Goal: Information Seeking & Learning: Check status

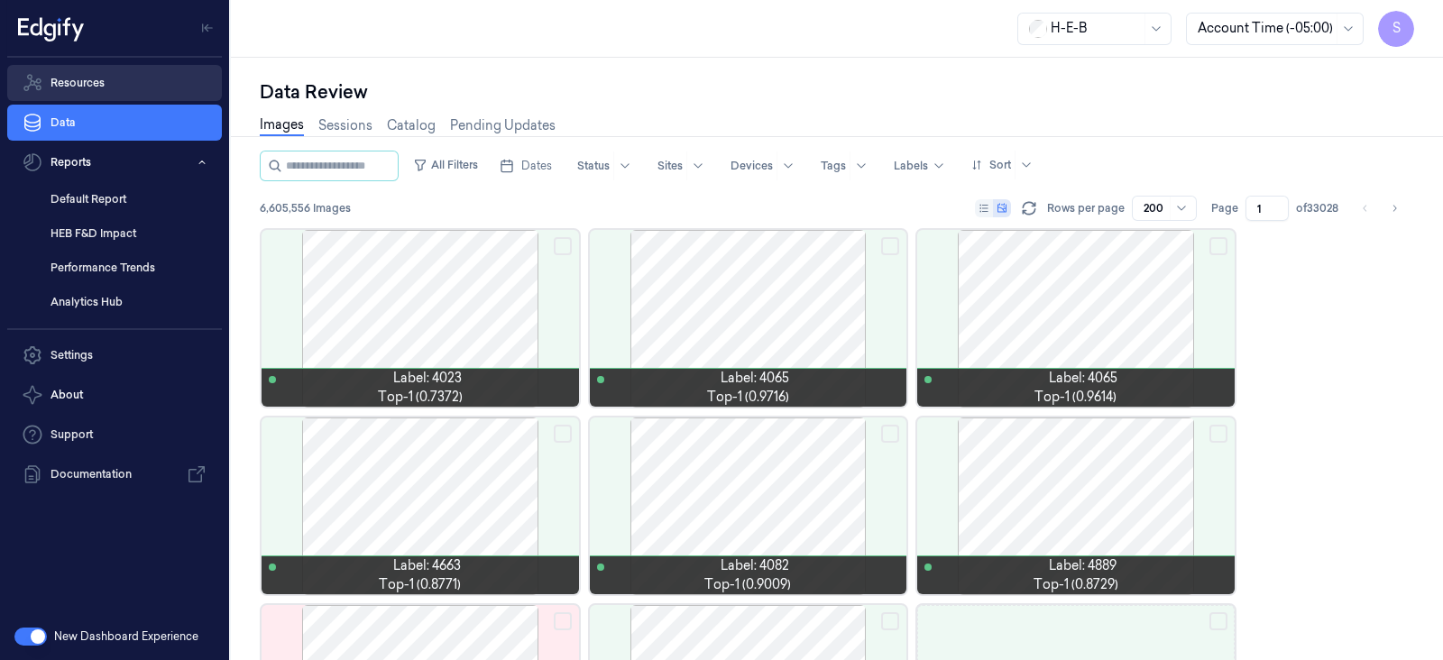
drag, startPoint x: 47, startPoint y: 82, endPoint x: 60, endPoint y: 82, distance: 13.5
click at [48, 82] on link "Resources" at bounding box center [114, 83] width 215 height 36
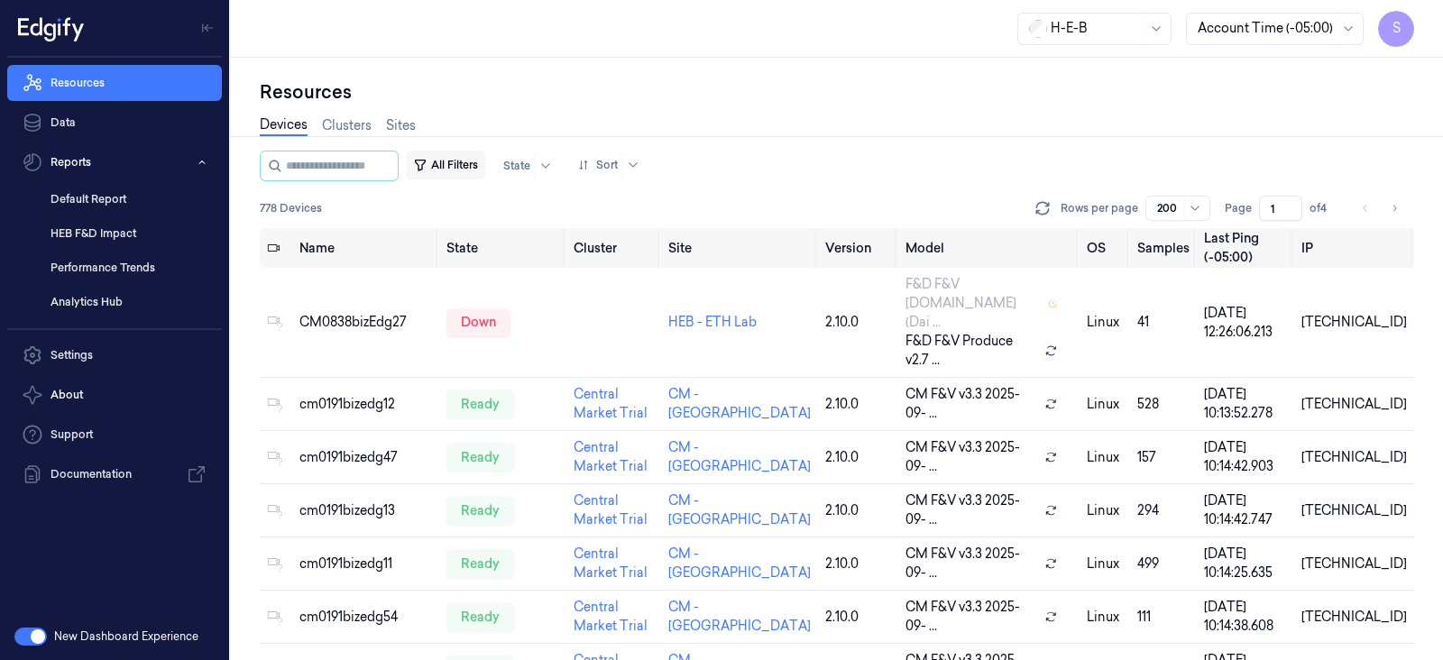
click at [468, 158] on button "All Filters" at bounding box center [445, 165] width 79 height 29
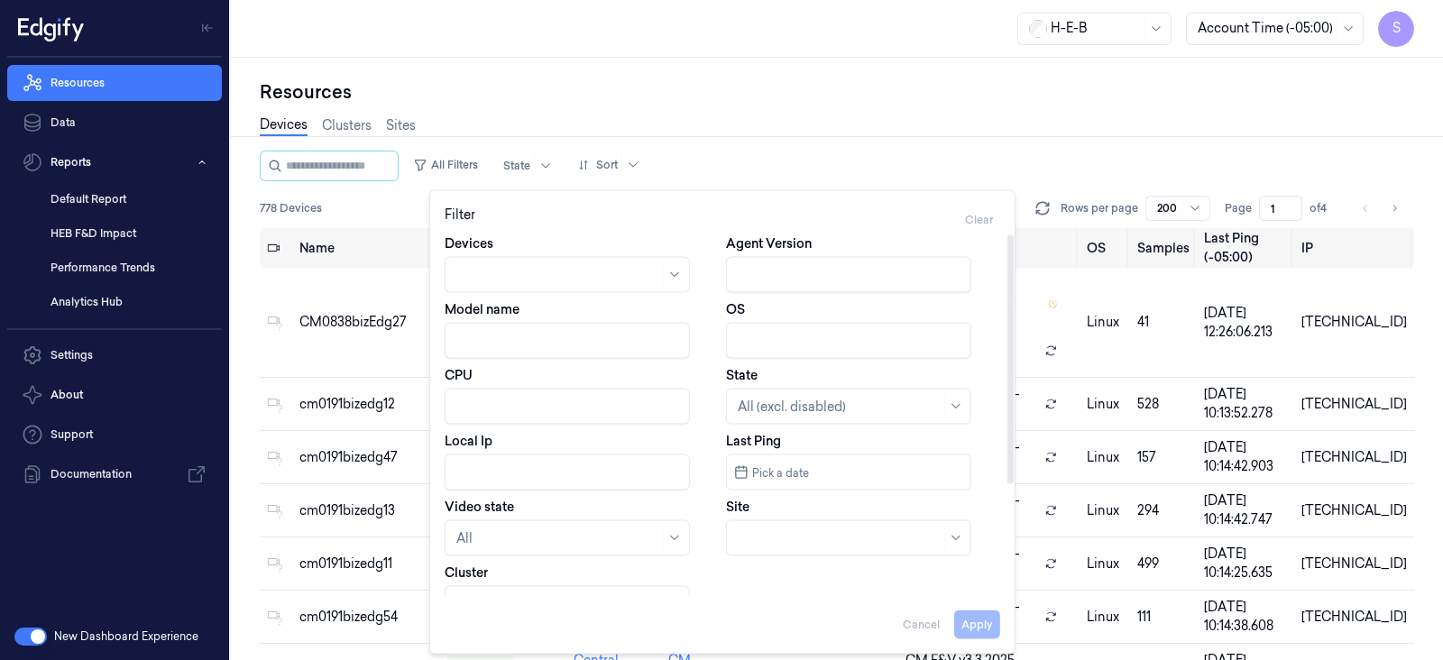
click at [532, 272] on div at bounding box center [557, 274] width 203 height 19
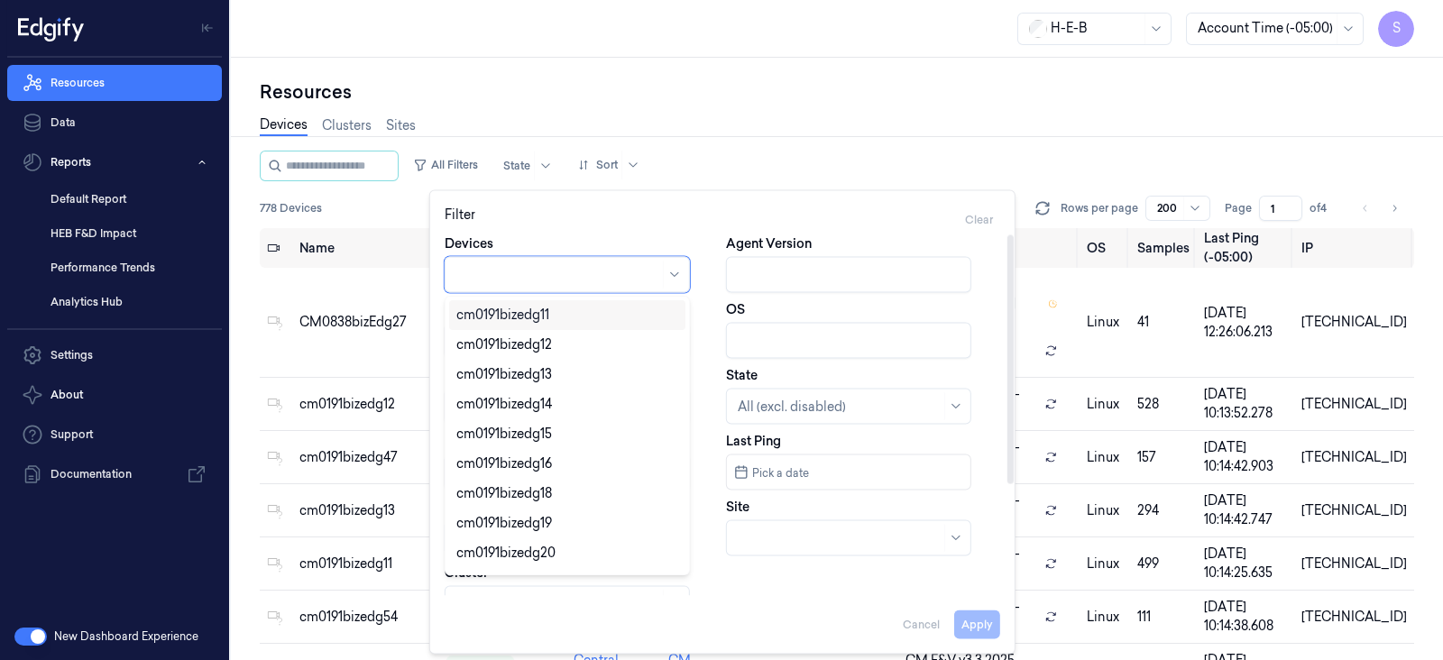
paste input "heb610bizedg45"
type input "heb610bizedg45"
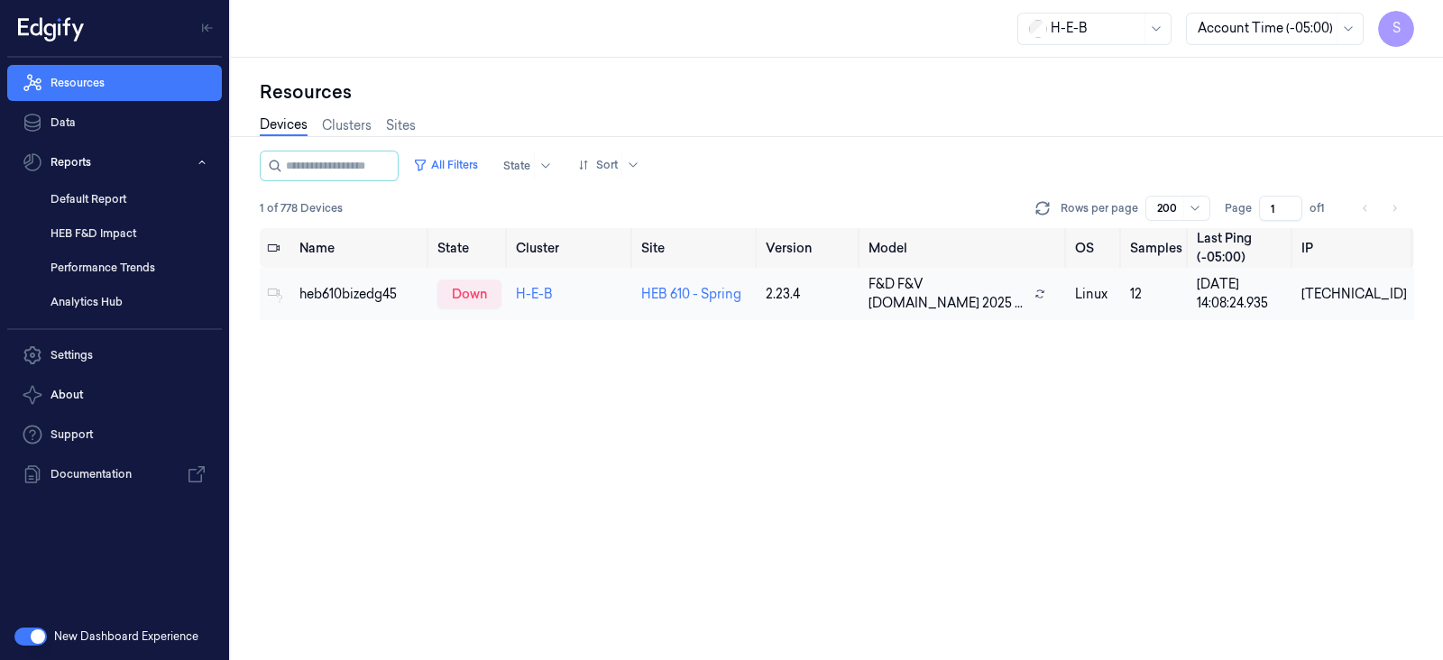
click at [324, 304] on td "heb610bizedg45" at bounding box center [361, 294] width 138 height 52
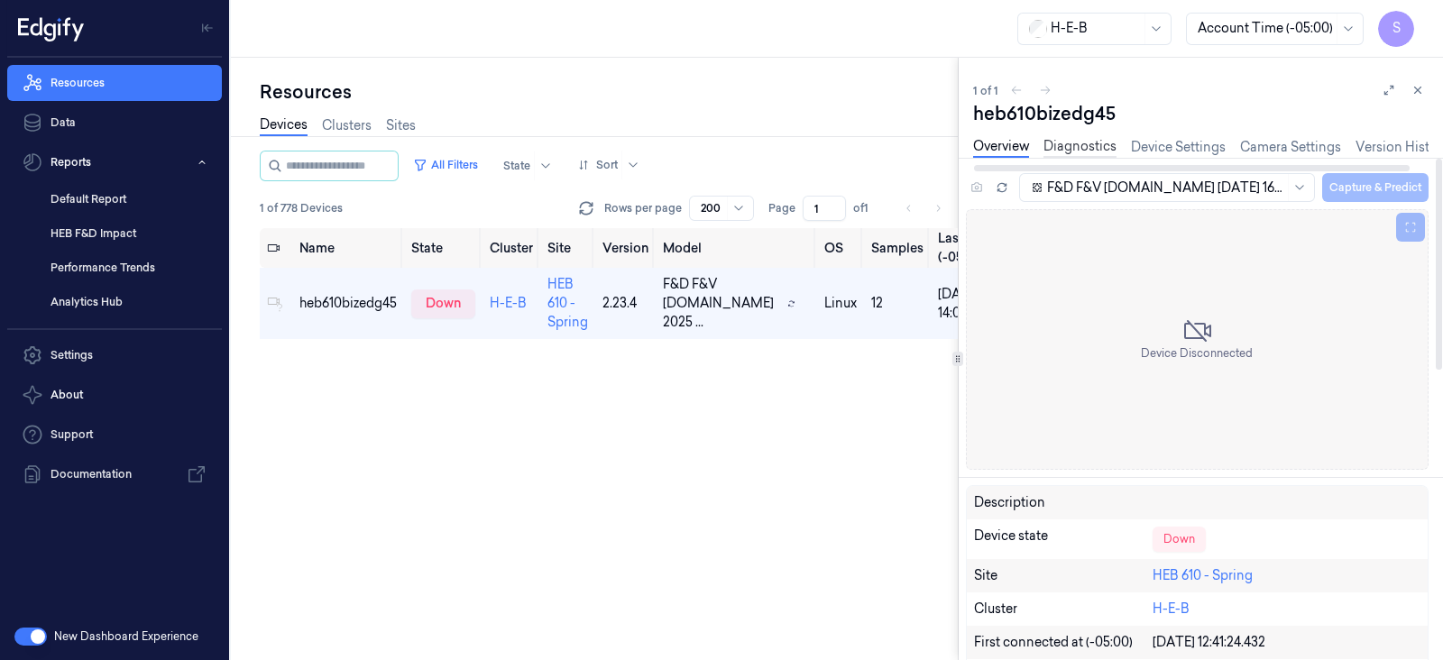
click at [1093, 143] on link "Diagnostics" at bounding box center [1080, 147] width 73 height 21
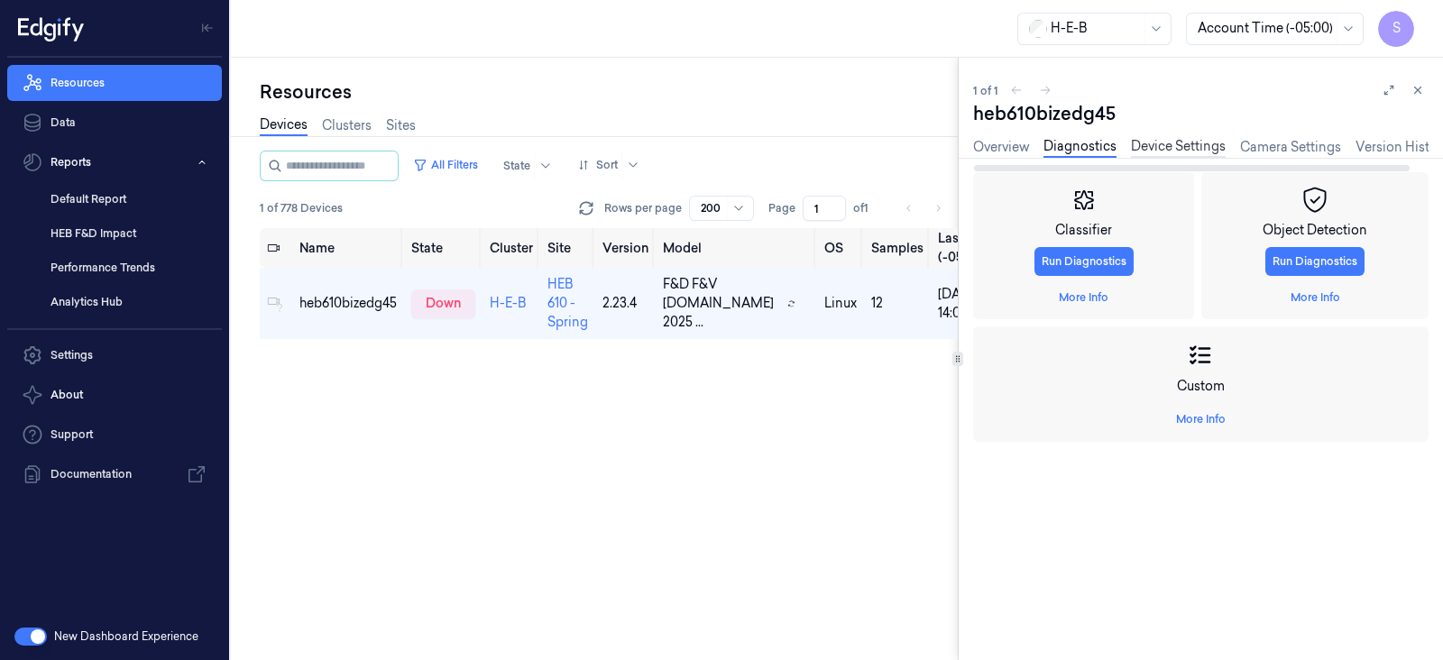
click at [1178, 139] on link "Device Settings" at bounding box center [1178, 147] width 95 height 21
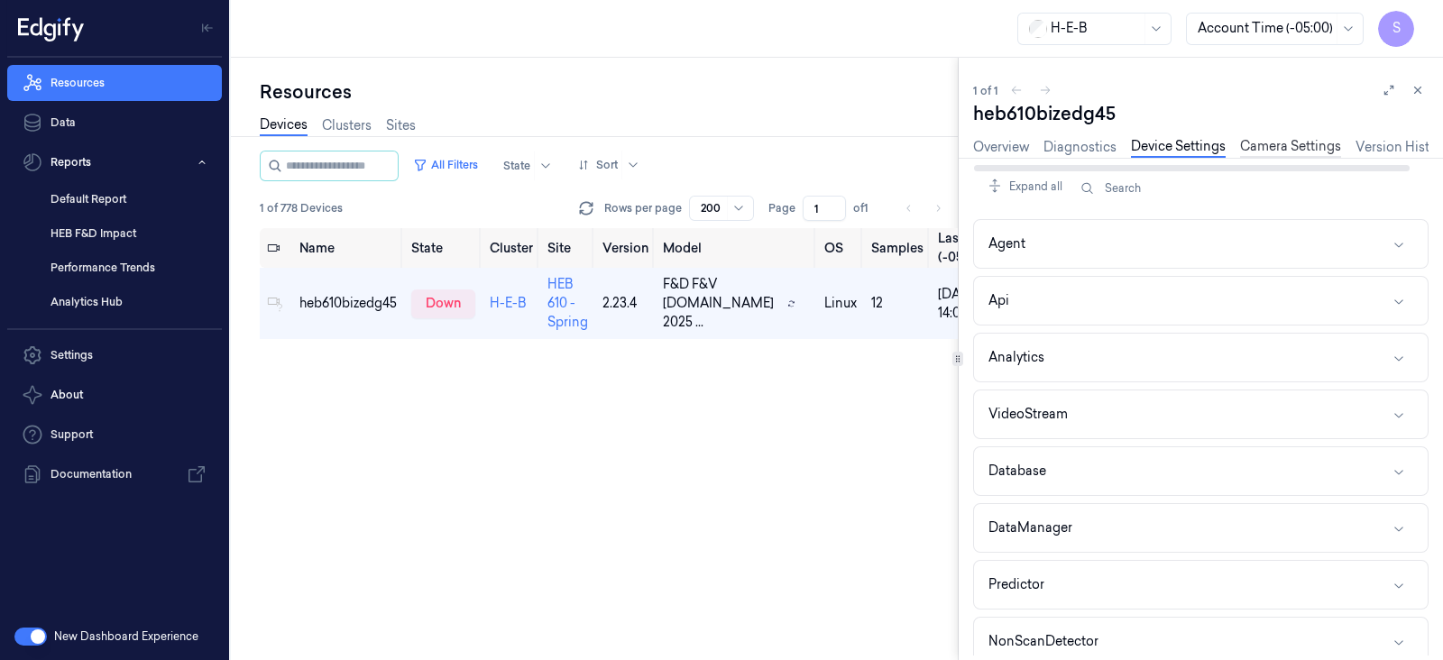
click at [1292, 137] on link "Camera Settings" at bounding box center [1290, 147] width 101 height 21
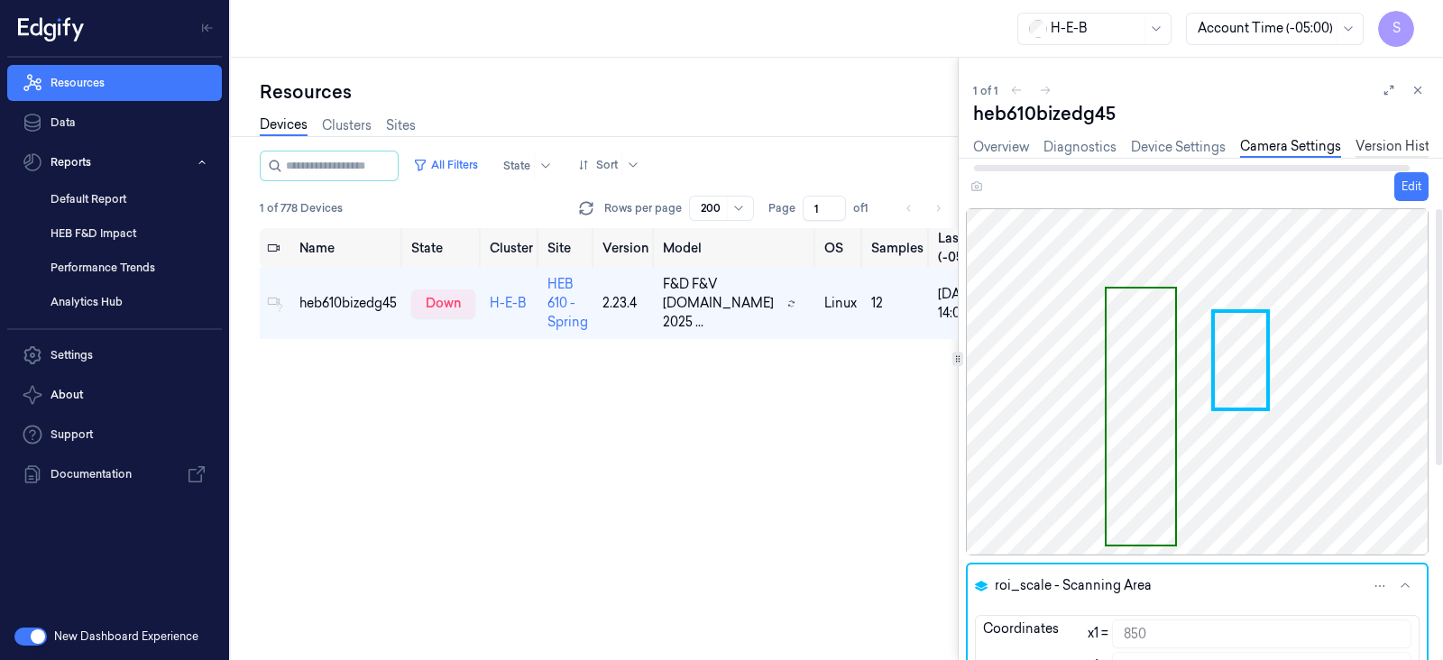
click at [1416, 142] on link "Version History" at bounding box center [1402, 147] width 93 height 21
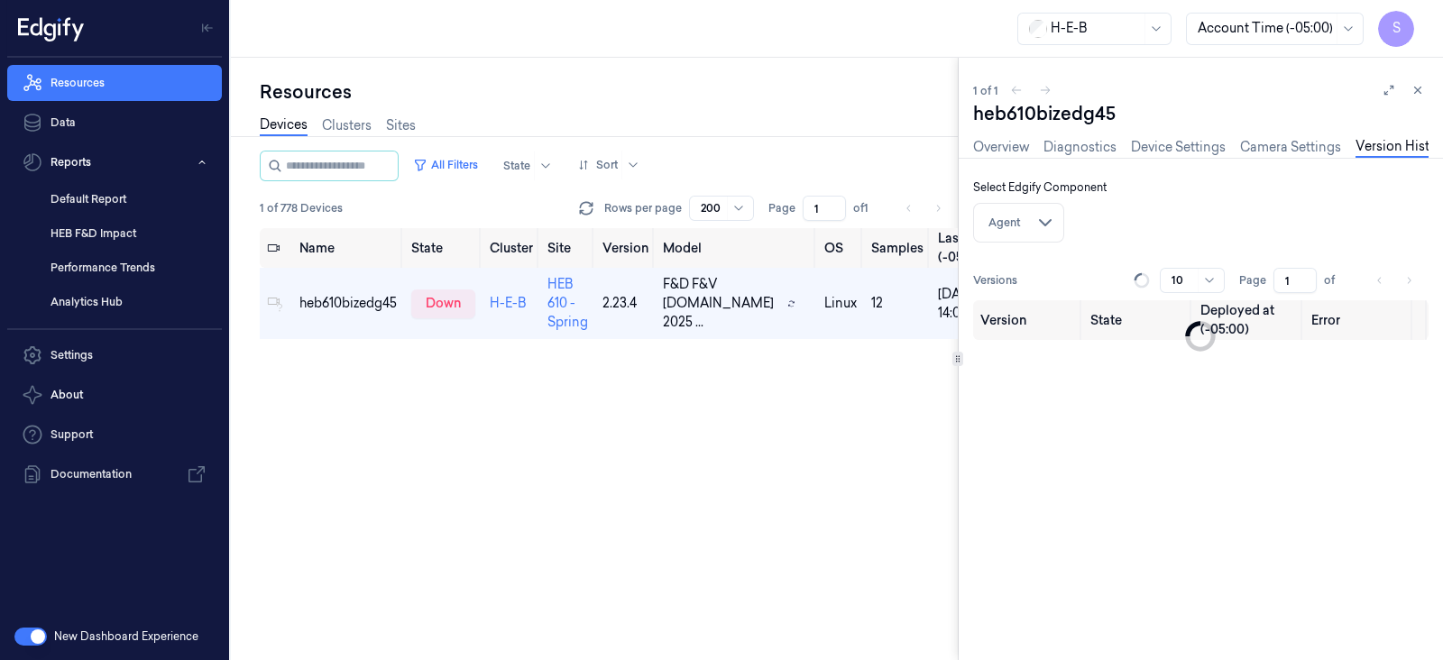
scroll to position [0, 18]
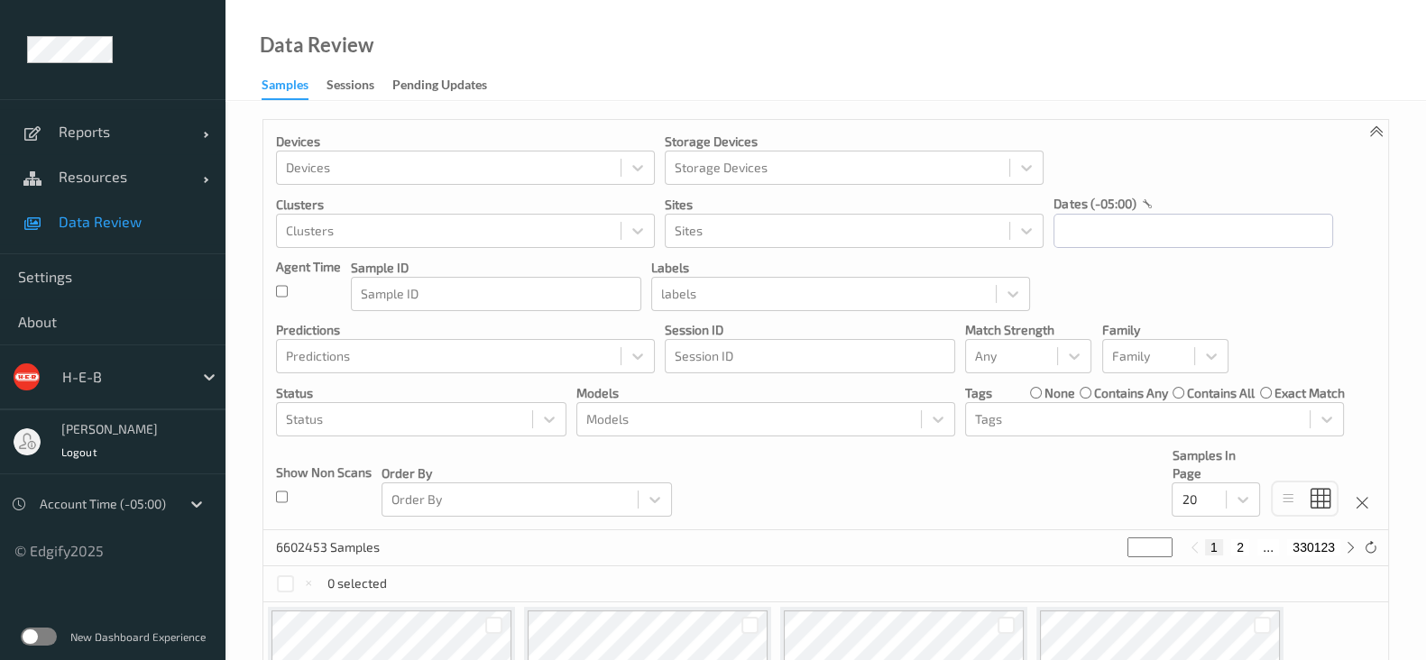
click at [34, 632] on label at bounding box center [39, 637] width 36 height 18
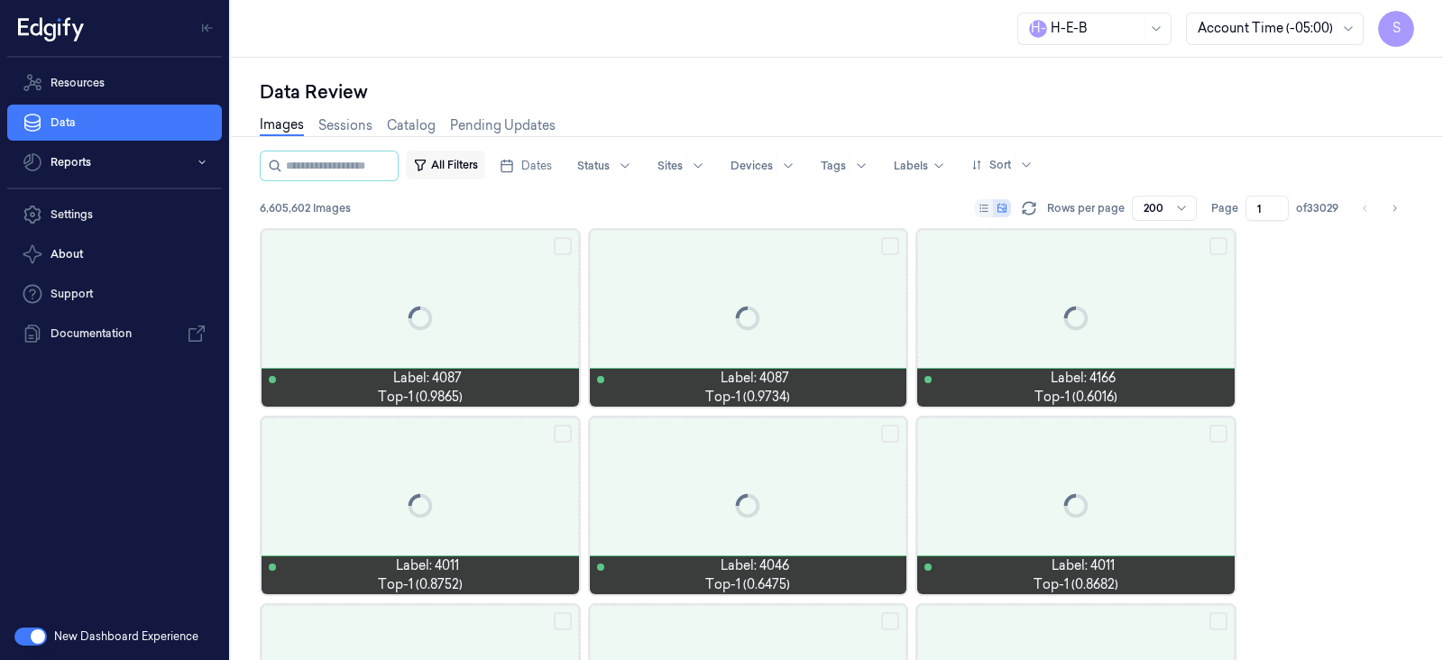
click at [469, 160] on button "All Filters" at bounding box center [445, 165] width 79 height 29
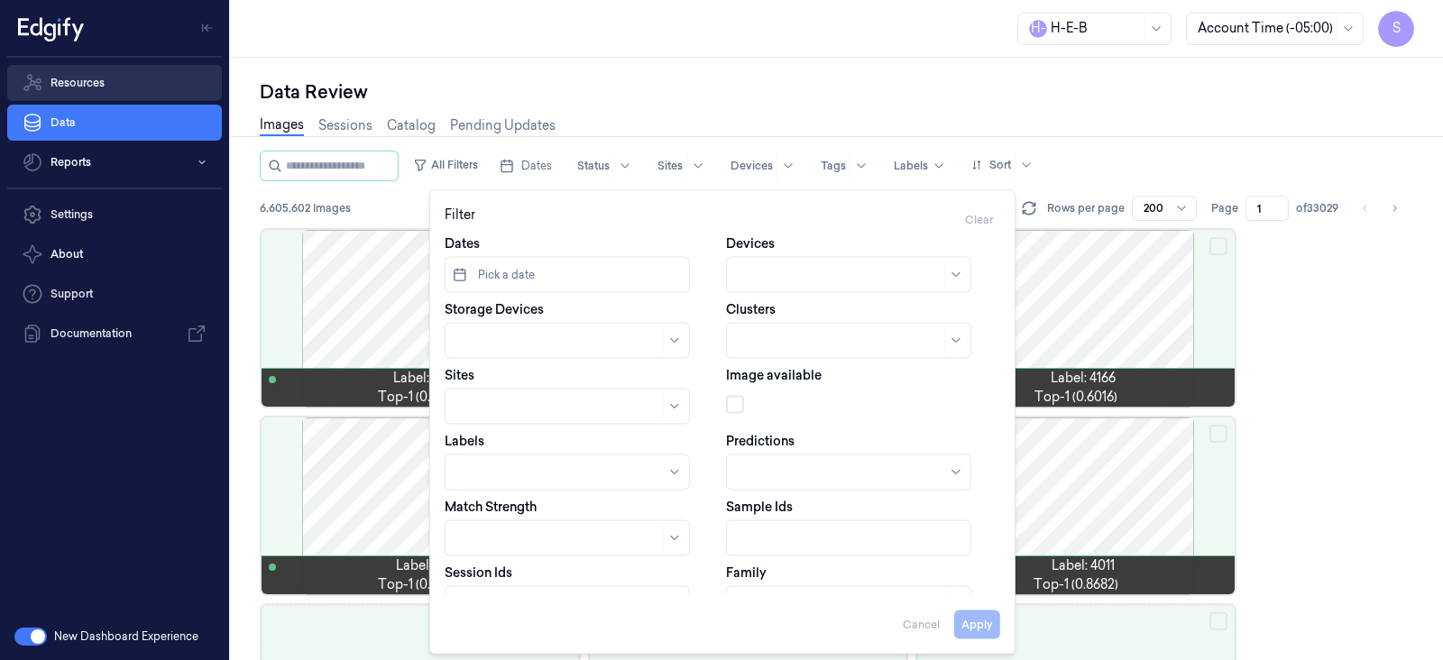
click at [53, 69] on link "Resources" at bounding box center [114, 83] width 215 height 36
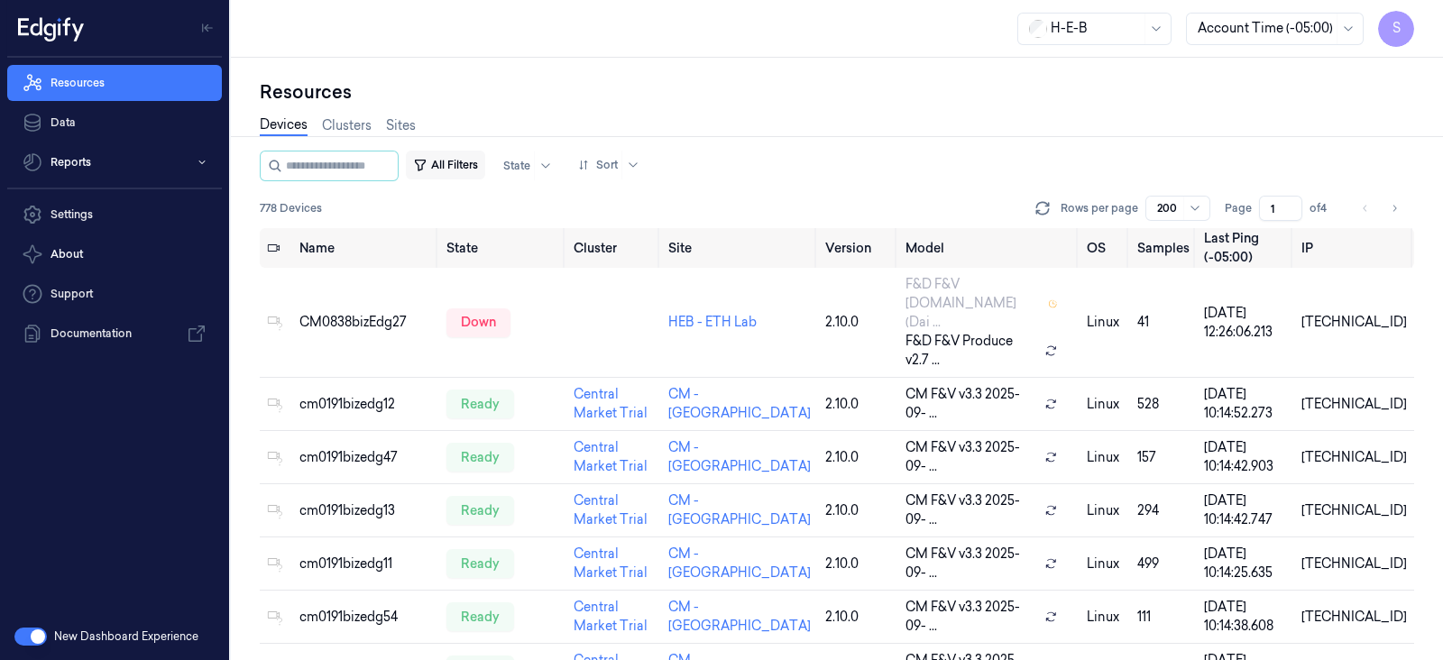
click at [464, 165] on button "All Filters" at bounding box center [445, 165] width 79 height 29
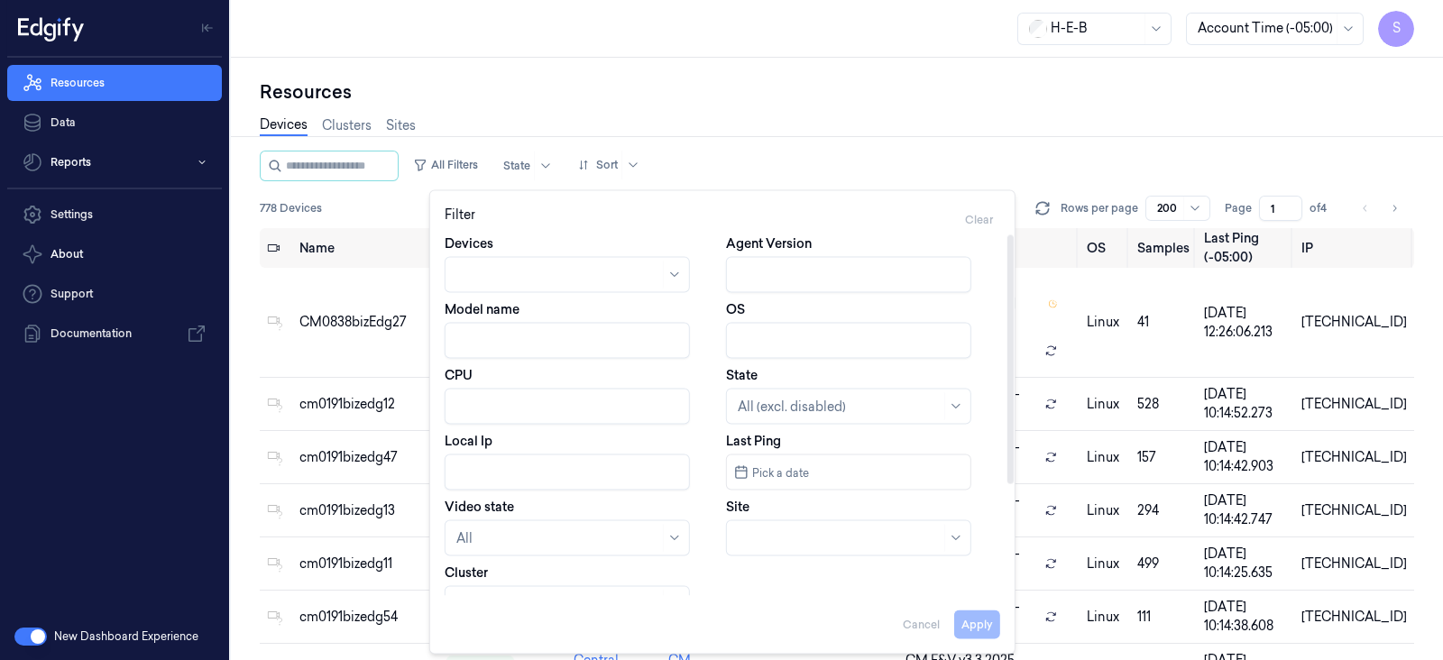
click at [502, 274] on div at bounding box center [557, 274] width 203 height 19
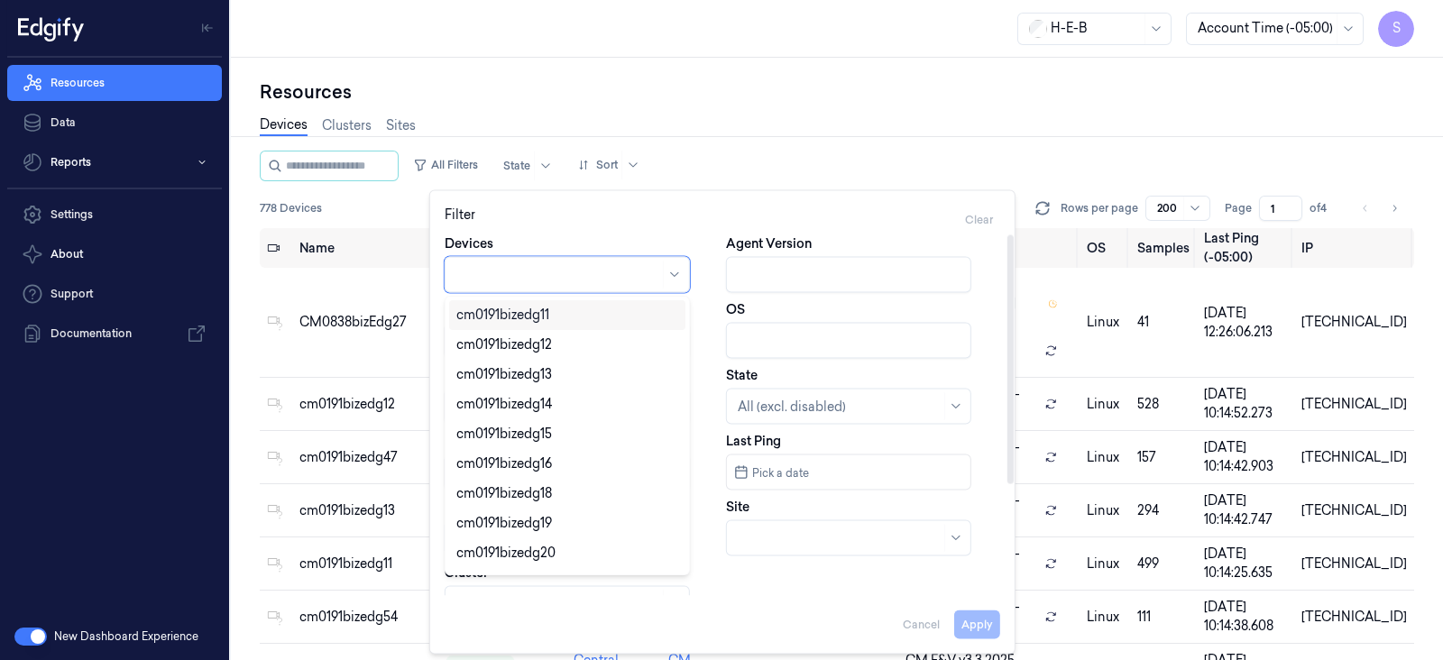
paste input "heb610bizedg45"
type input "heb610bizedg45"
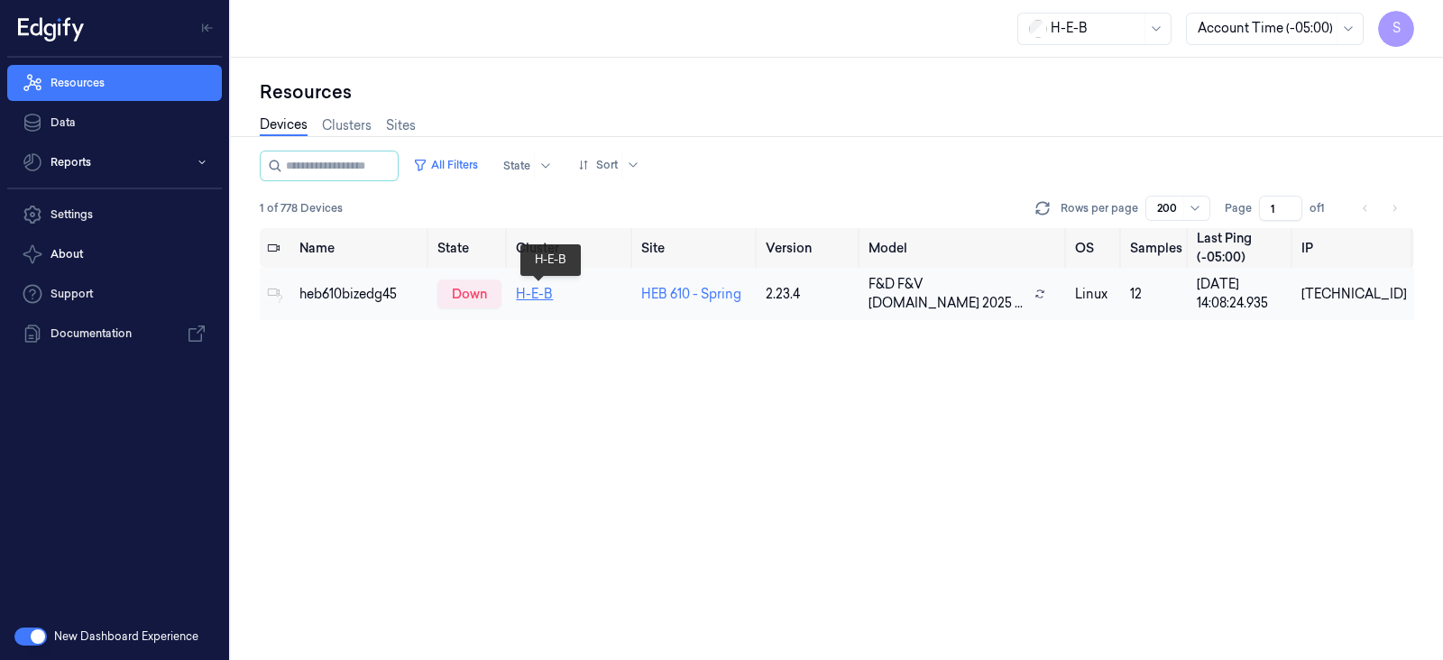
click at [548, 291] on link "H-E-B" at bounding box center [534, 294] width 37 height 16
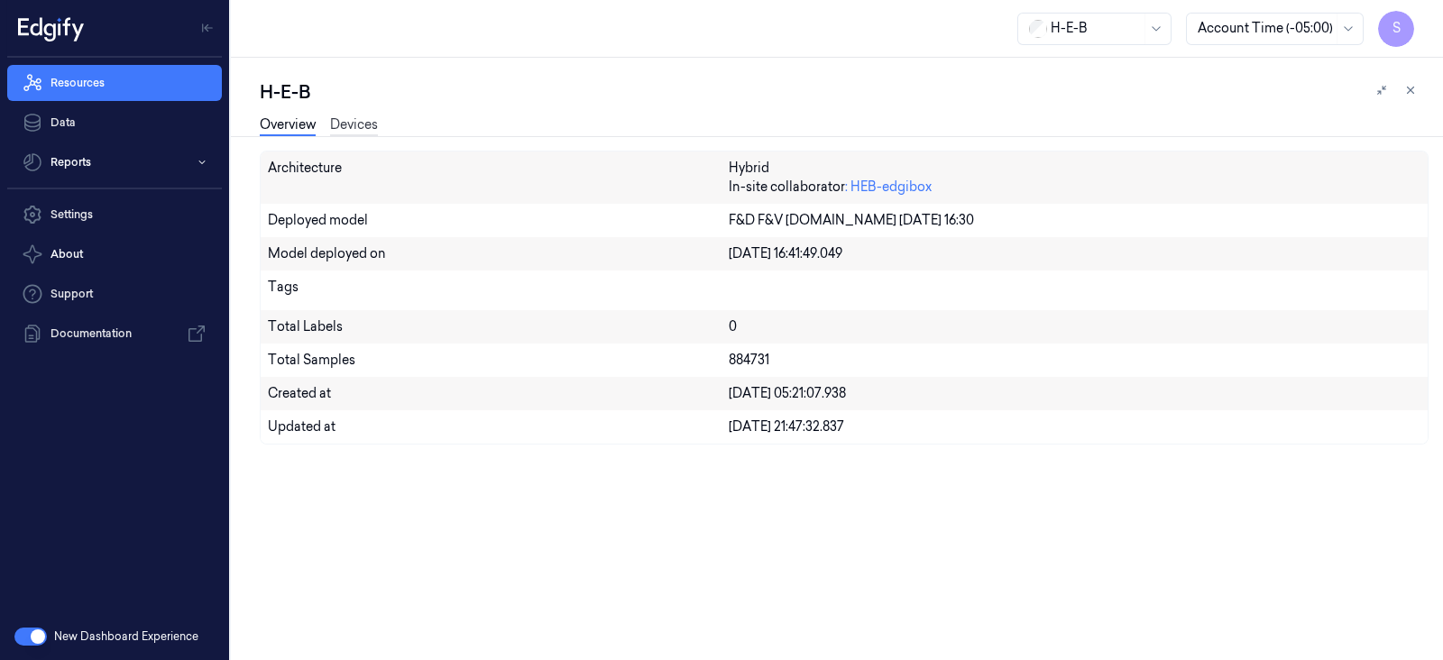
click at [349, 132] on link "Devices" at bounding box center [354, 125] width 48 height 21
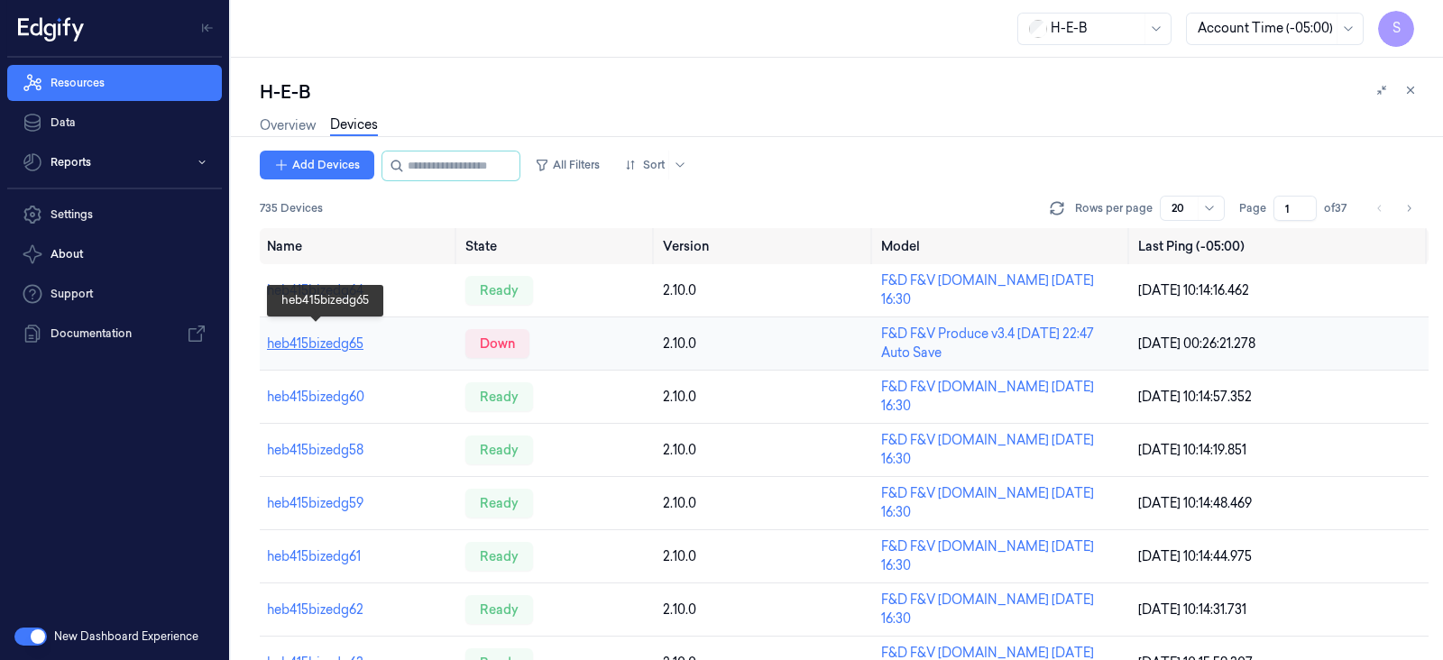
drag, startPoint x: 319, startPoint y: 337, endPoint x: 335, endPoint y: 339, distance: 15.4
click at [319, 337] on link "heb415bizedg65" at bounding box center [315, 344] width 97 height 16
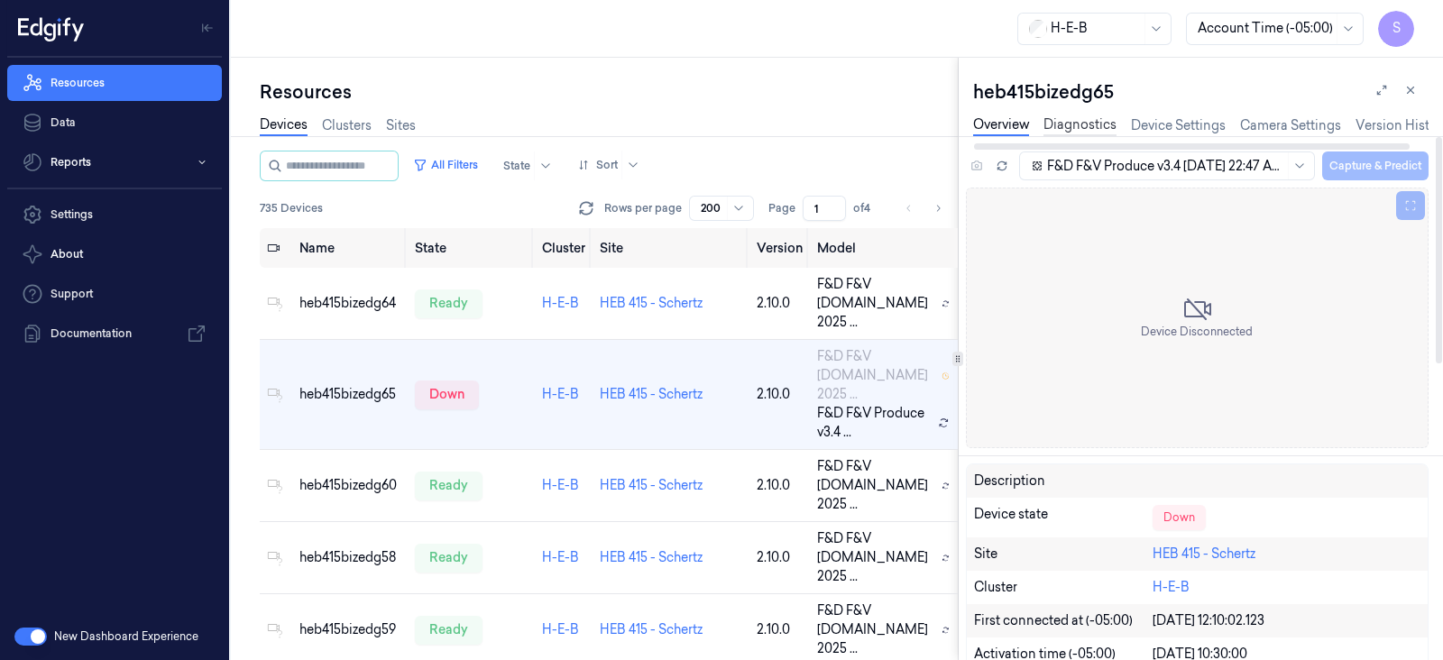
click at [1071, 117] on link "Diagnostics" at bounding box center [1080, 125] width 73 height 21
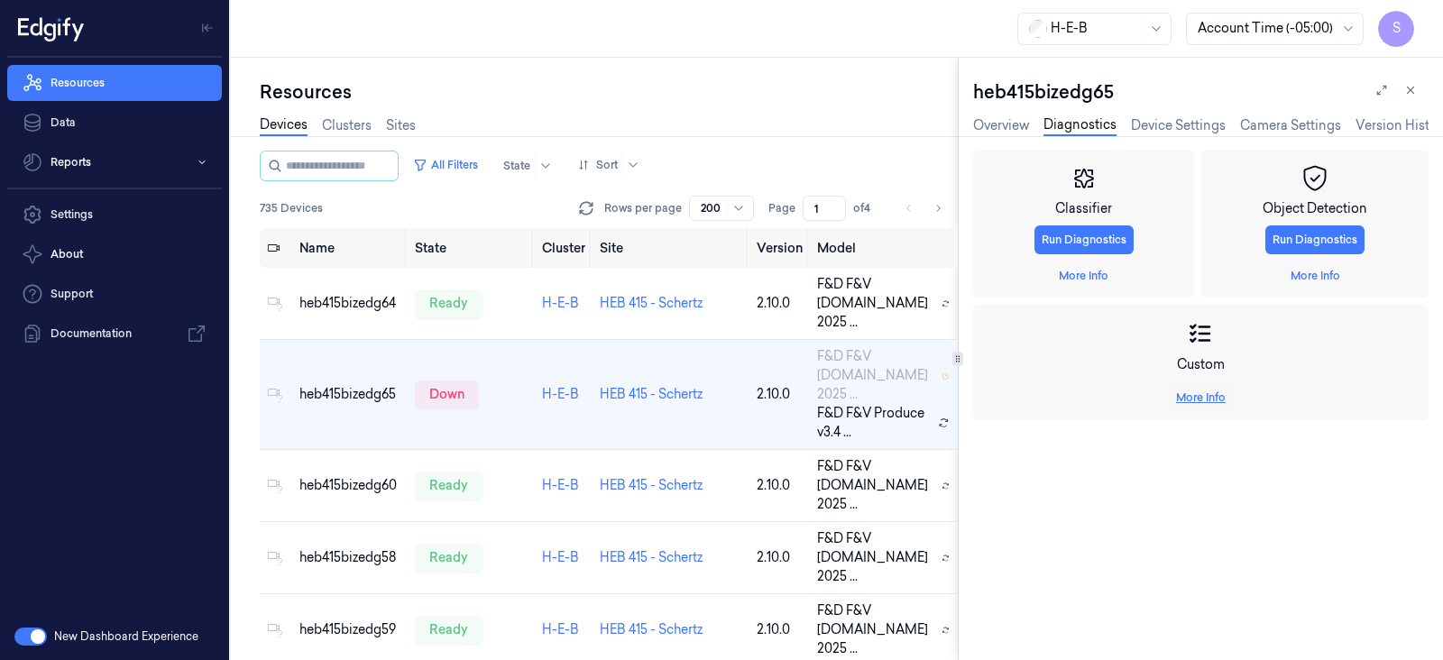
click at [1213, 397] on link "More Info" at bounding box center [1201, 398] width 50 height 16
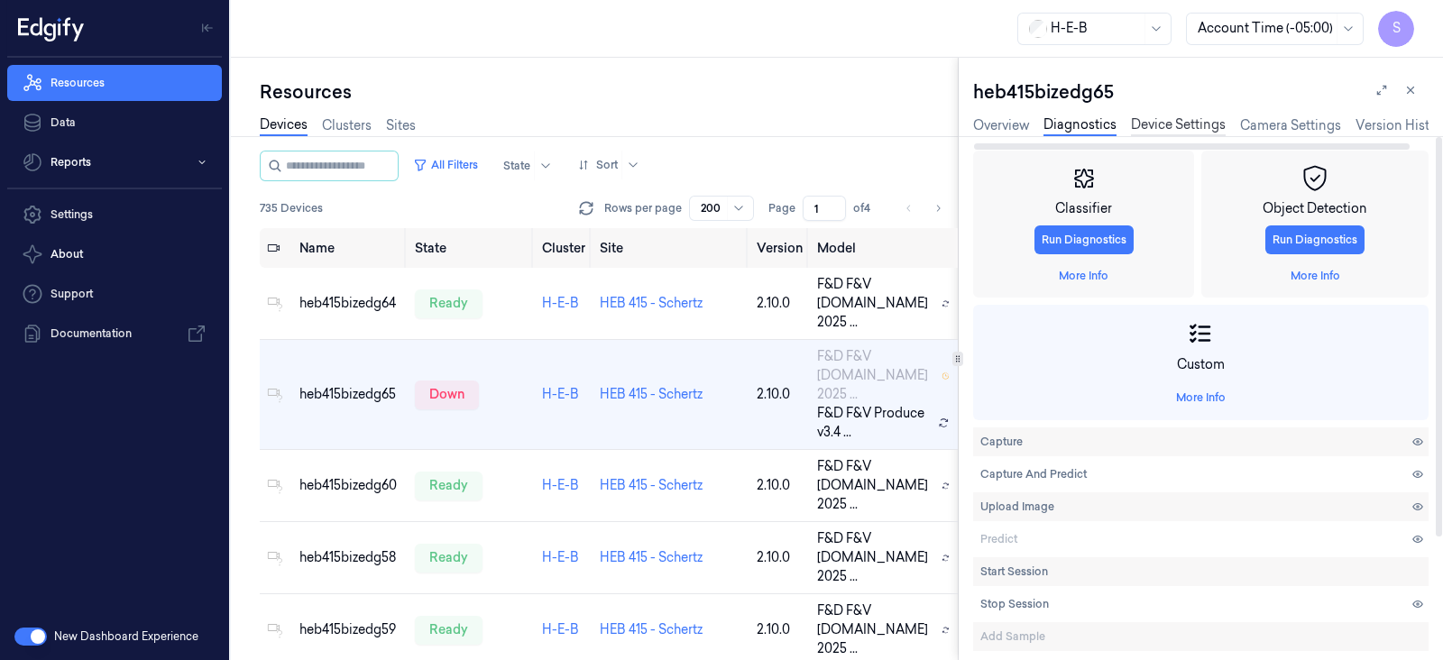
click at [1169, 129] on link "Device Settings" at bounding box center [1178, 125] width 95 height 21
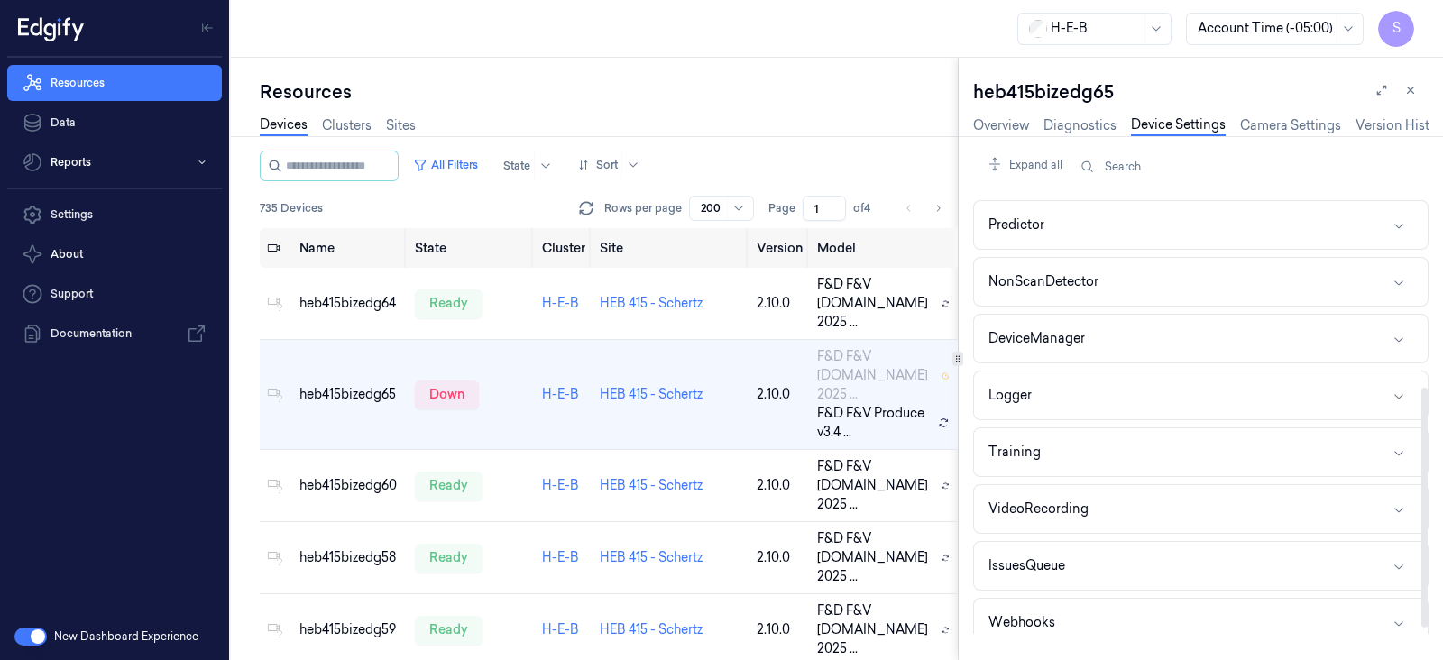
scroll to position [354, 0]
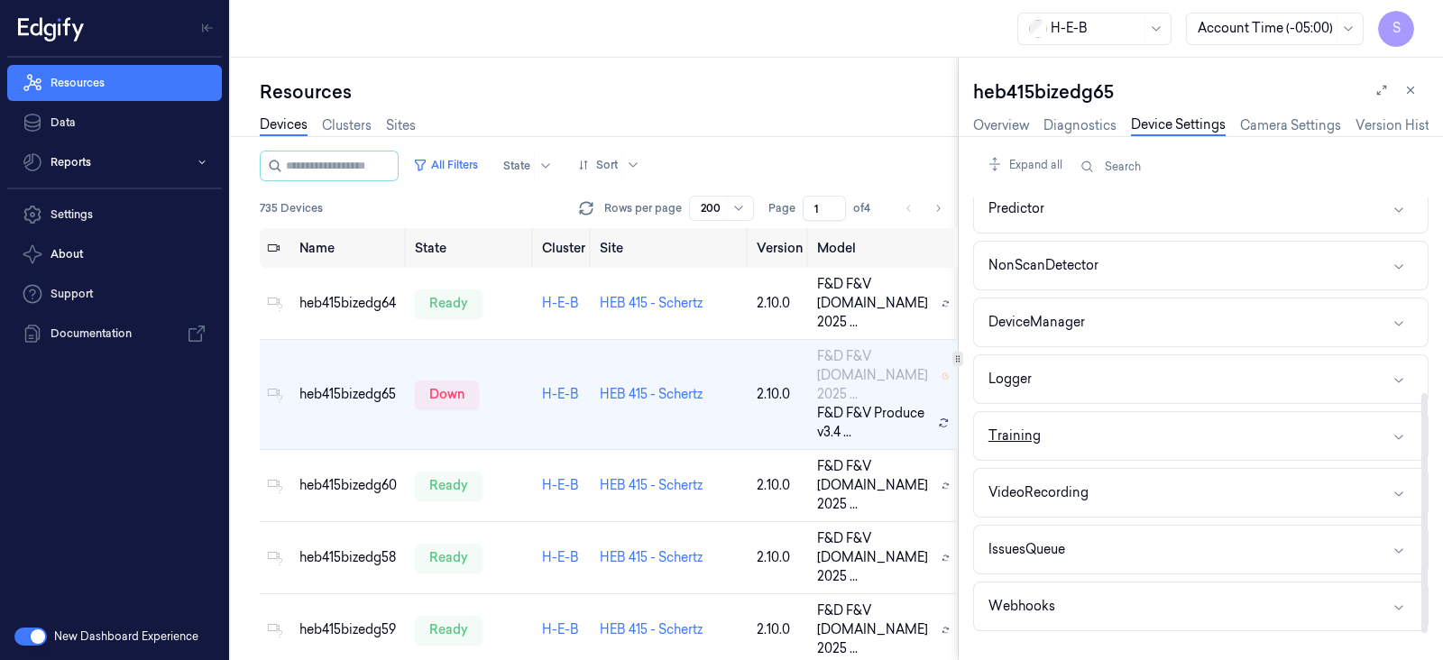
click at [1389, 430] on button "Training" at bounding box center [1201, 436] width 454 height 48
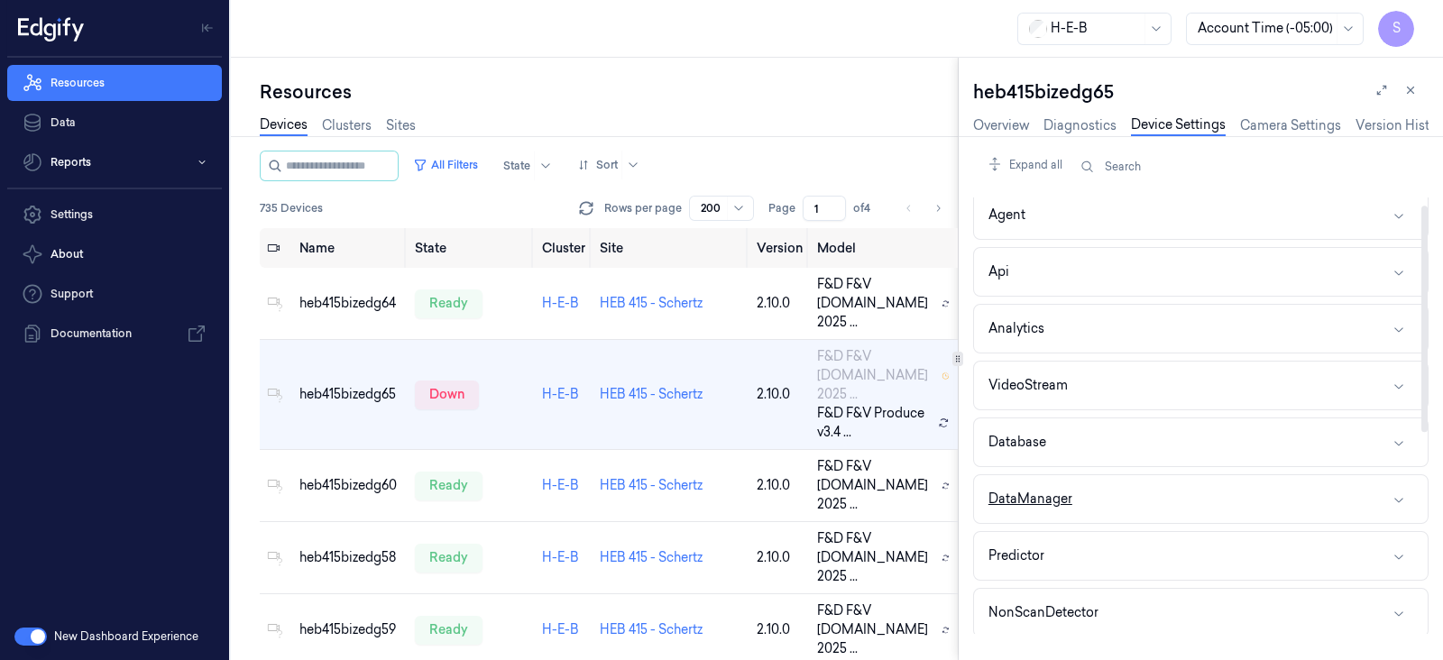
scroll to position [0, 0]
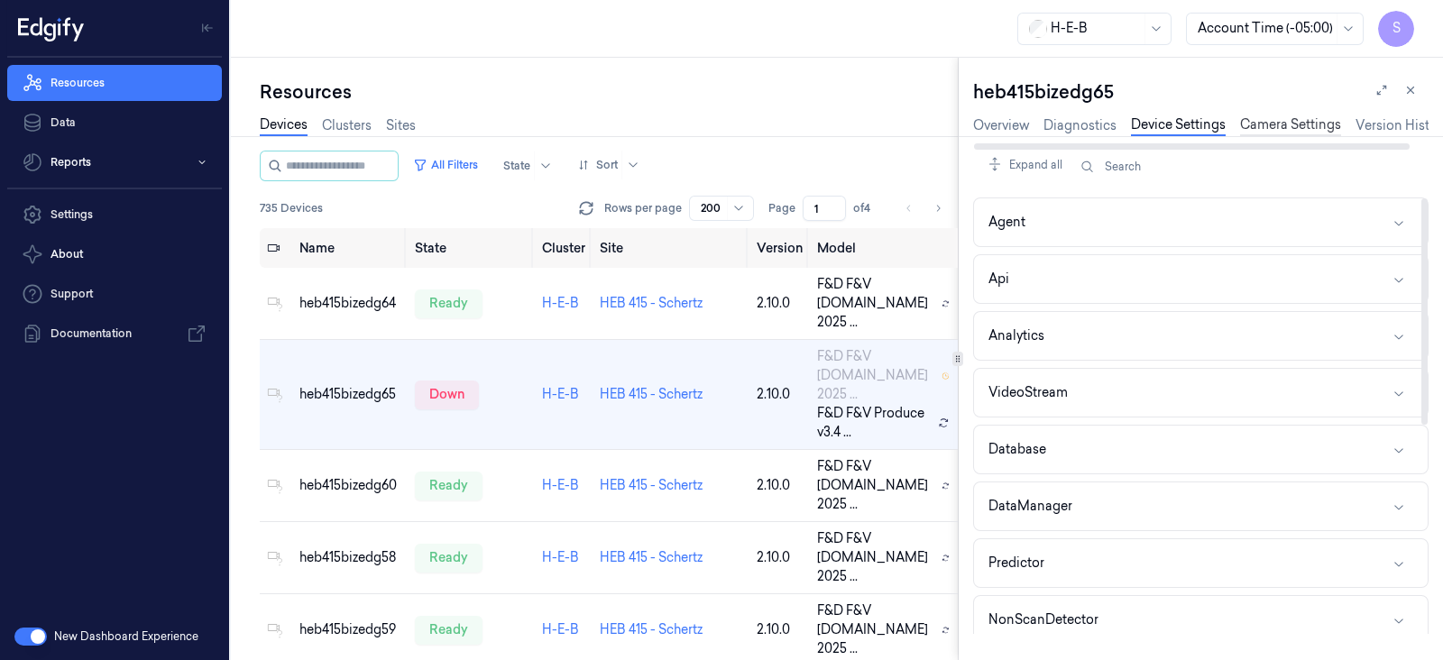
click at [1282, 129] on link "Camera Settings" at bounding box center [1290, 125] width 101 height 21
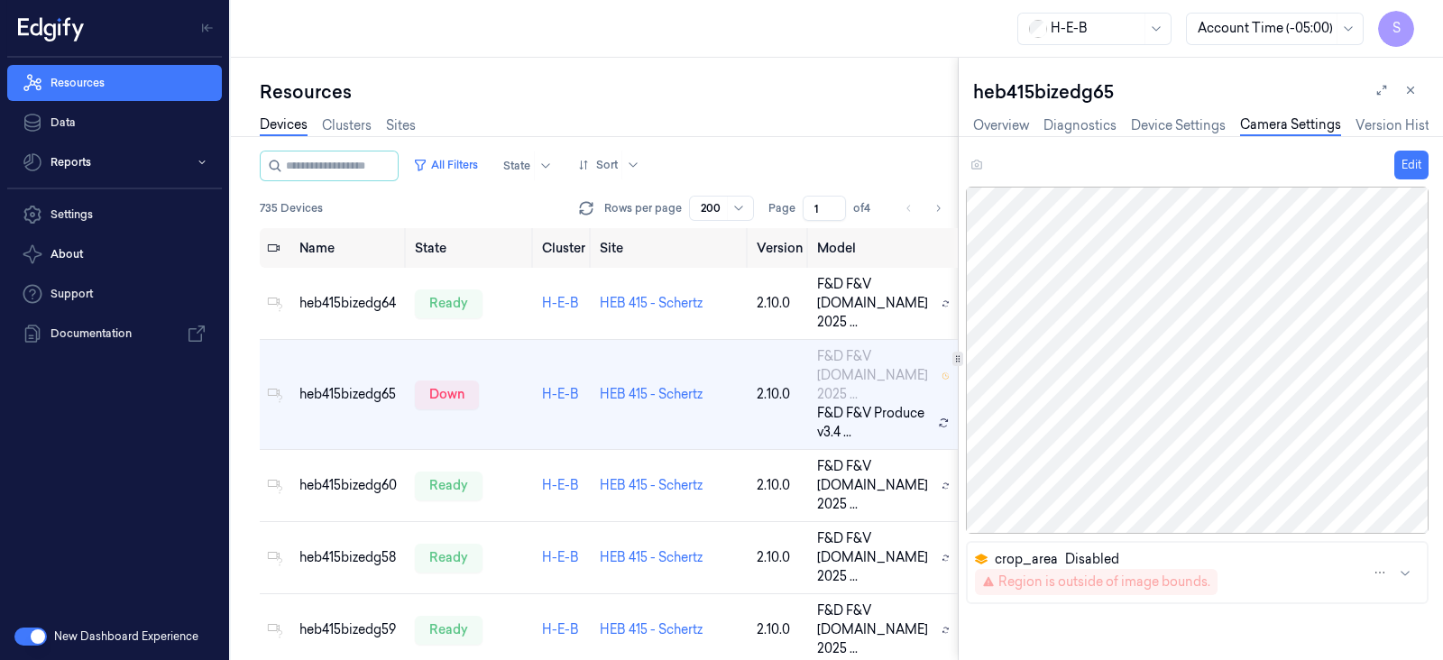
click at [1404, 570] on icon "button" at bounding box center [1405, 573] width 14 height 14
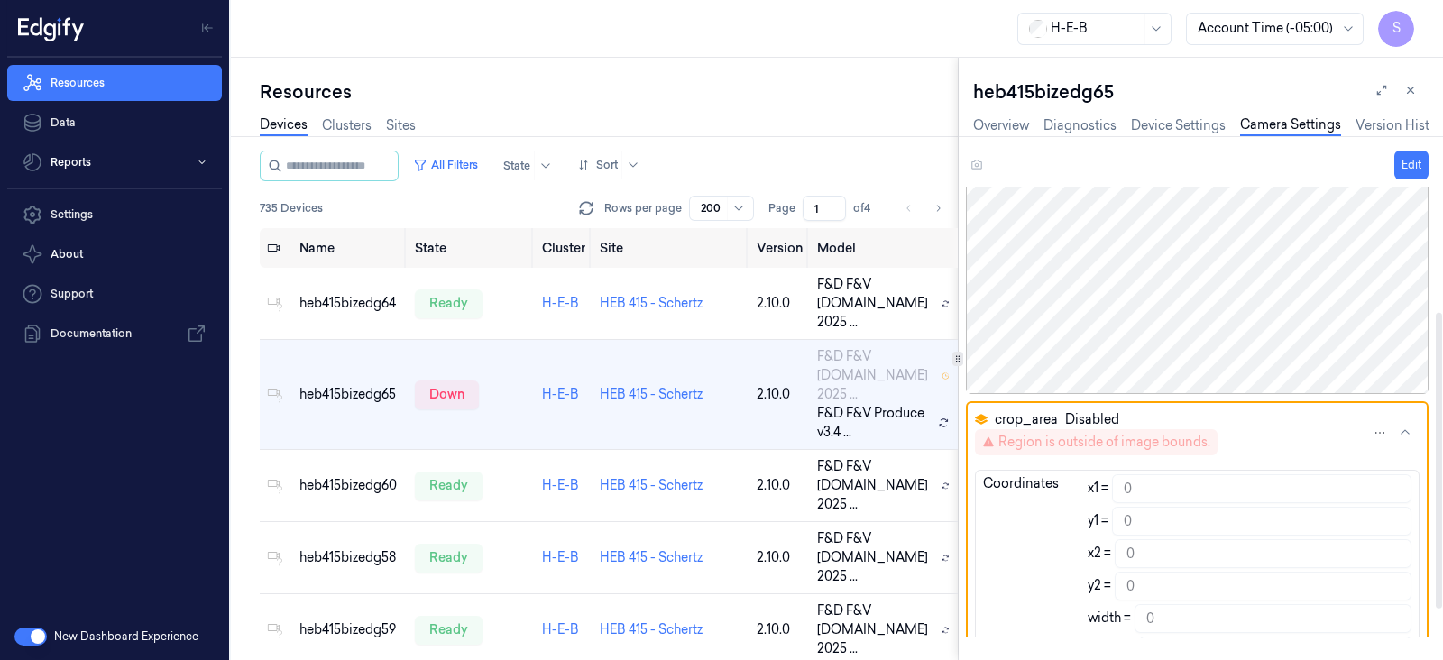
scroll to position [234, 0]
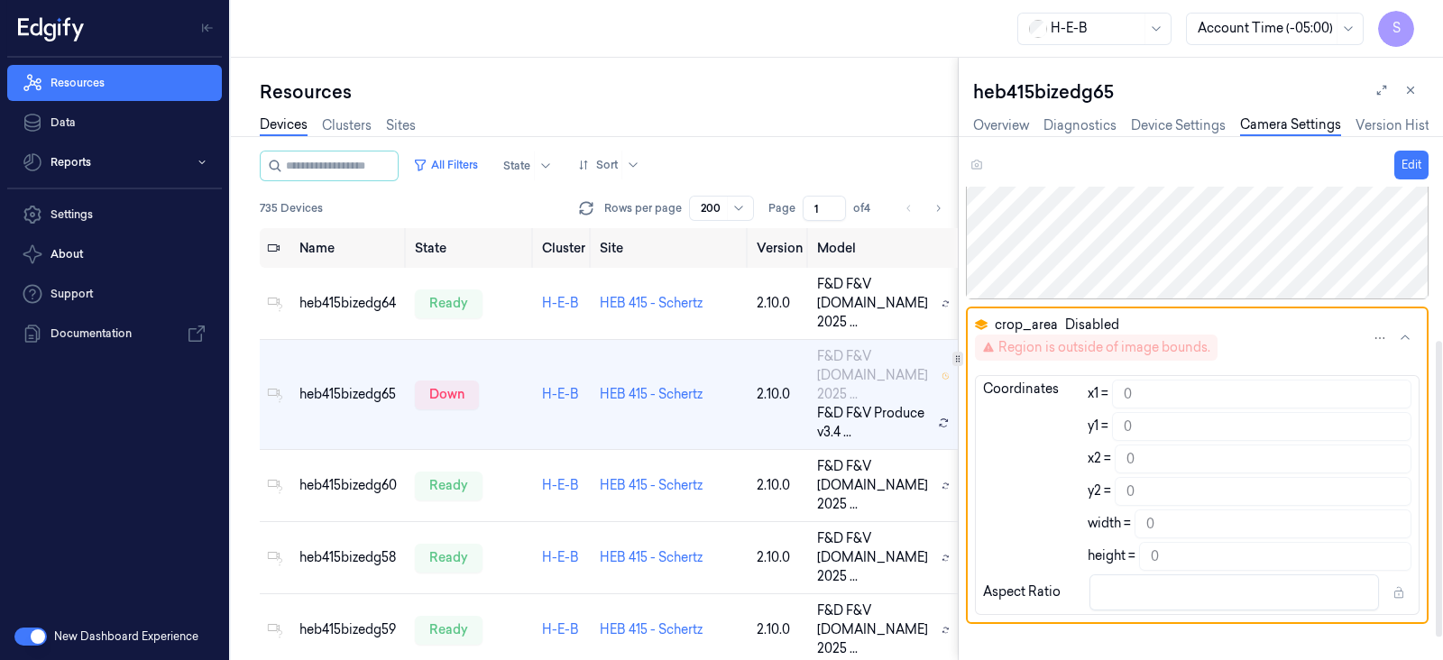
click at [1403, 336] on icon "button" at bounding box center [1405, 337] width 9 height 5
click at [1403, 331] on icon "button" at bounding box center [1405, 338] width 14 height 14
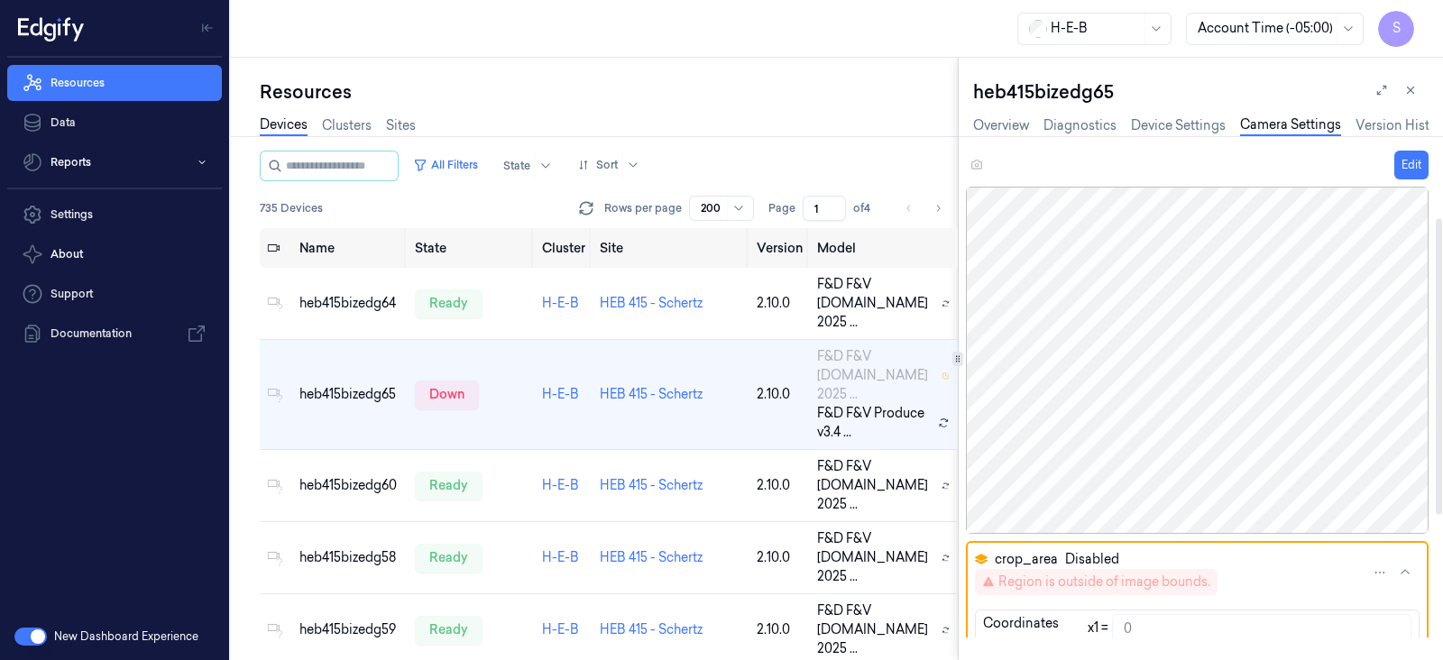
scroll to position [0, 0]
click at [1406, 570] on icon "button" at bounding box center [1405, 573] width 14 height 14
click at [1376, 568] on html "S Resources Data Reports Settings About Support Documentation New Dashboard Exp…" at bounding box center [721, 330] width 1443 height 660
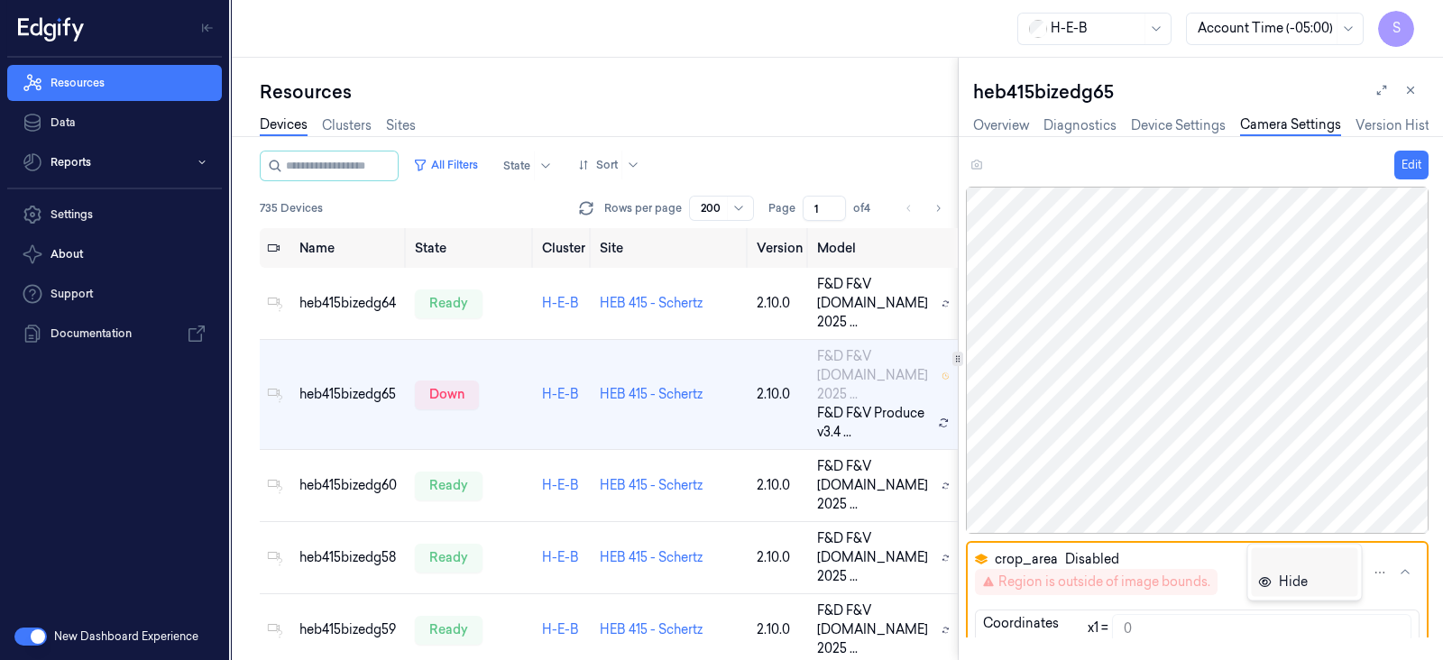
click at [1305, 584] on div "Hide" at bounding box center [1293, 582] width 29 height 19
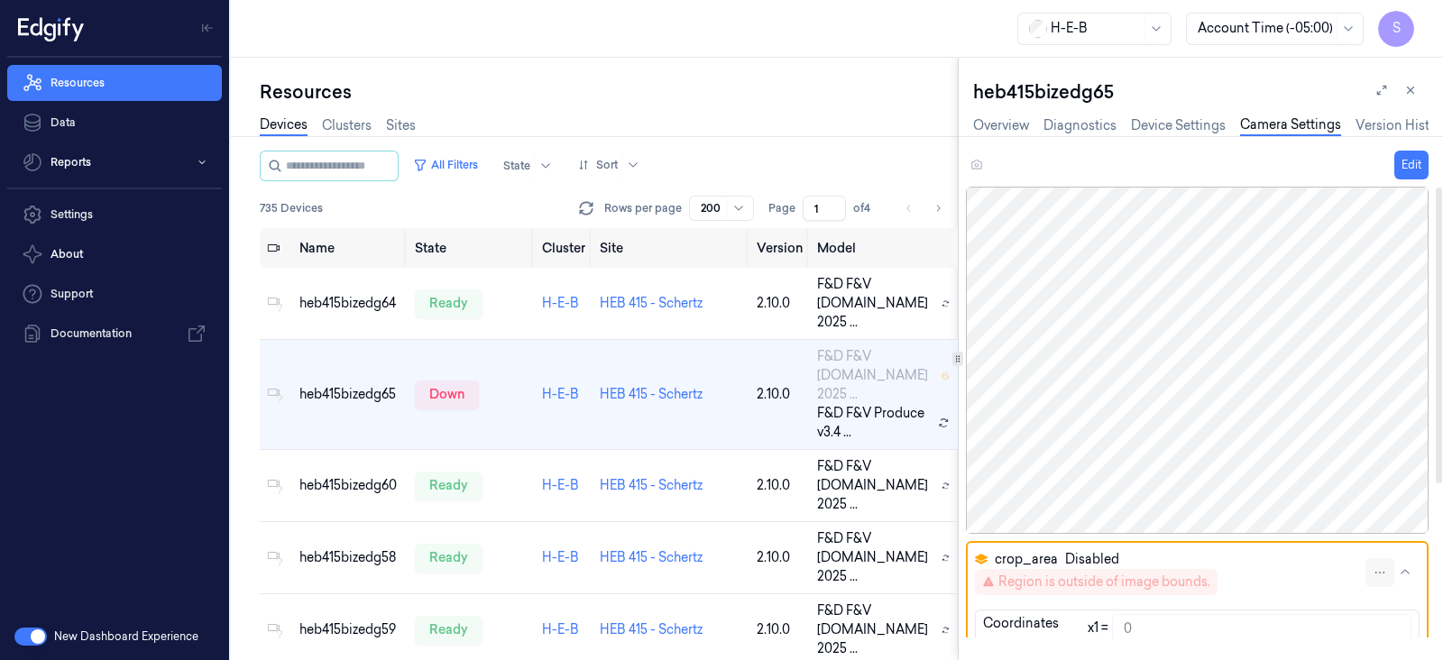
click at [1383, 572] on html "S Resources Data Reports Settings About Support Documentation New Dashboard Exp…" at bounding box center [721, 330] width 1443 height 660
click at [1292, 584] on div "Show" at bounding box center [1295, 582] width 33 height 19
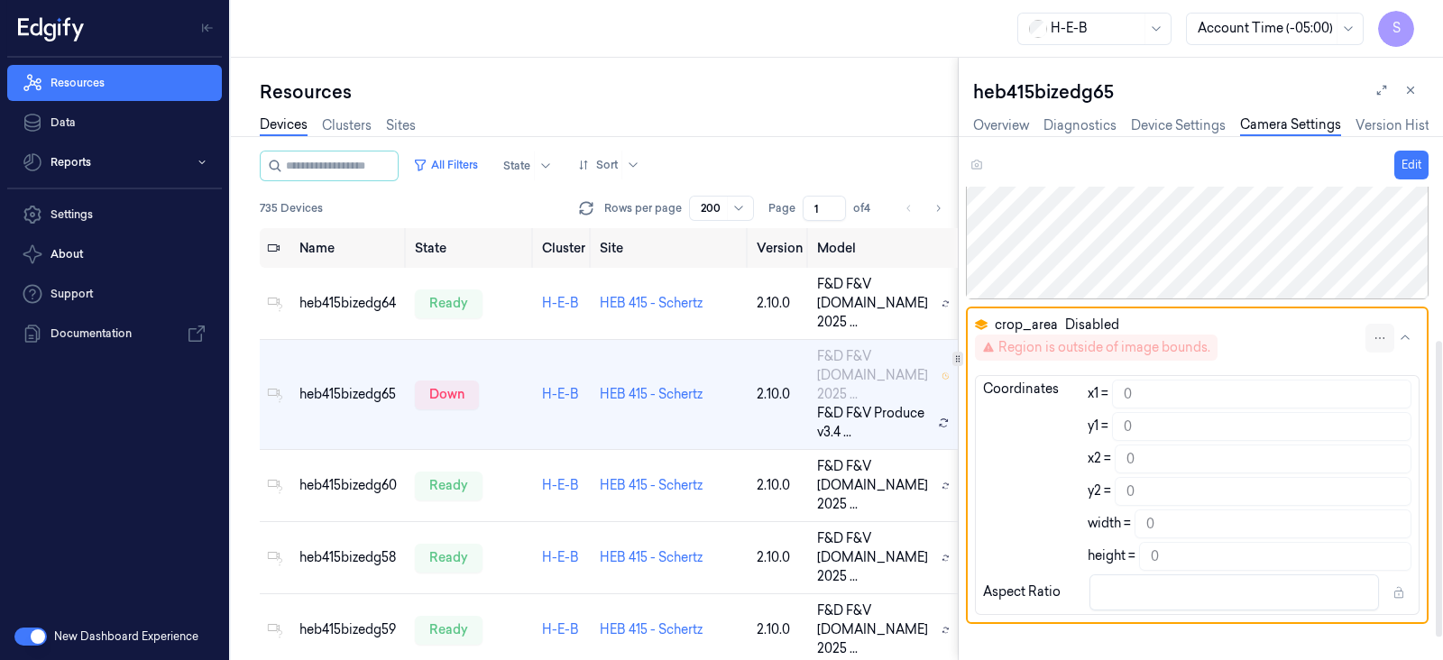
click at [1383, 336] on html "S Resources Data Reports Settings About Support Documentation New Dashboard Exp…" at bounding box center [721, 330] width 1443 height 660
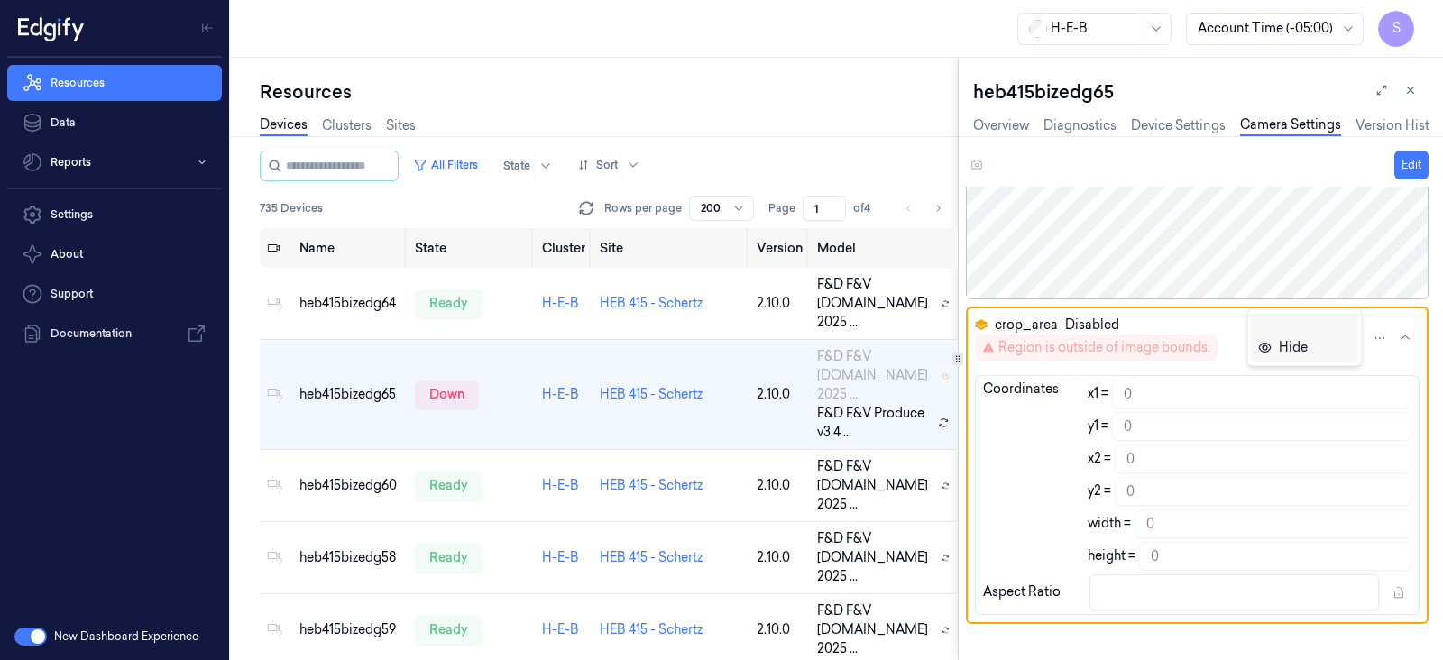
click at [1301, 341] on div "Hide" at bounding box center [1293, 347] width 29 height 19
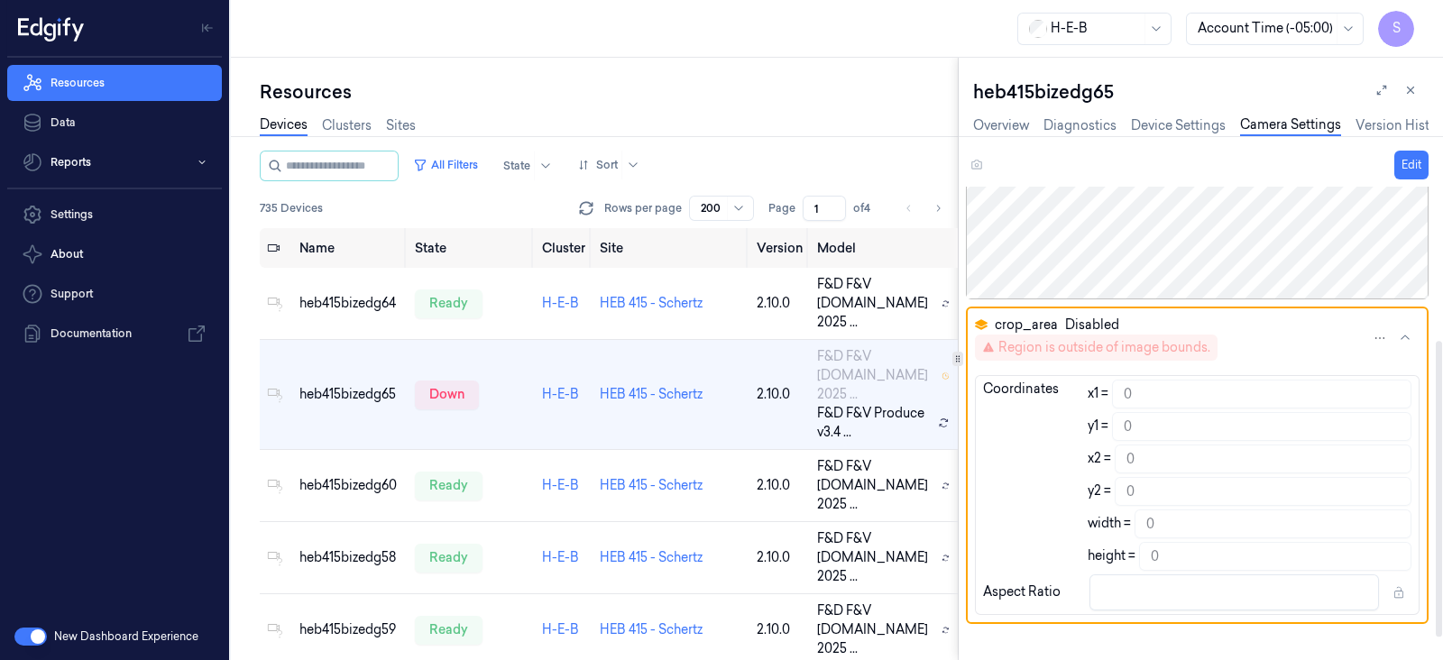
click at [1404, 336] on icon "button" at bounding box center [1405, 338] width 14 height 14
click at [1403, 331] on icon "button" at bounding box center [1405, 338] width 14 height 14
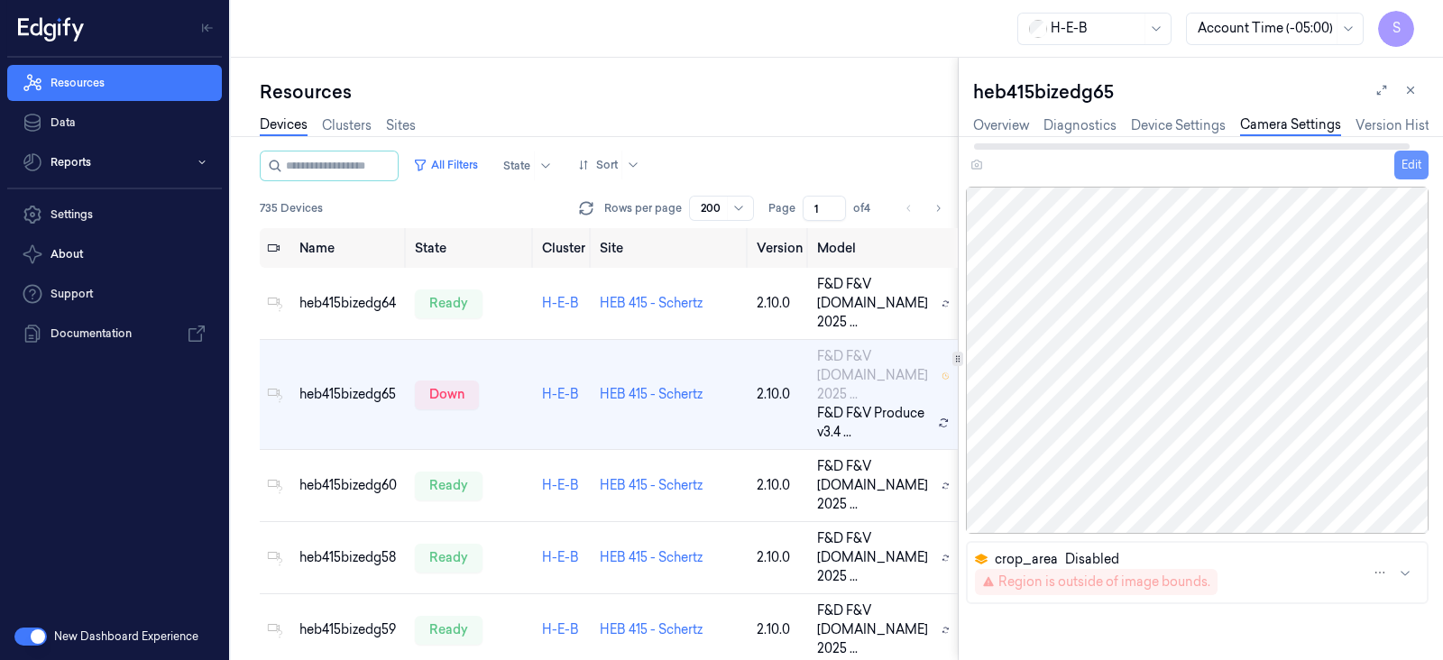
click at [1404, 169] on button "Edit" at bounding box center [1411, 165] width 34 height 29
click at [1348, 166] on button "Cancel" at bounding box center [1355, 165] width 51 height 29
click at [995, 123] on link "Overview" at bounding box center [1001, 125] width 56 height 21
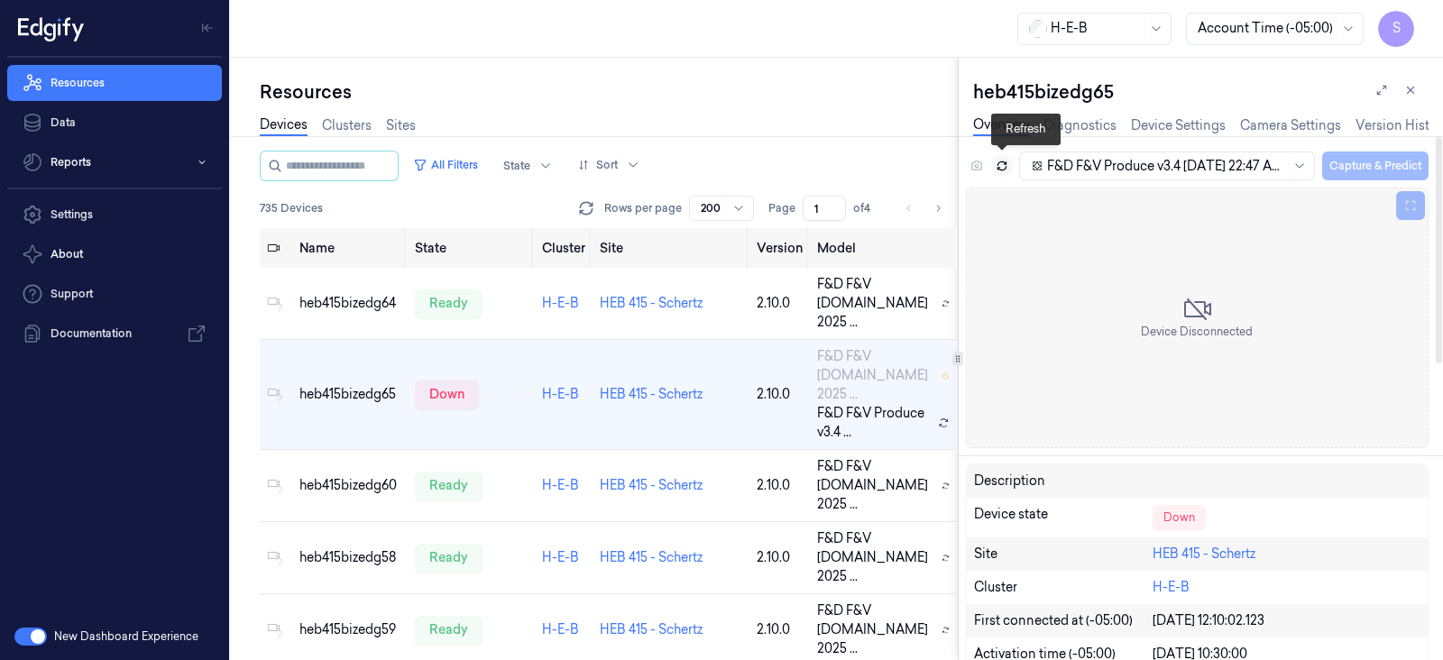
click at [1003, 160] on icon at bounding box center [1002, 166] width 13 height 13
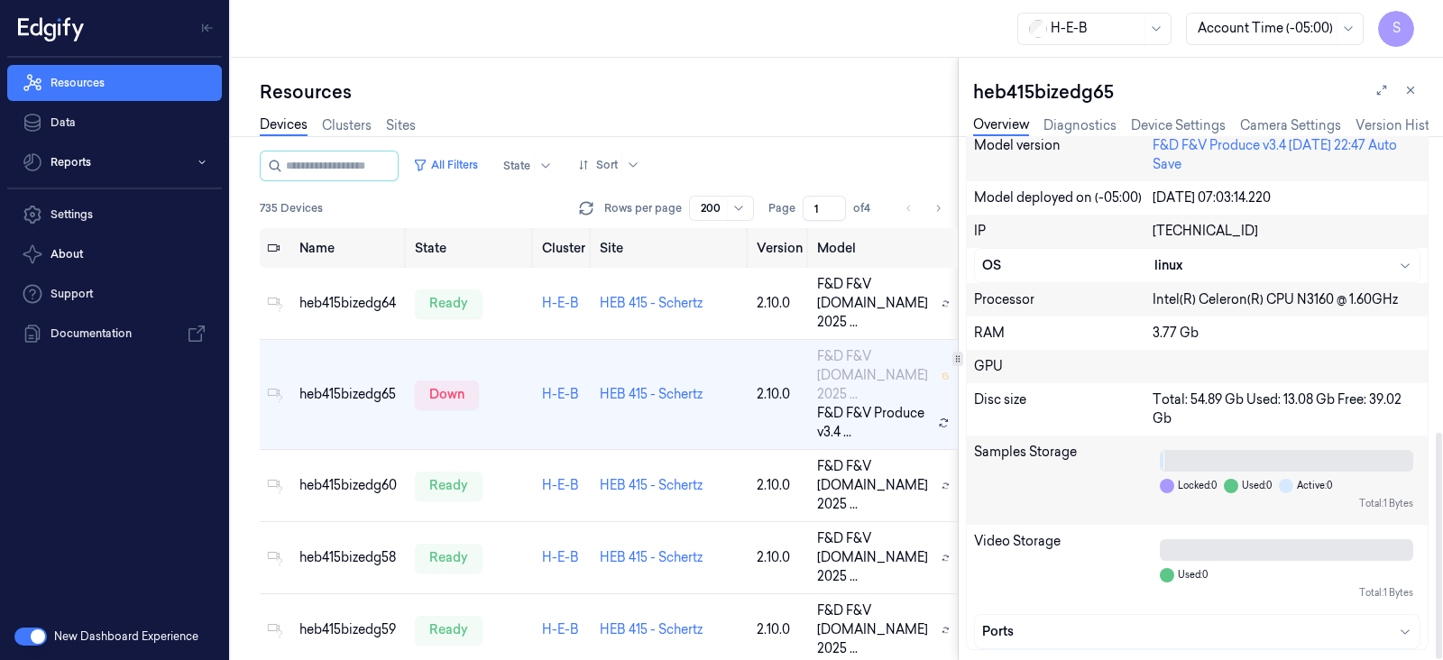
scroll to position [685, 0]
click at [1410, 624] on icon "button" at bounding box center [1405, 628] width 14 height 14
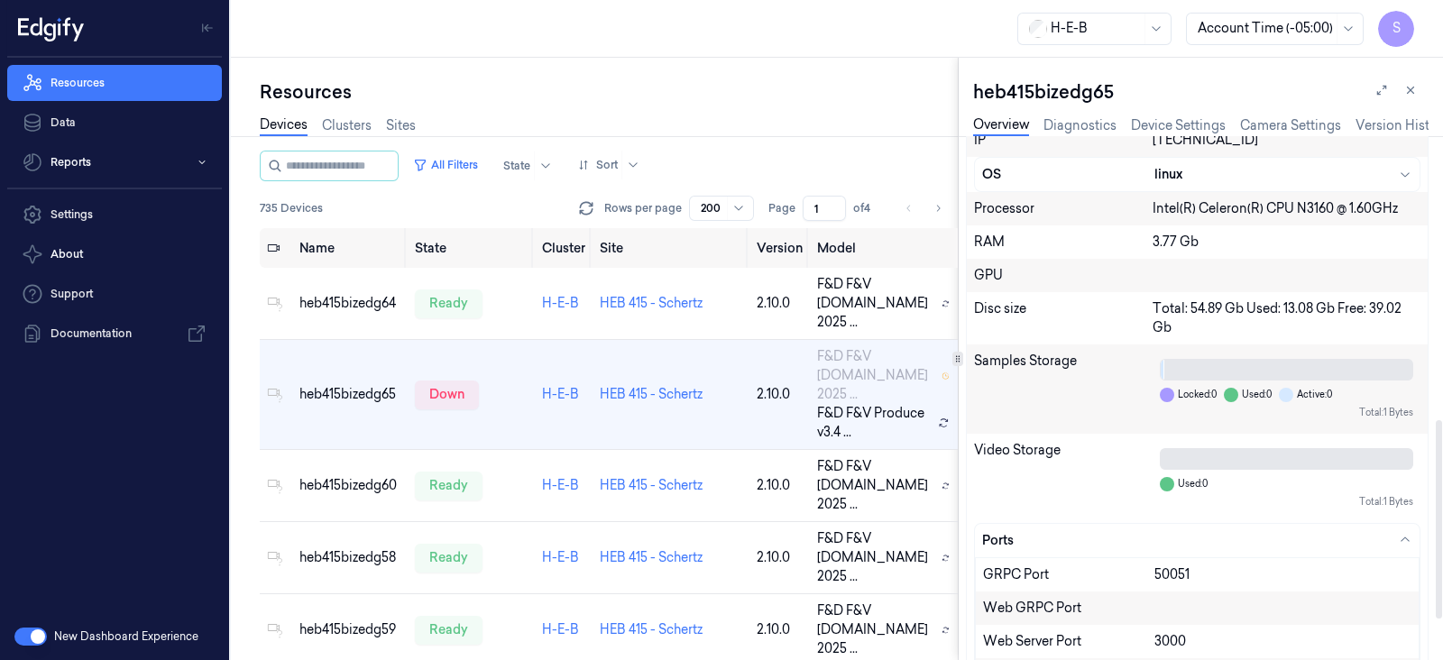
scroll to position [852, 0]
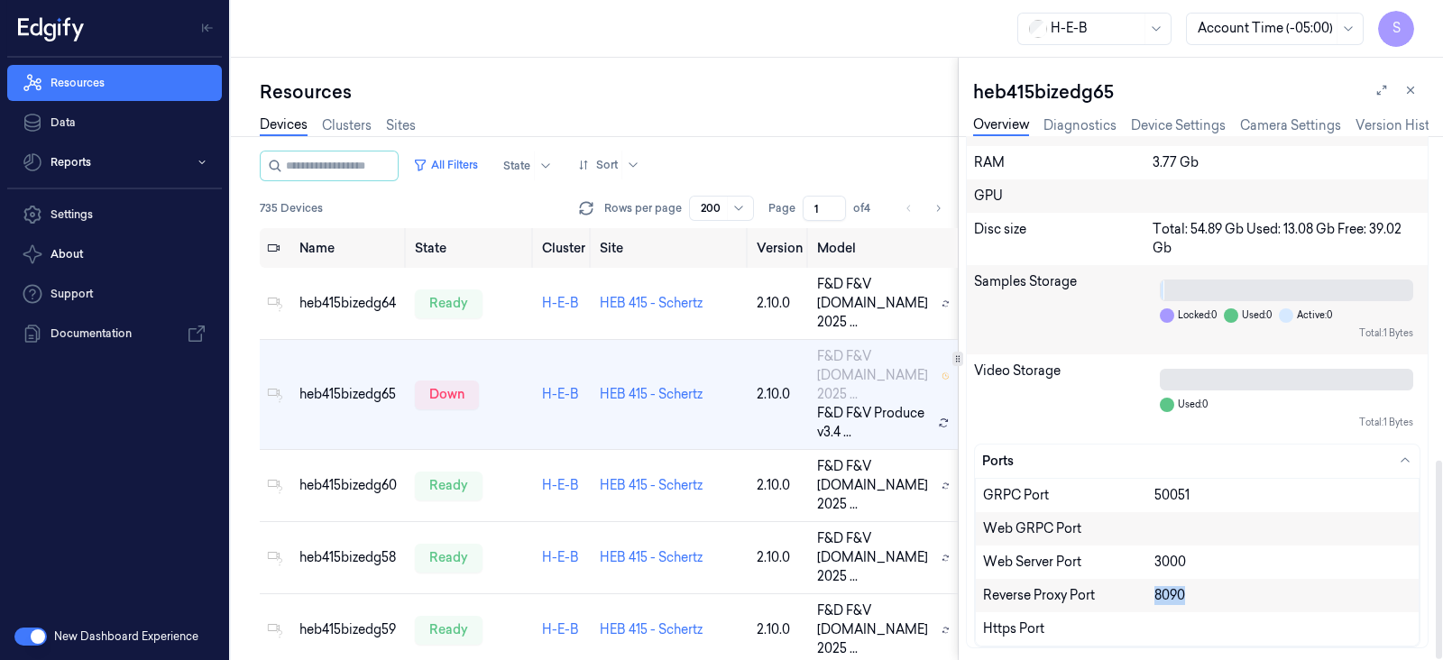
drag, startPoint x: 1194, startPoint y: 588, endPoint x: 1139, endPoint y: 597, distance: 55.8
click at [1139, 597] on div "Reverse Proxy Port 8090" at bounding box center [1197, 595] width 443 height 33
drag, startPoint x: 1195, startPoint y: 562, endPoint x: 1159, endPoint y: 562, distance: 36.1
click at [1159, 562] on div "3000" at bounding box center [1282, 562] width 257 height 19
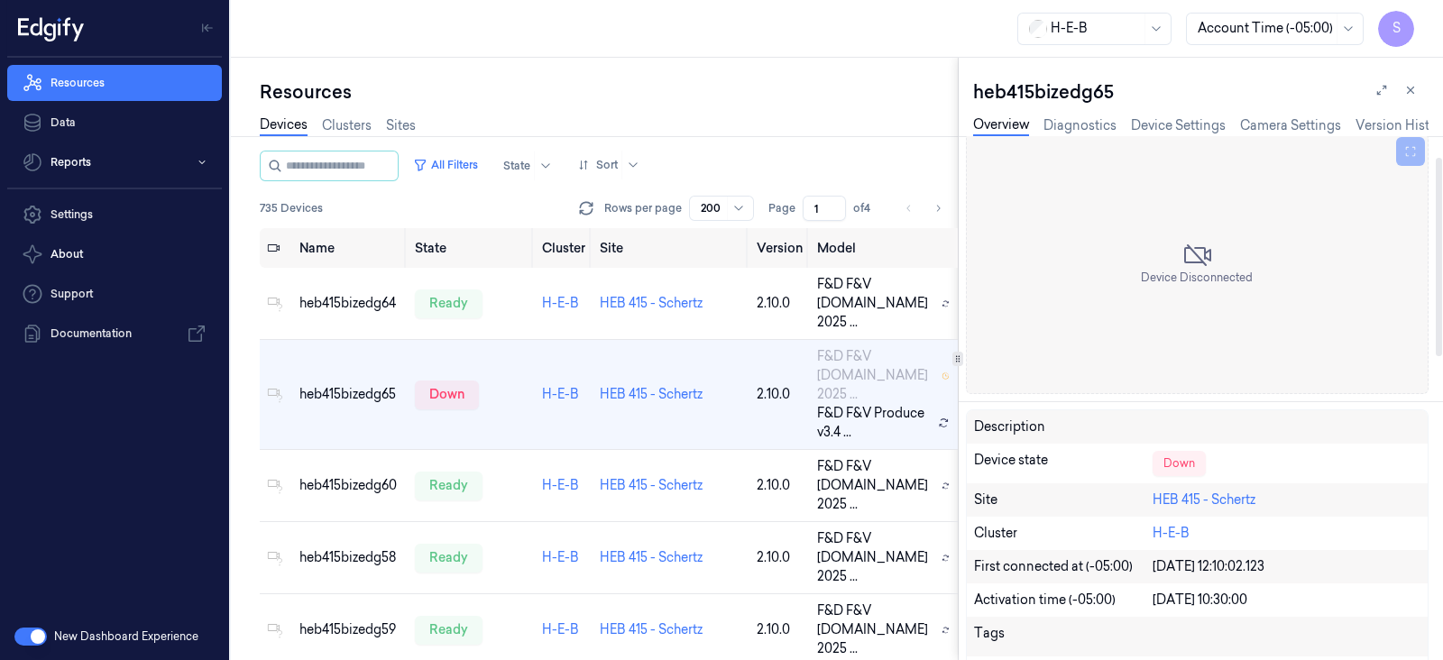
scroll to position [0, 0]
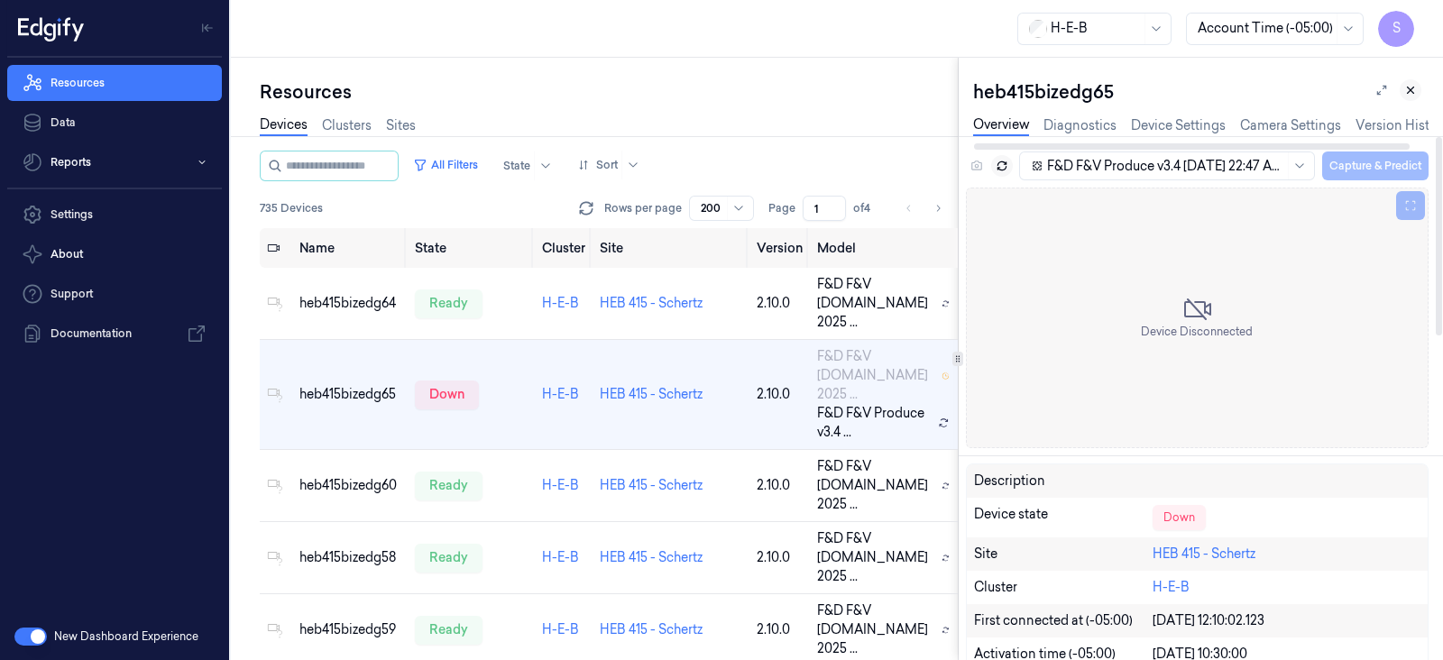
click at [1415, 84] on icon at bounding box center [1410, 90] width 13 height 13
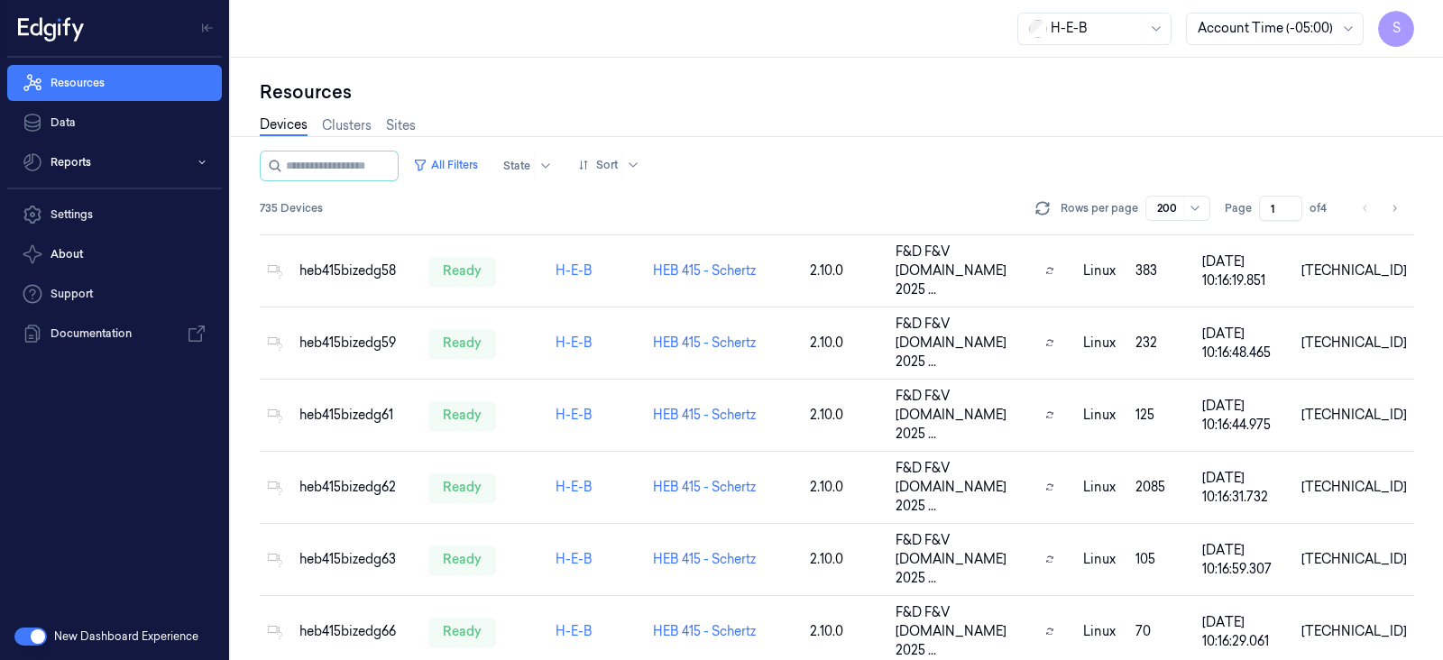
scroll to position [450, 0]
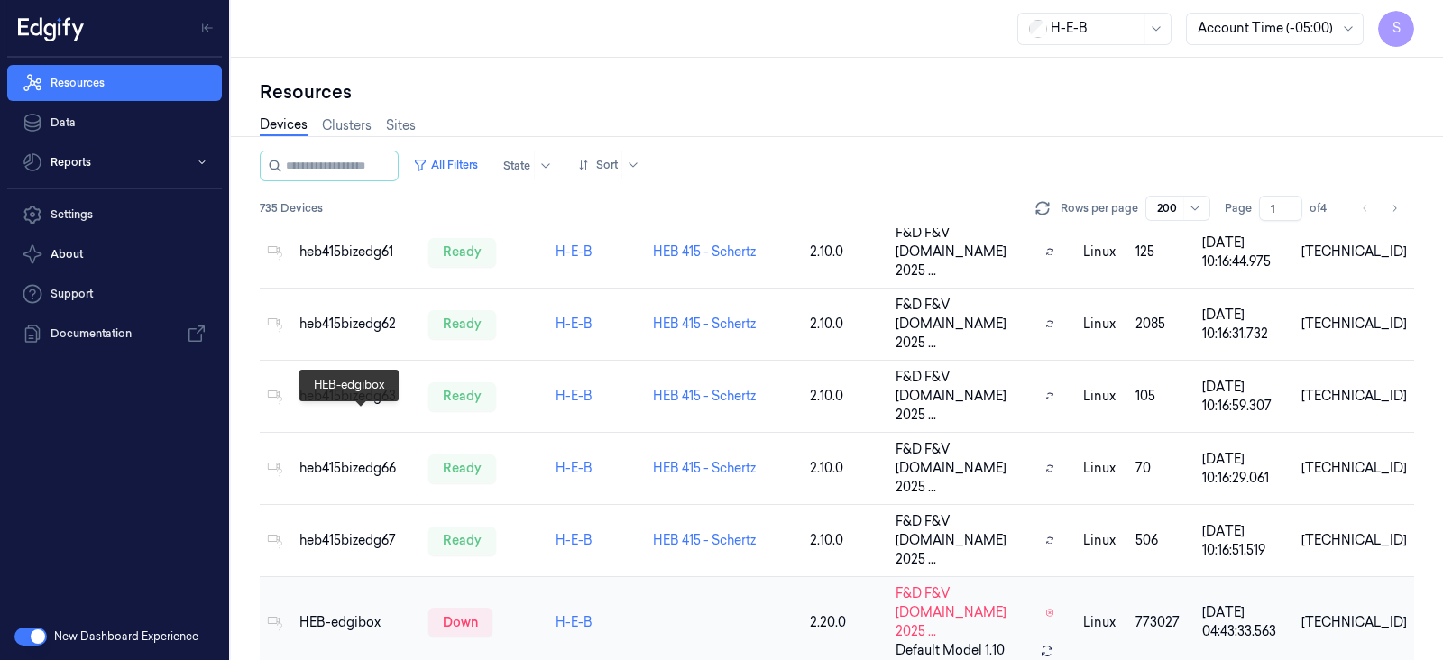
click at [347, 613] on div "HEB-edgibox" at bounding box center [356, 622] width 115 height 19
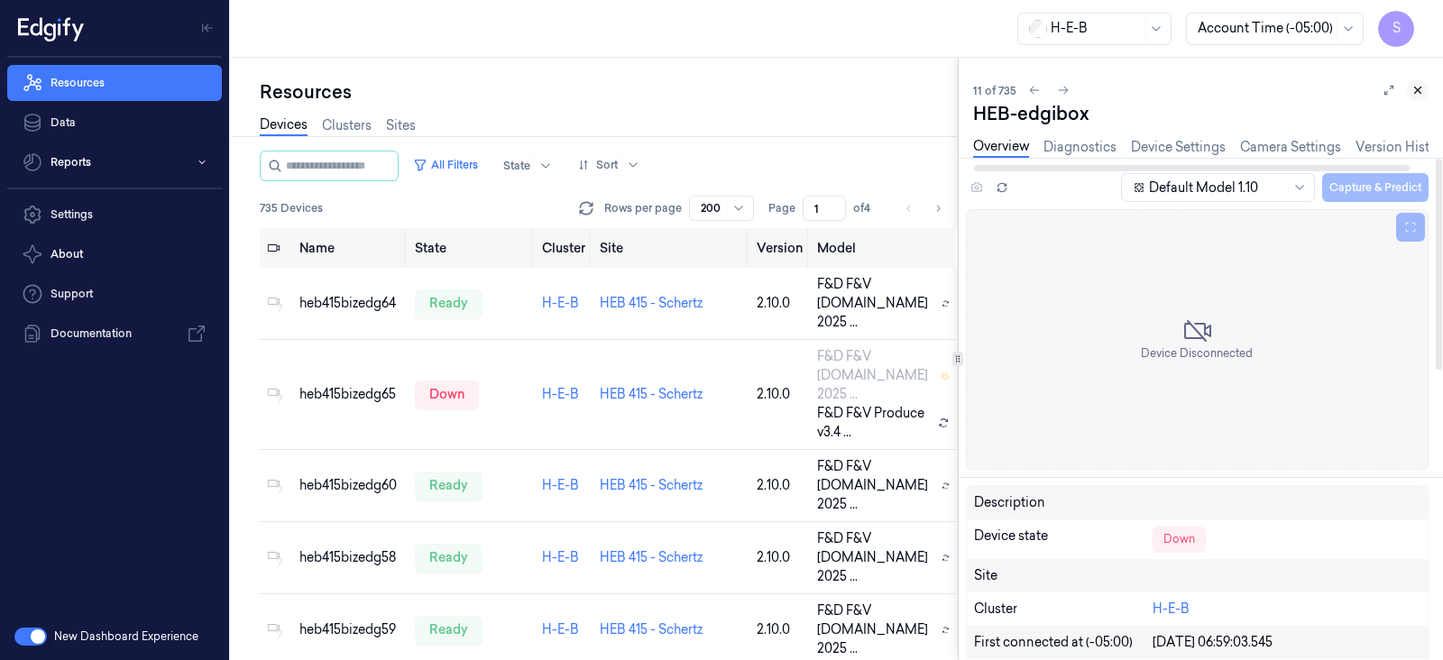
click at [1418, 89] on icon at bounding box center [1418, 90] width 6 height 6
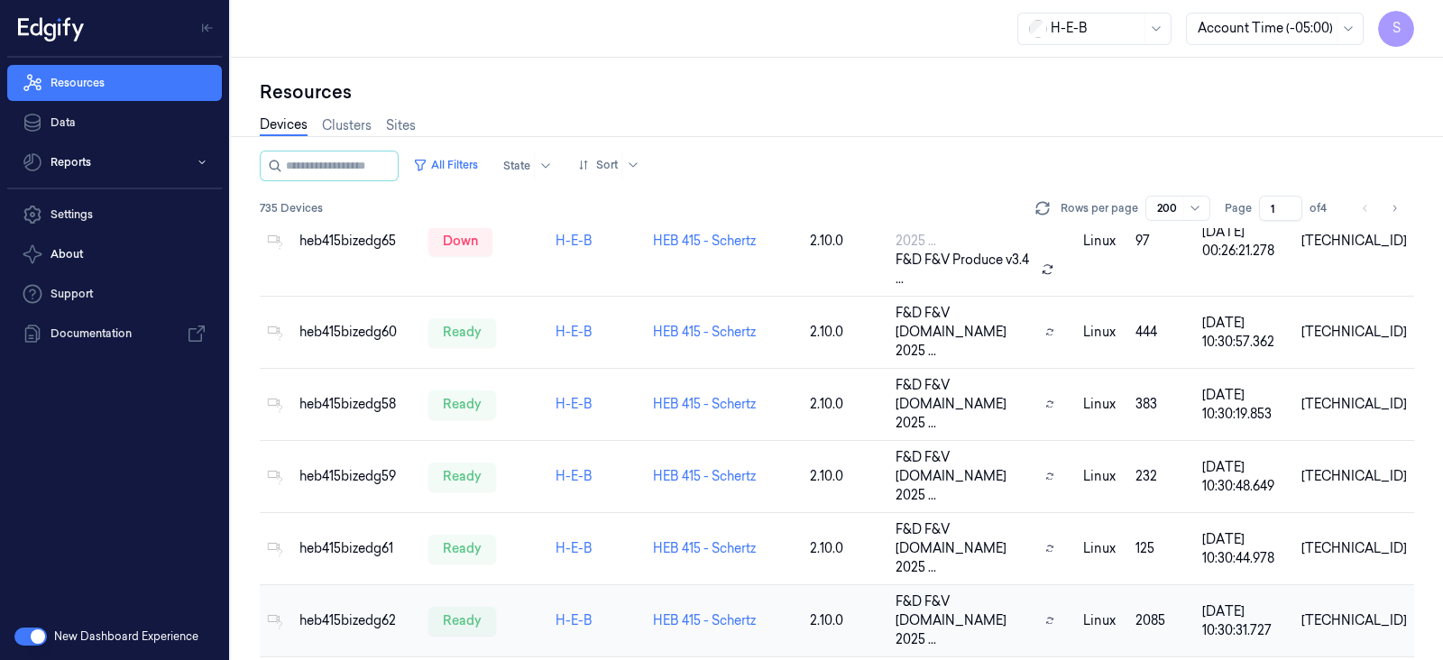
scroll to position [89, 0]
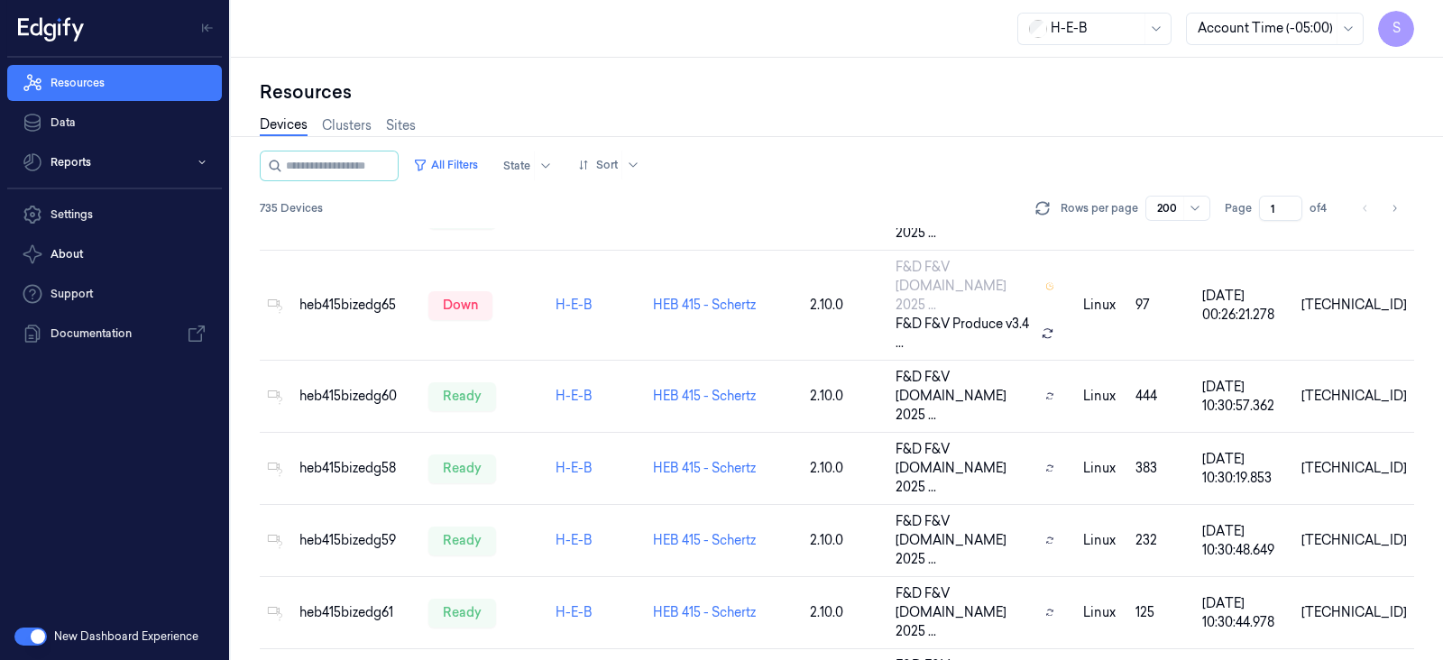
click at [1143, 17] on div "H-E-B" at bounding box center [1094, 29] width 154 height 32
click at [1077, 61] on div "H-E-B" at bounding box center [1061, 68] width 62 height 19
click at [78, 216] on link "Settings" at bounding box center [114, 215] width 215 height 36
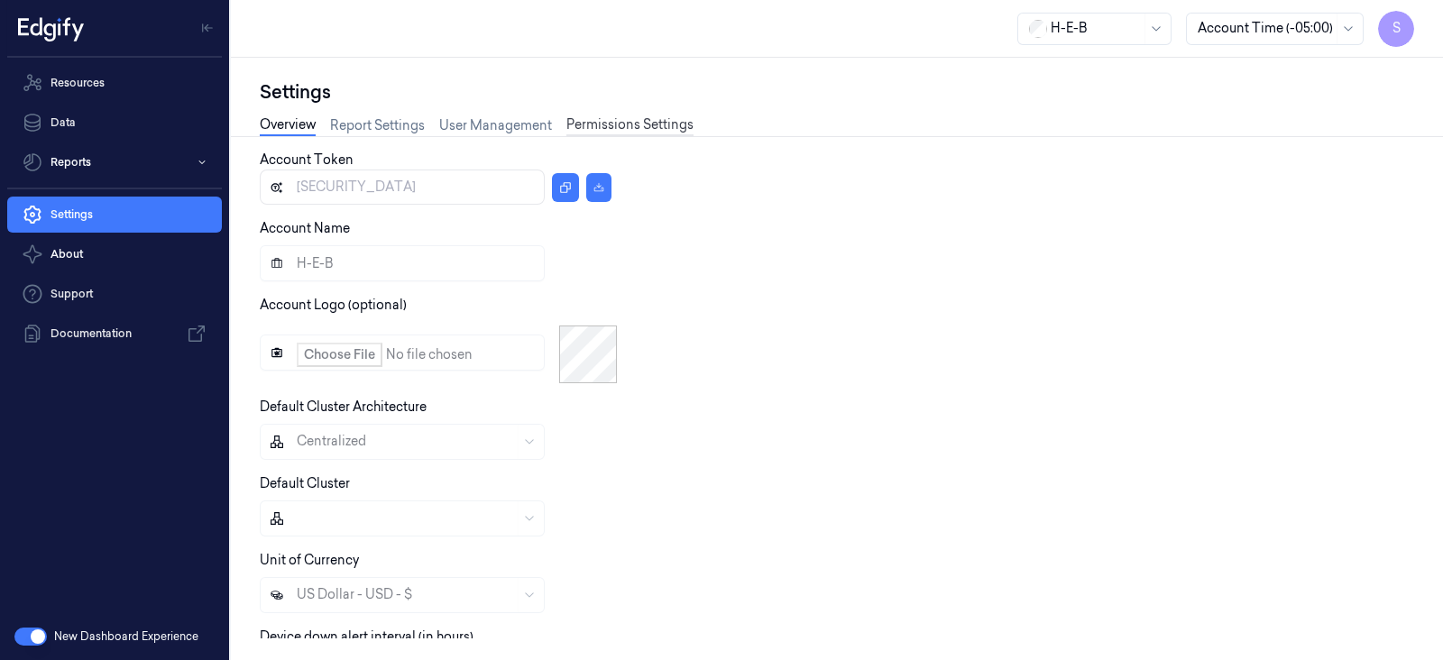
click at [603, 118] on link "Permissions Settings" at bounding box center [629, 125] width 127 height 21
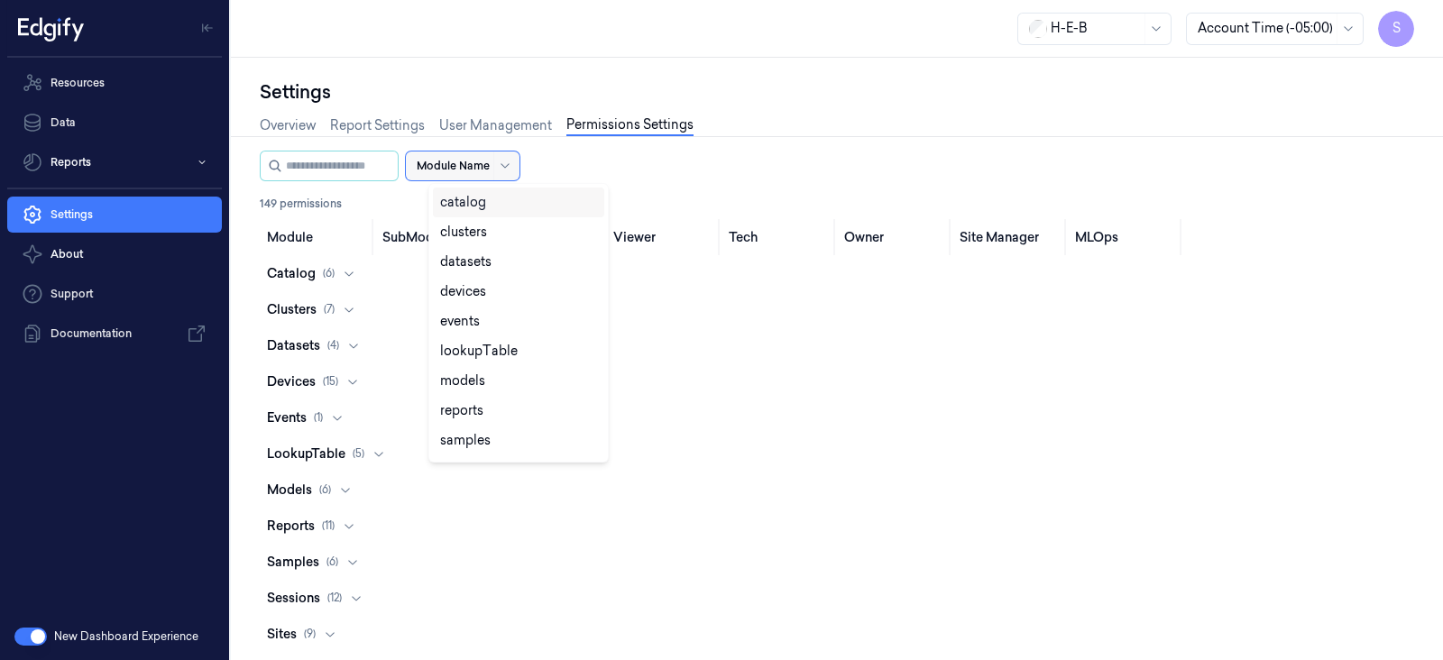
click at [516, 170] on div at bounding box center [507, 166] width 18 height 14
click at [479, 294] on div "devices" at bounding box center [463, 291] width 46 height 19
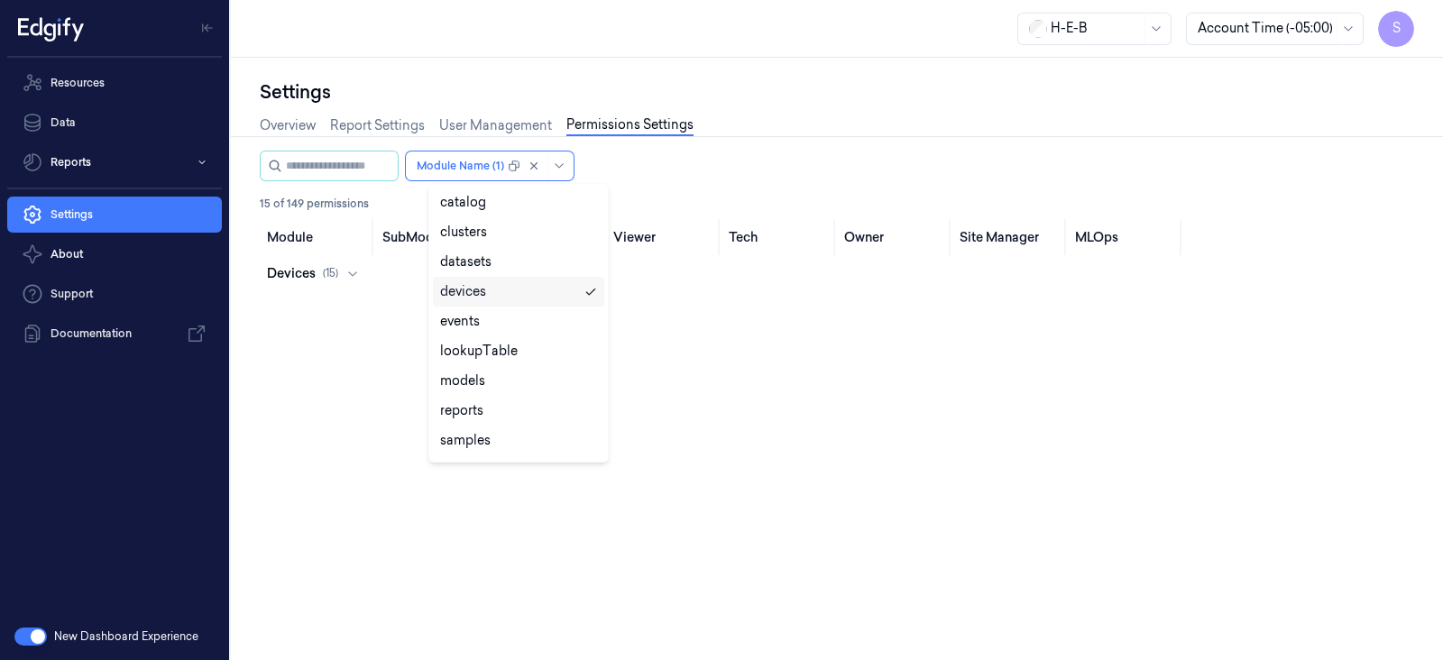
drag, startPoint x: 858, startPoint y: 436, endPoint x: 523, endPoint y: 323, distance: 353.1
click at [857, 436] on div "Module SubModule Action Viewer Tech Owner Site Manager MLOps devices ( 15 )" at bounding box center [837, 429] width 1154 height 420
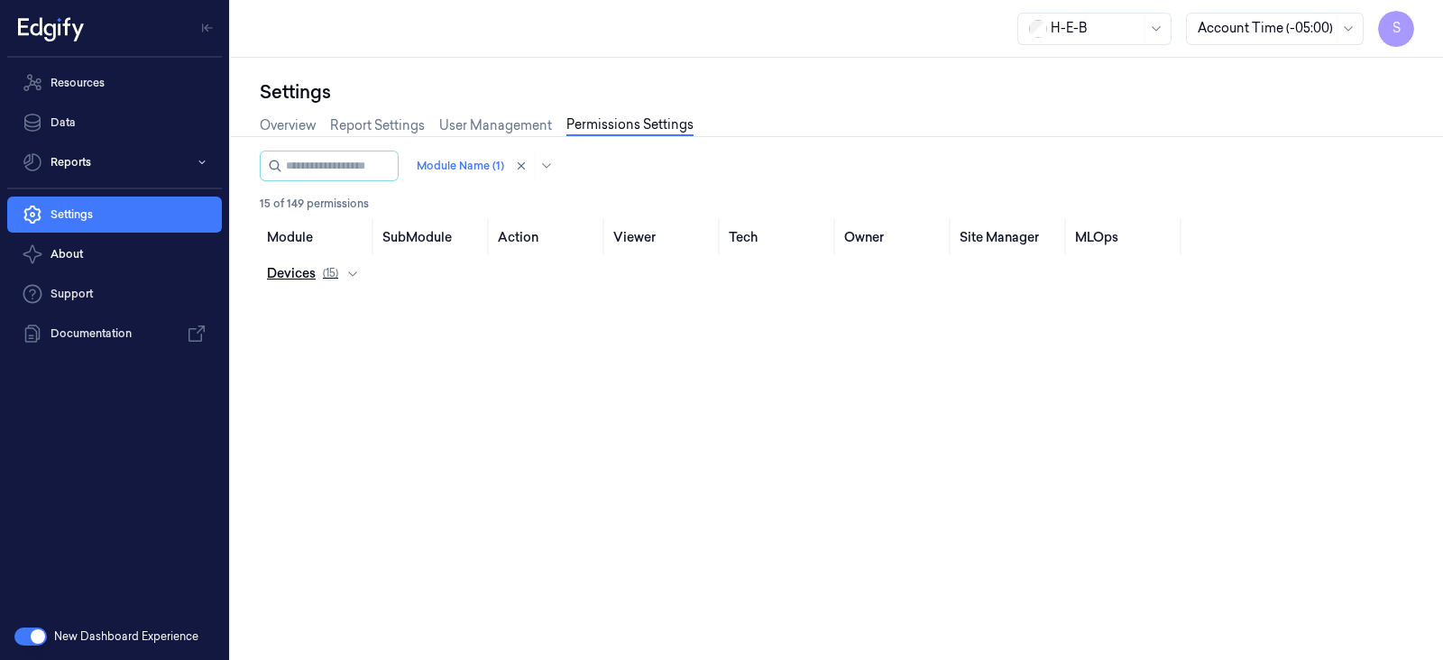
click at [353, 266] on icon at bounding box center [352, 273] width 14 height 14
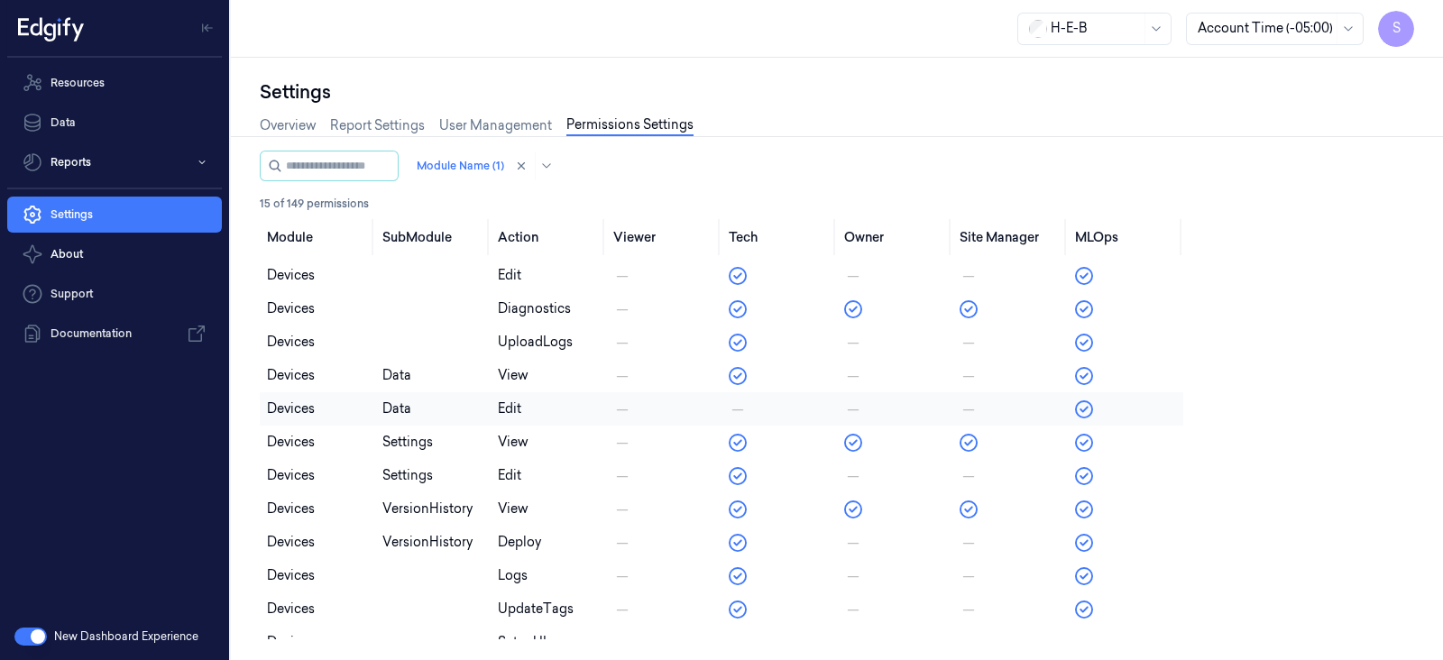
scroll to position [167, 0]
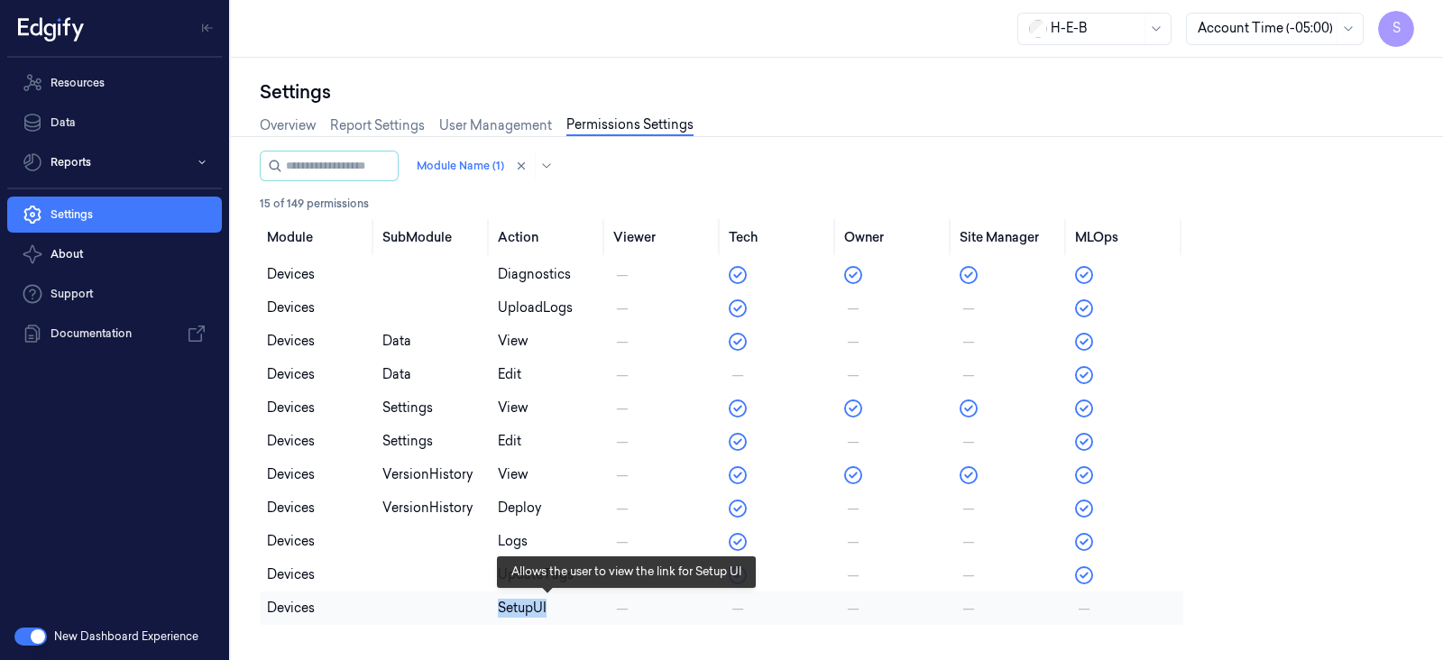
drag, startPoint x: 496, startPoint y: 610, endPoint x: 573, endPoint y: 606, distance: 76.7
click at [575, 606] on div "setupUI" at bounding box center [548, 608] width 101 height 19
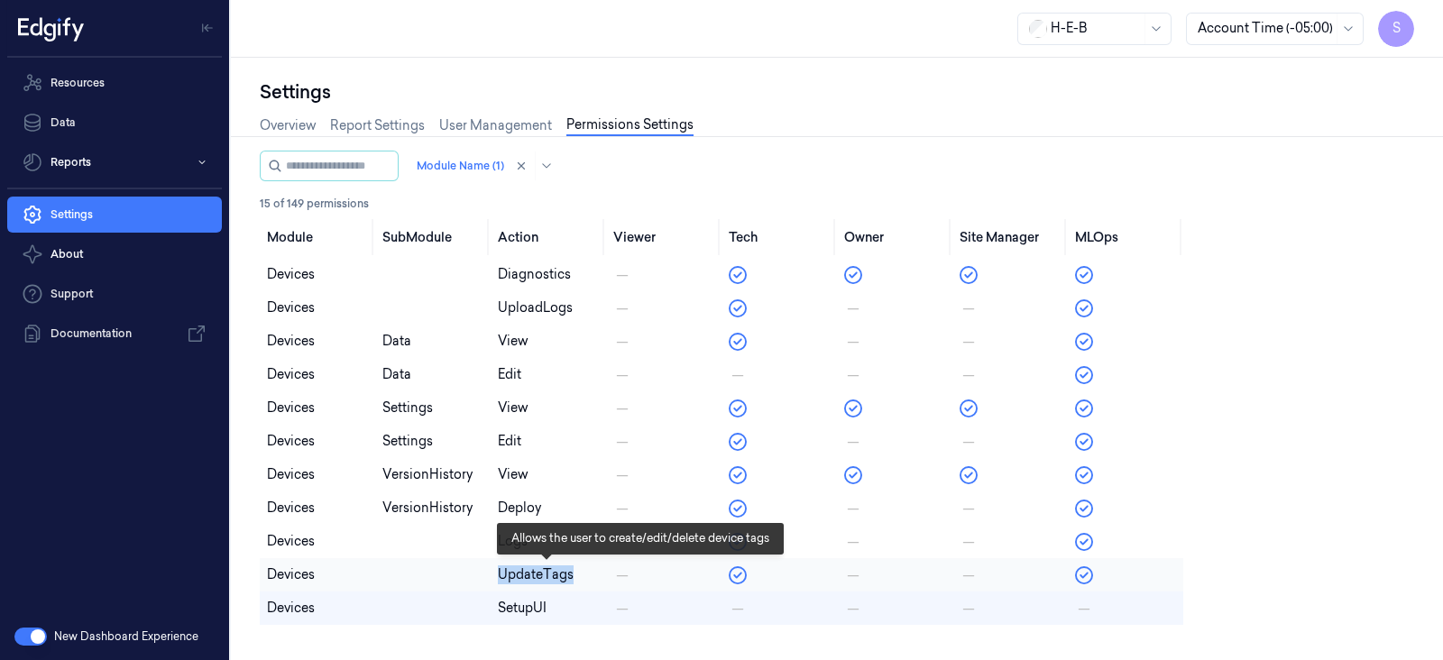
drag, startPoint x: 501, startPoint y: 570, endPoint x: 587, endPoint y: 569, distance: 85.7
click at [587, 569] on td "updateTags" at bounding box center [548, 574] width 115 height 33
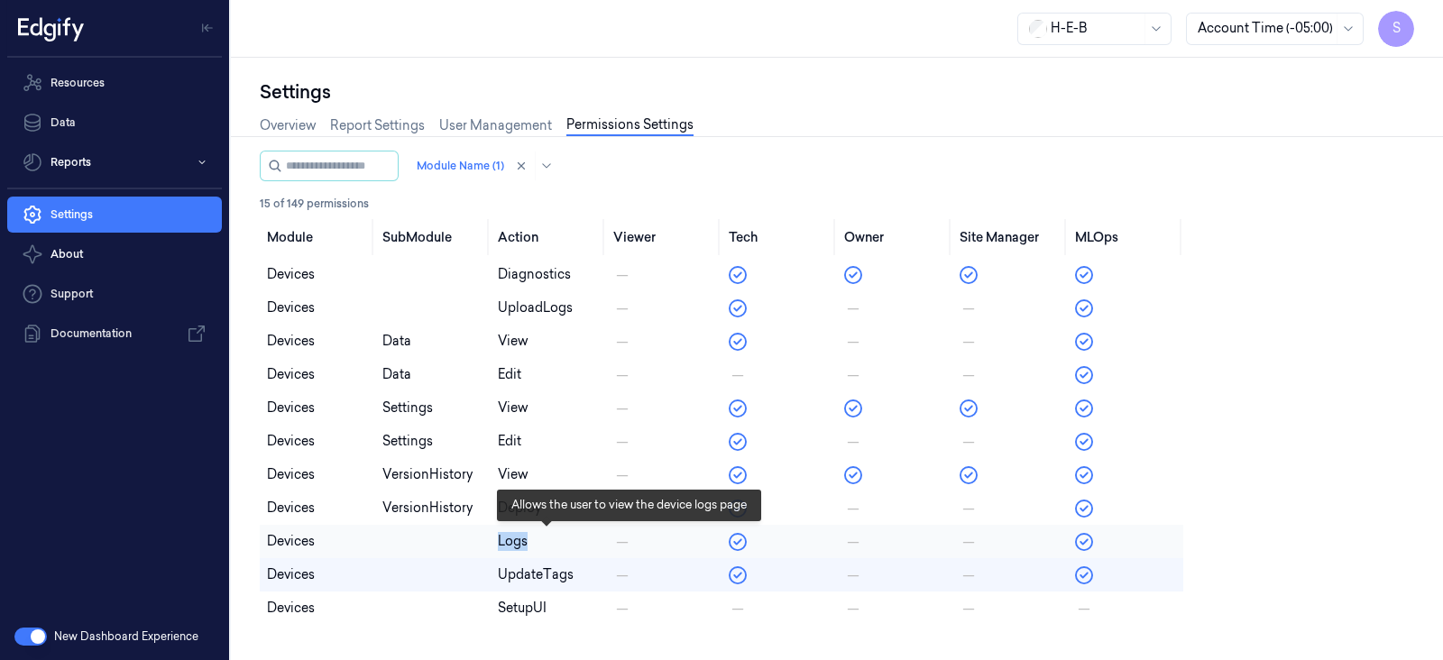
drag, startPoint x: 490, startPoint y: 539, endPoint x: 547, endPoint y: 543, distance: 56.9
click at [547, 543] on td "logs" at bounding box center [548, 541] width 115 height 33
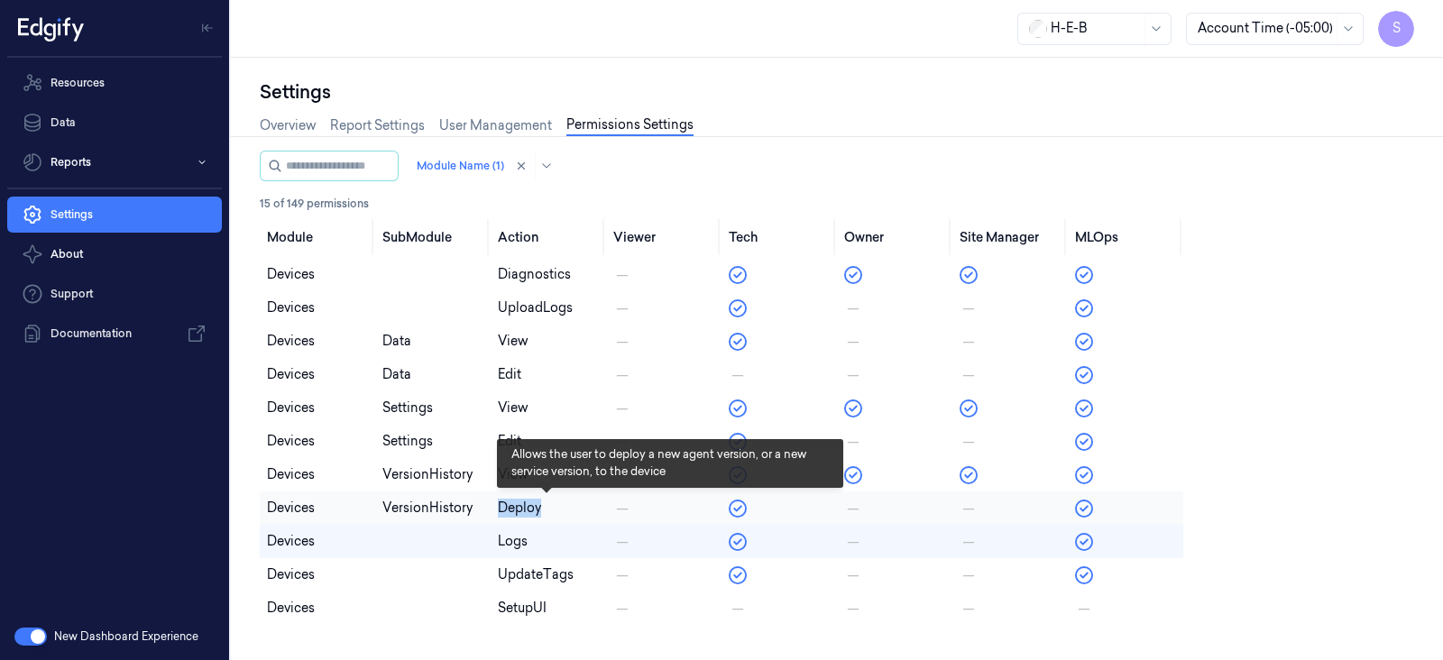
drag, startPoint x: 490, startPoint y: 508, endPoint x: 561, endPoint y: 505, distance: 71.3
click at [561, 505] on td "deploy" at bounding box center [548, 508] width 115 height 33
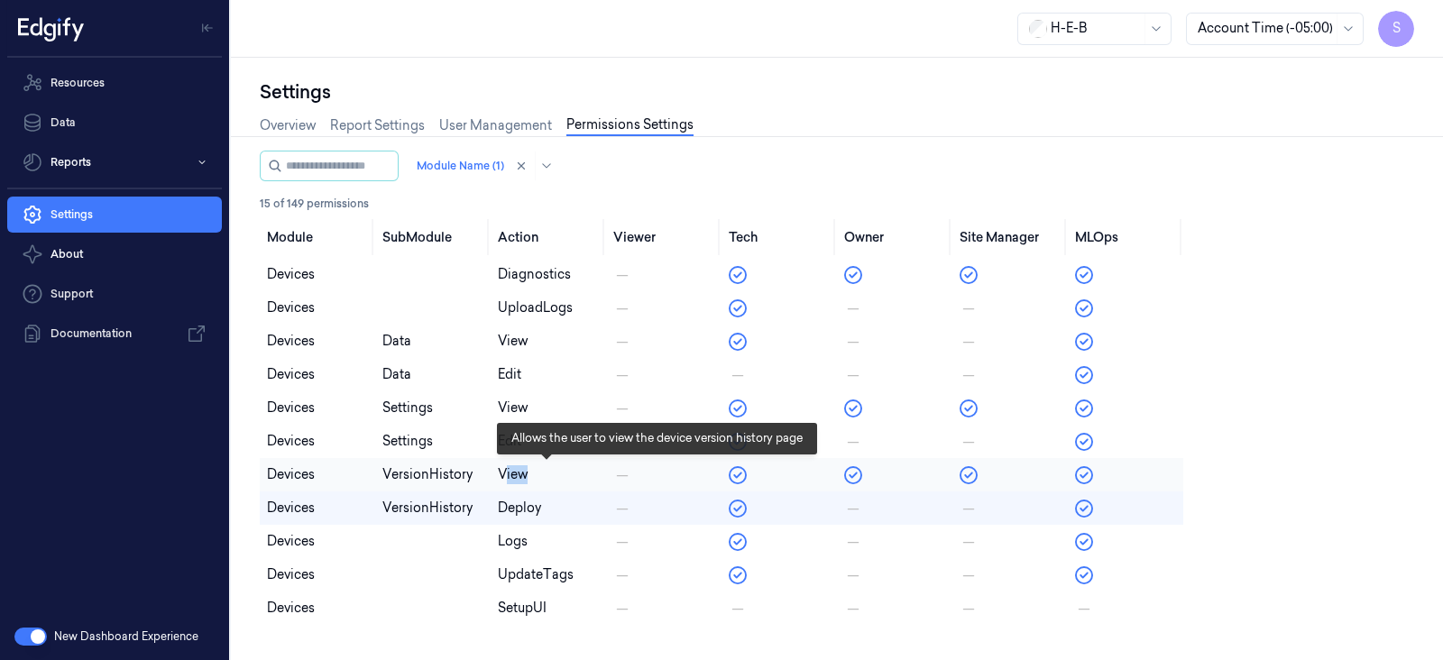
drag, startPoint x: 503, startPoint y: 468, endPoint x: 555, endPoint y: 474, distance: 51.7
click at [555, 474] on div "view" at bounding box center [548, 474] width 101 height 19
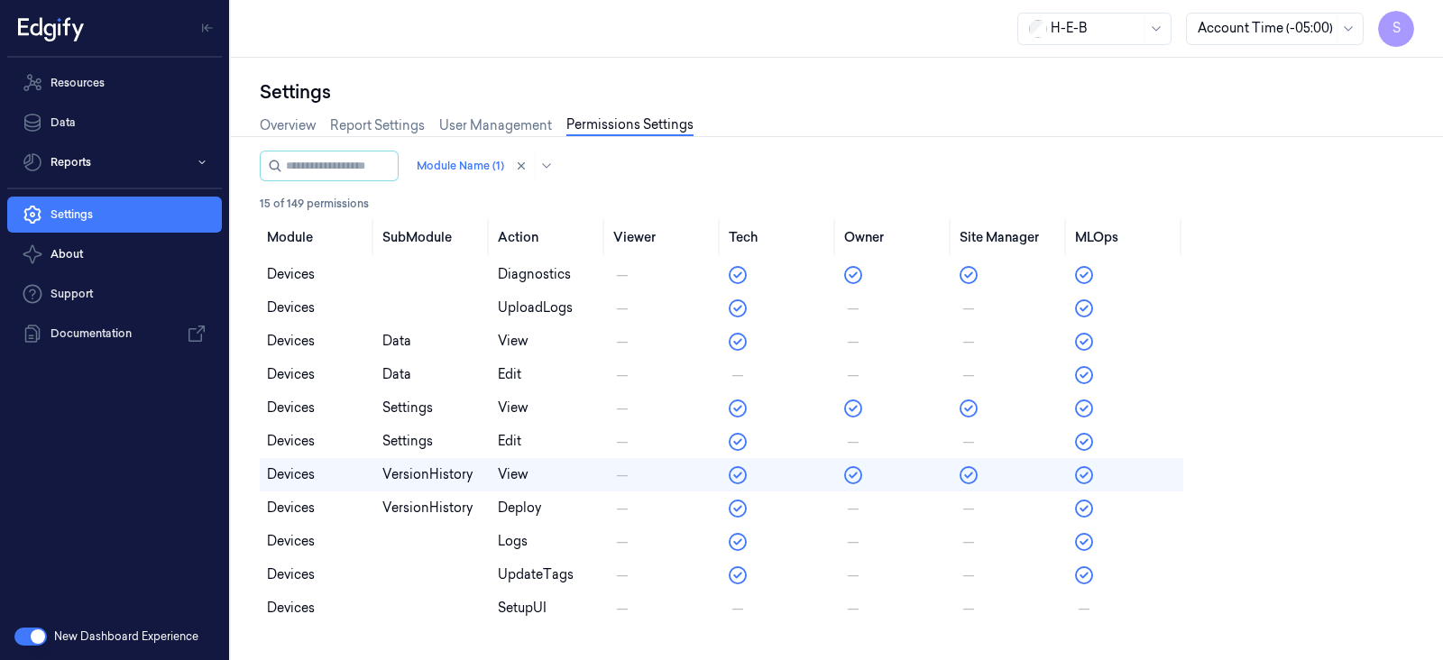
click at [1306, 437] on table "devices view devices create devices delete devices edit devices diagnostics dev…" at bounding box center [837, 374] width 1154 height 501
click at [83, 78] on link "Resources" at bounding box center [114, 83] width 215 height 36
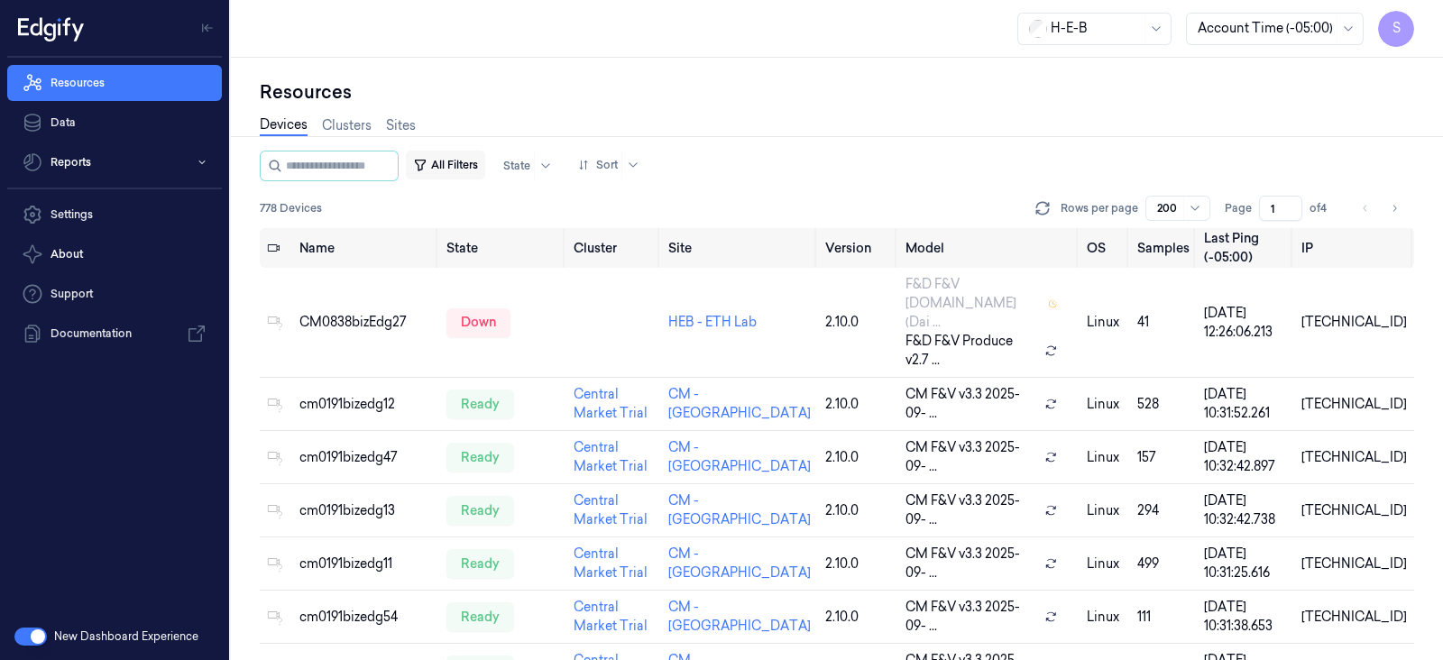
click at [481, 165] on button "All Filters" at bounding box center [445, 165] width 79 height 29
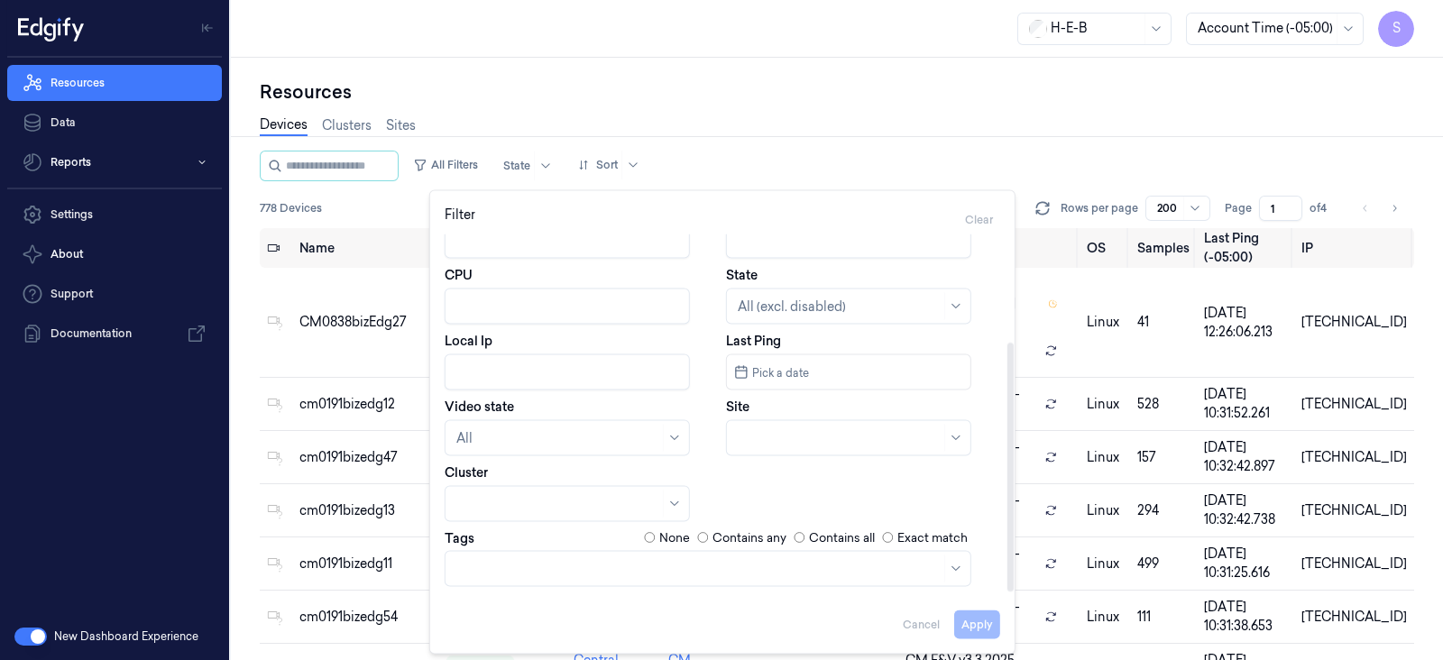
scroll to position [160, 0]
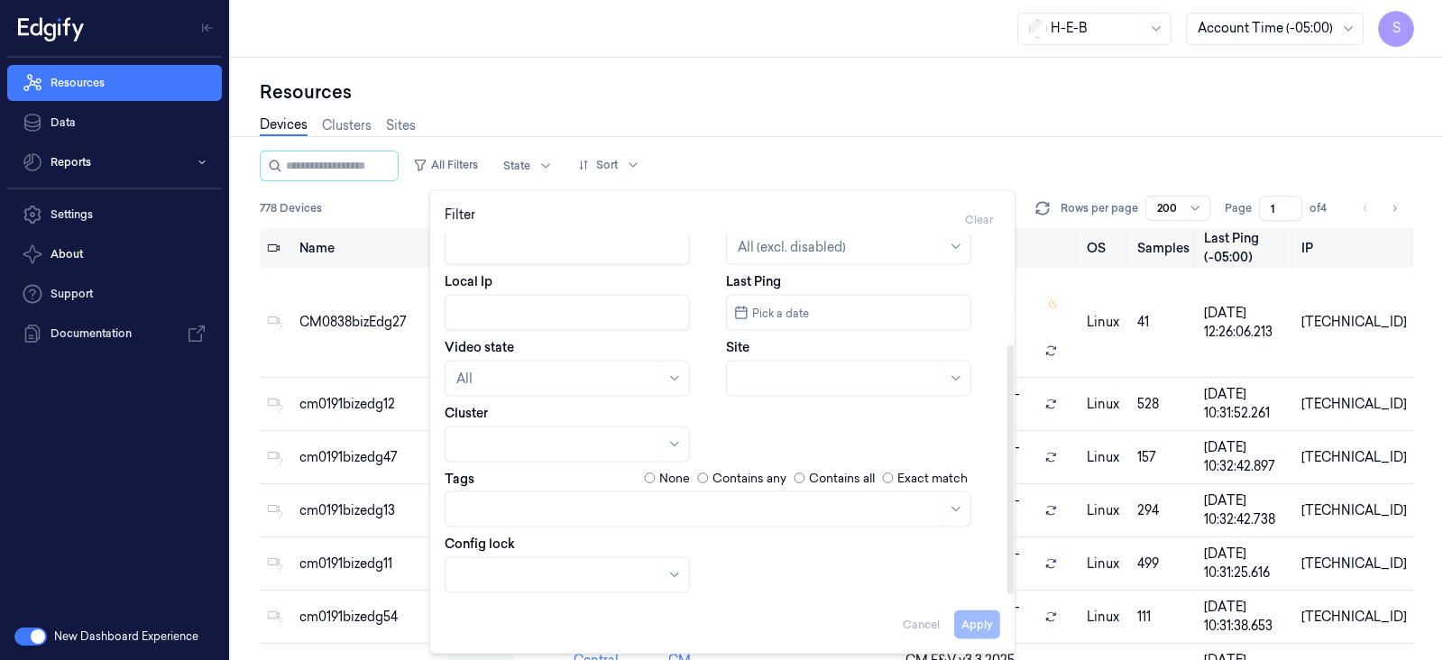
click at [534, 501] on div at bounding box center [698, 509] width 484 height 19
click at [831, 113] on div "Devices Clusters Sites" at bounding box center [837, 128] width 1154 height 46
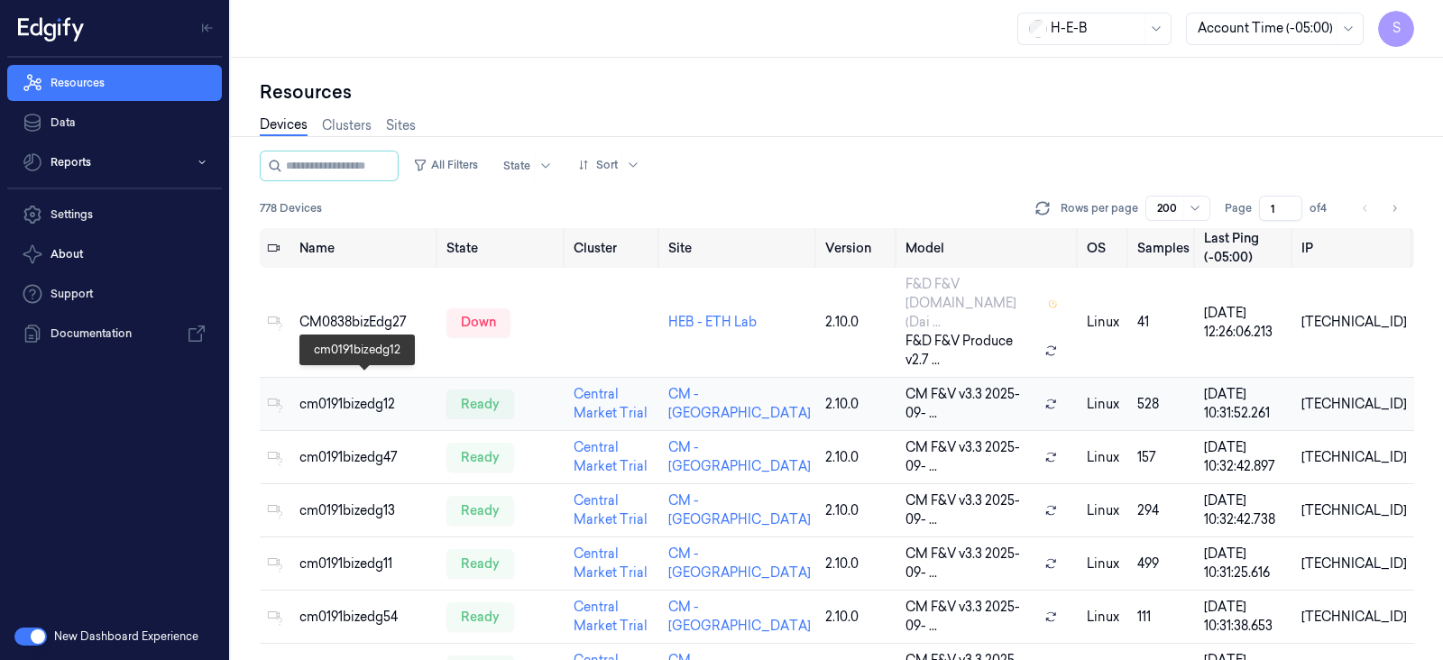
drag, startPoint x: 337, startPoint y: 381, endPoint x: 537, endPoint y: 382, distance: 199.3
click at [338, 395] on div "cm0191bizedg12" at bounding box center [365, 404] width 133 height 19
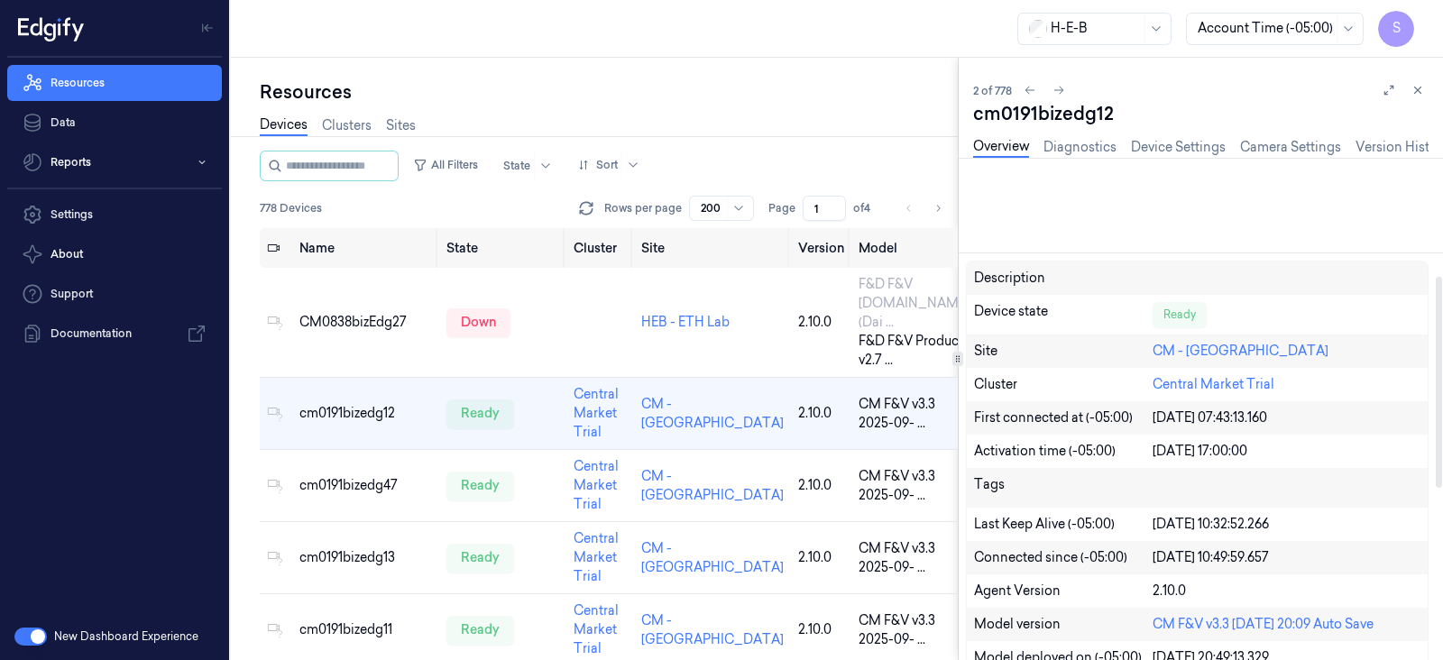
scroll to position [450, 0]
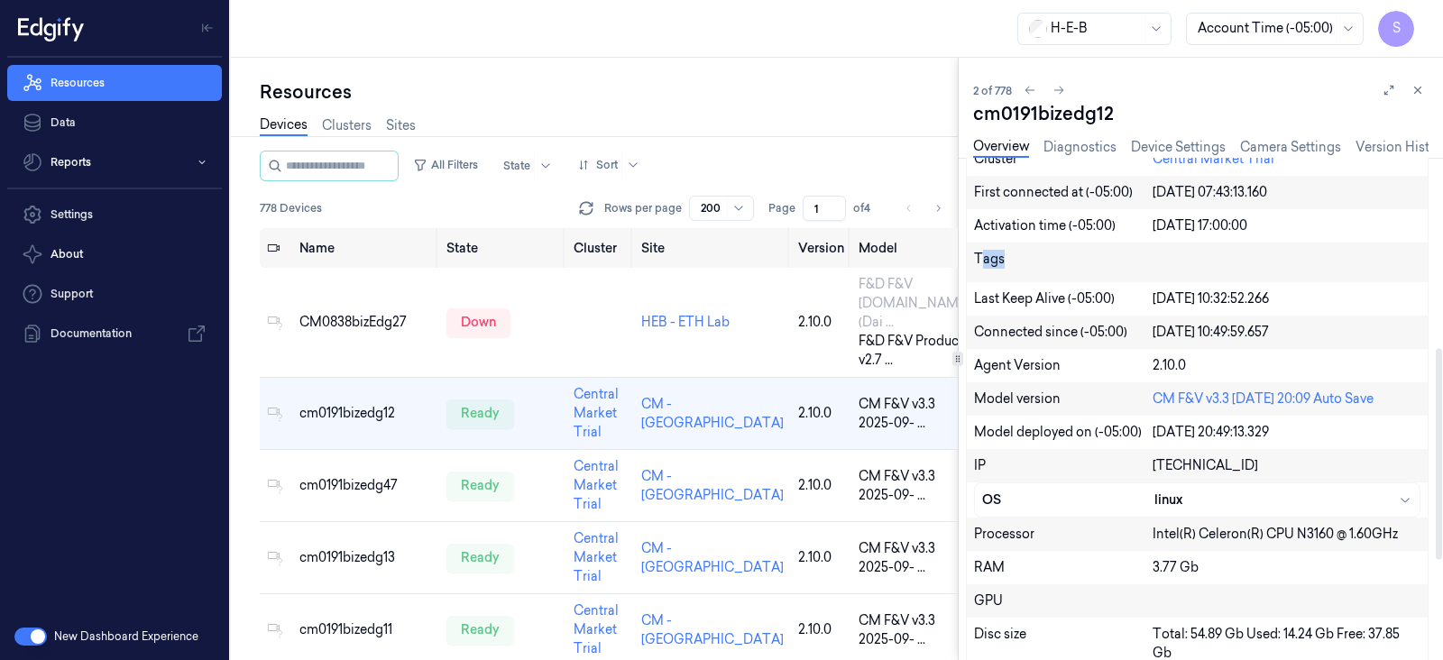
drag, startPoint x: 979, startPoint y: 254, endPoint x: 1024, endPoint y: 245, distance: 46.0
click at [1010, 251] on div "Tags" at bounding box center [1063, 262] width 179 height 25
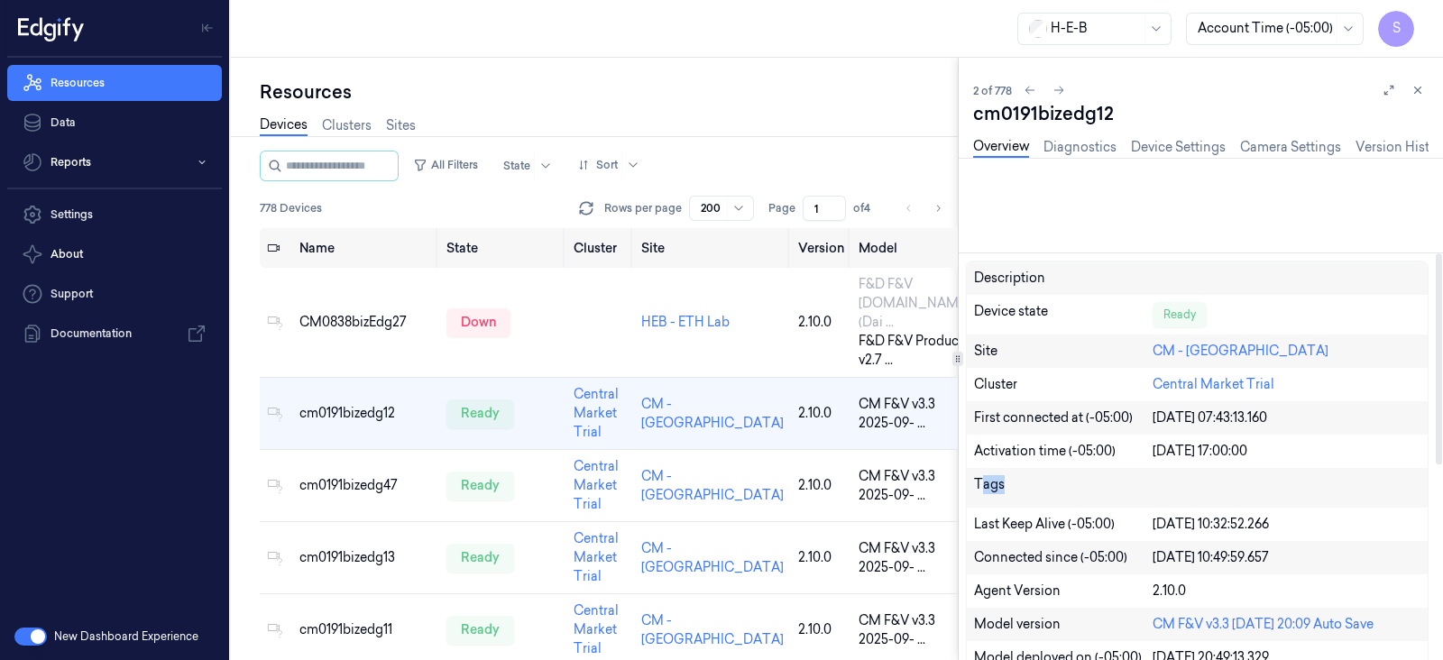
drag, startPoint x: 1301, startPoint y: 515, endPoint x: 1140, endPoint y: 525, distance: 160.8
click at [1140, 525] on div "Last Keep Alive (-05:00) 07/10/2025 10:32:52.266" at bounding box center [1197, 524] width 461 height 33
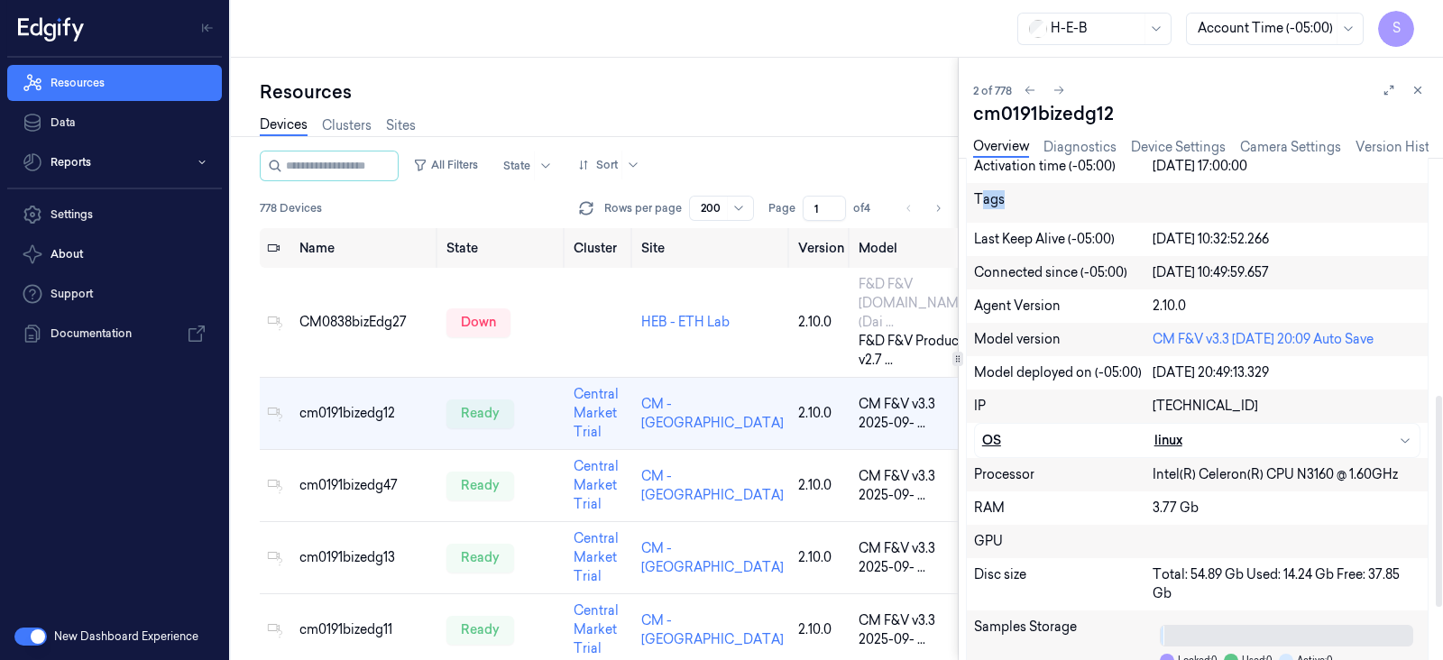
scroll to position [564, 0]
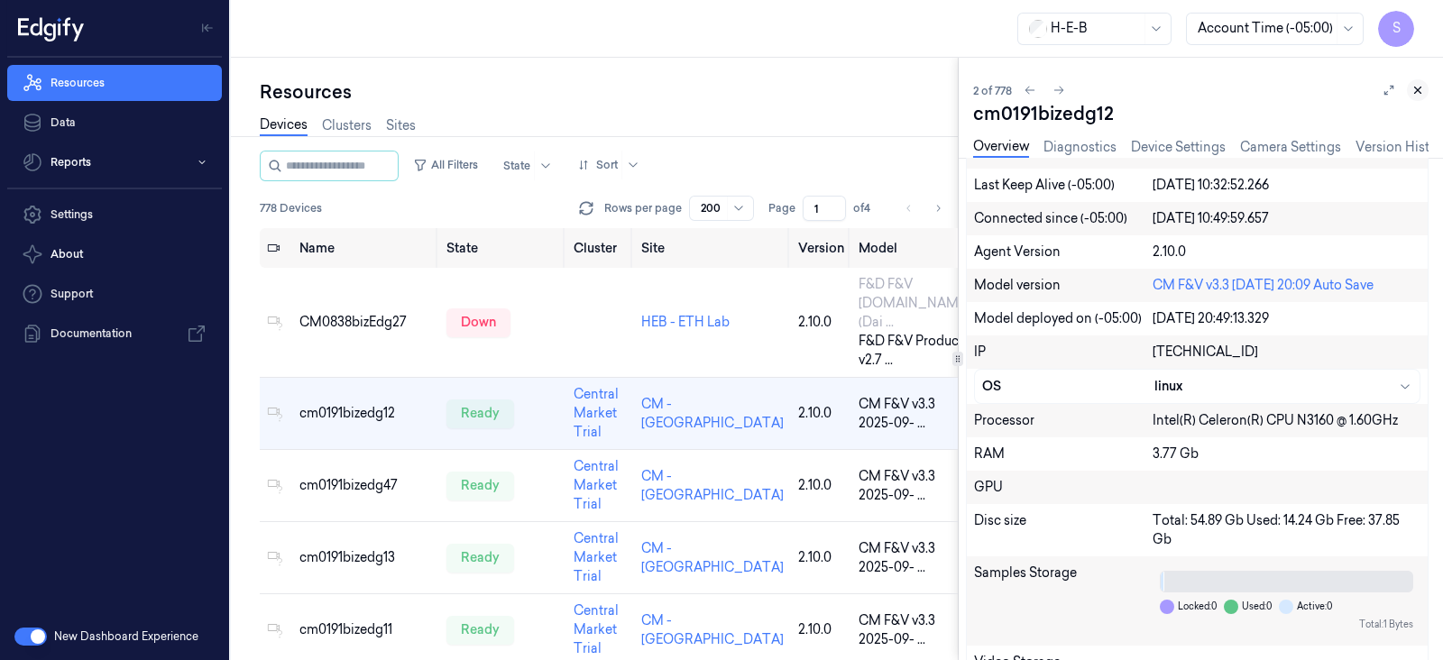
click at [1413, 85] on icon at bounding box center [1418, 90] width 13 height 13
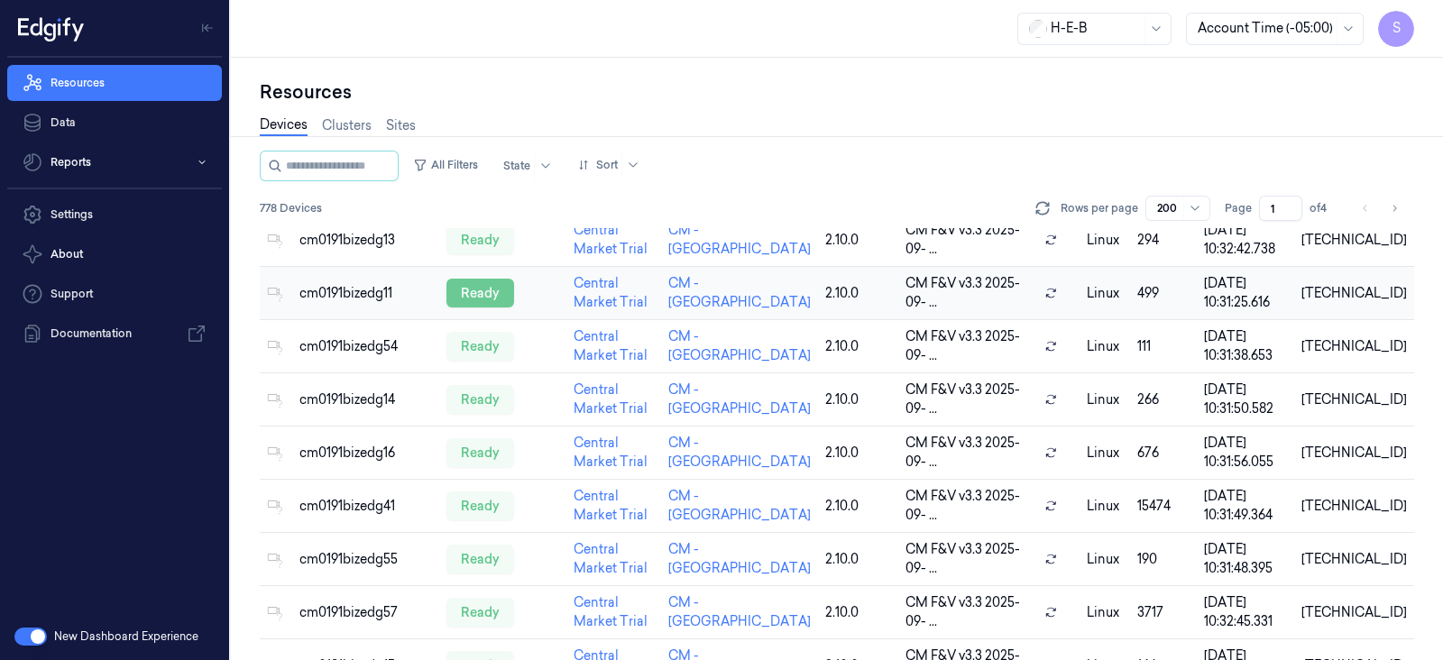
scroll to position [450, 0]
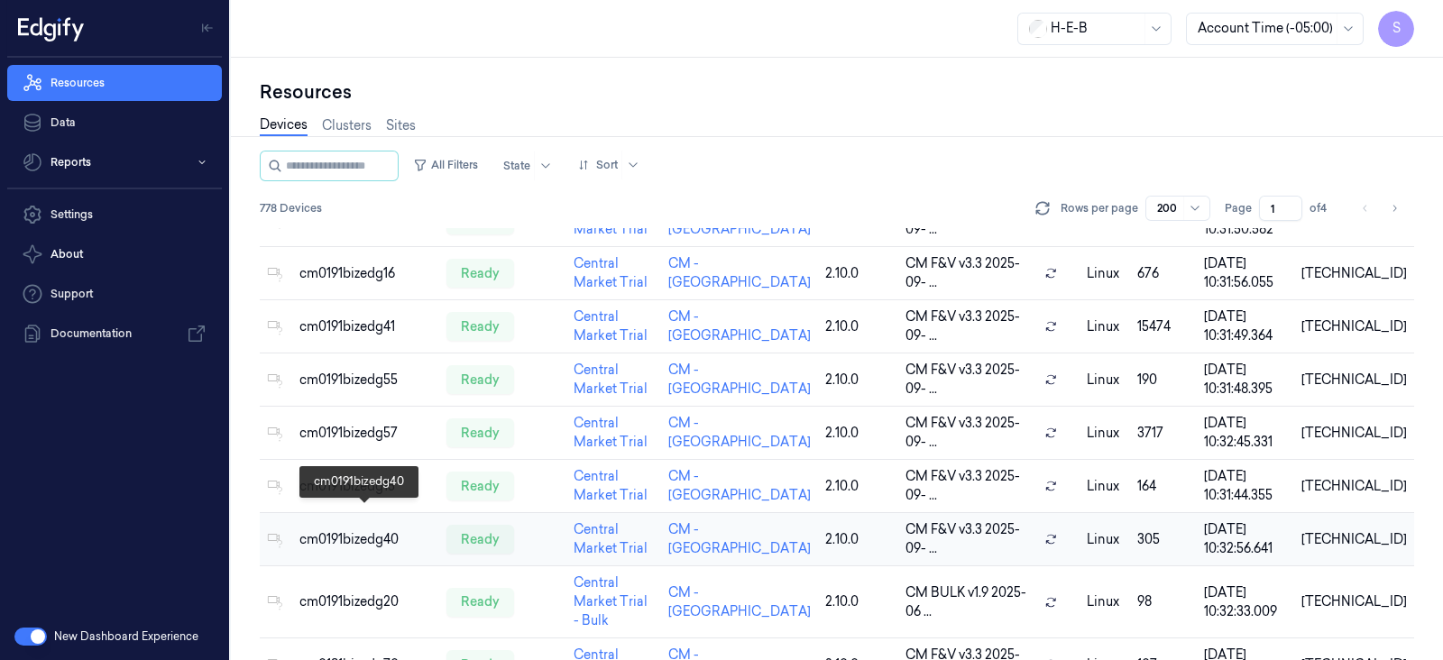
click at [337, 530] on div "cm0191bizedg40" at bounding box center [365, 539] width 133 height 19
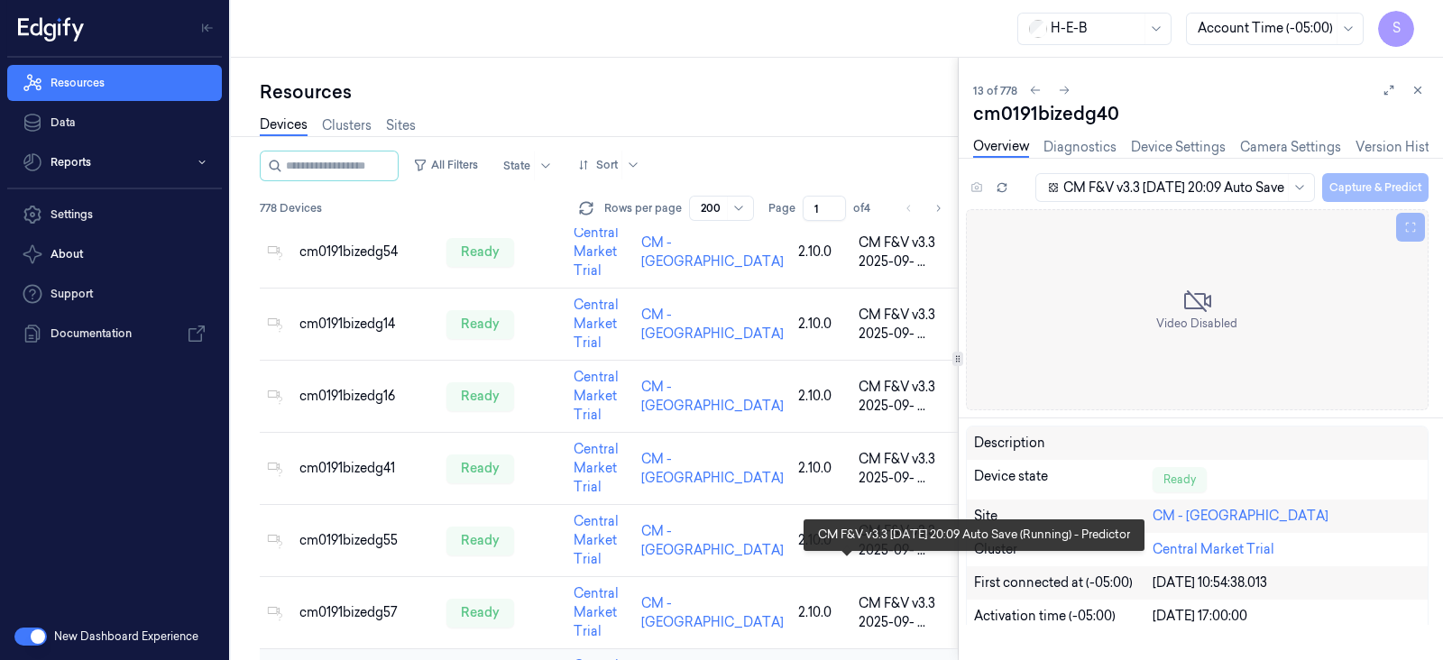
scroll to position [523, 0]
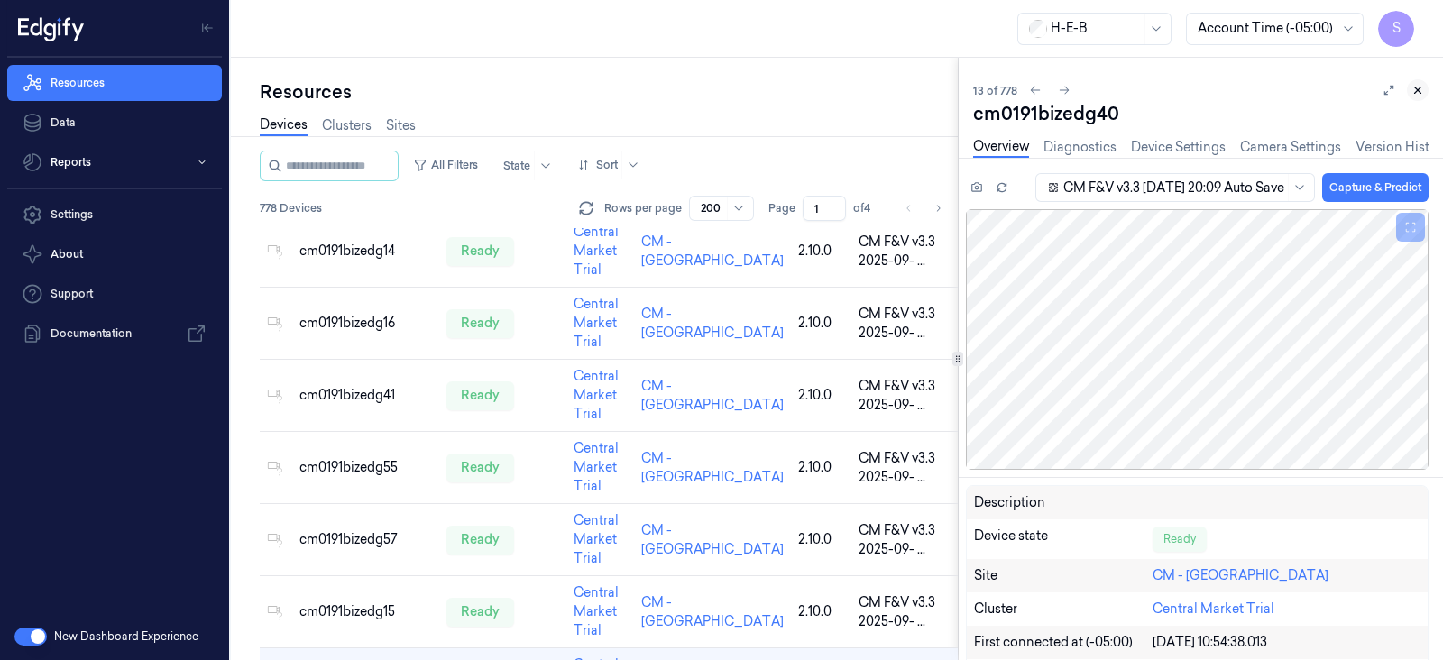
click at [1415, 87] on icon at bounding box center [1418, 90] width 6 height 6
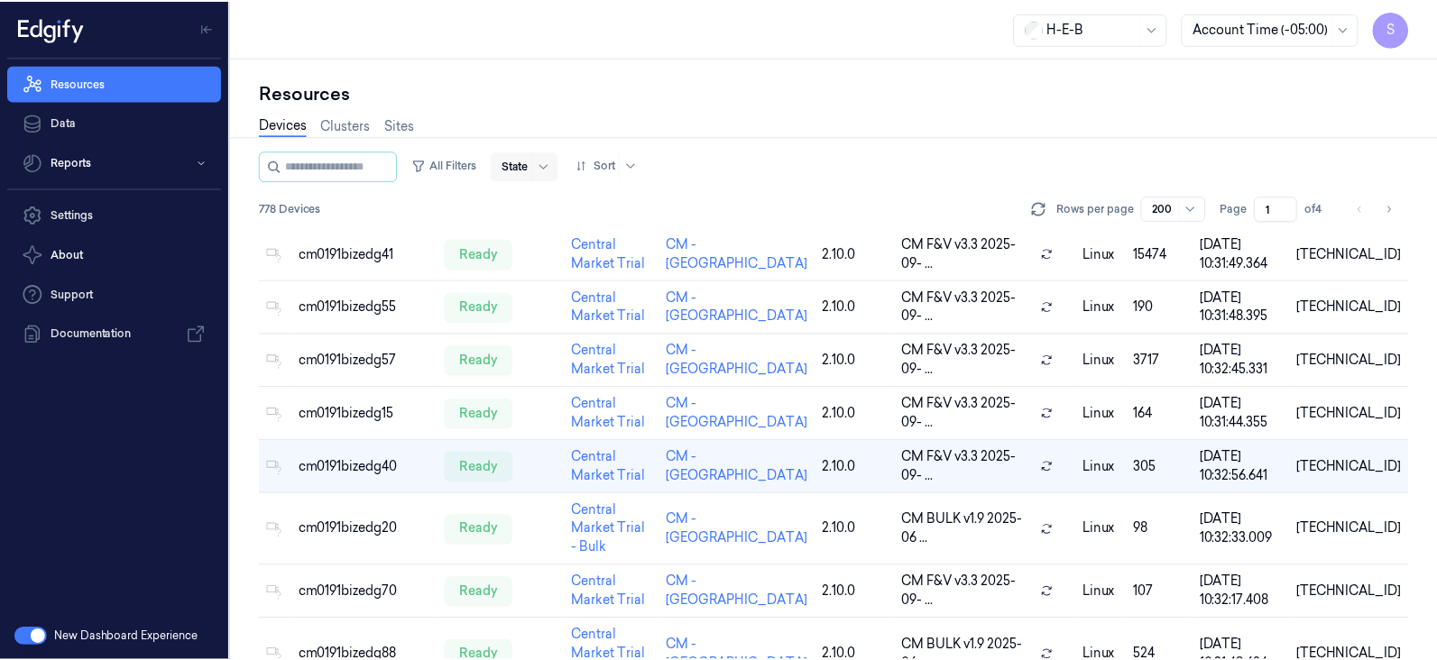
scroll to position [372, 0]
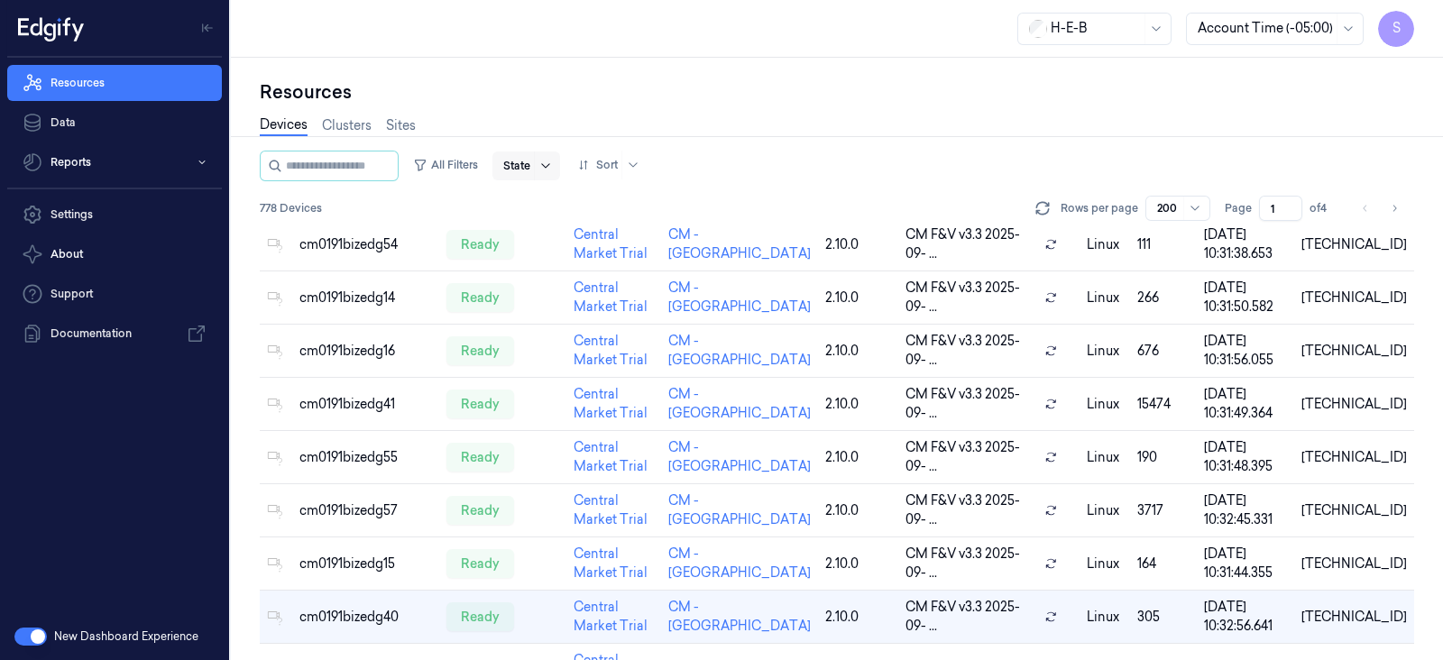
click at [549, 165] on icon at bounding box center [545, 165] width 8 height 5
click at [485, 171] on button "All Filters" at bounding box center [445, 165] width 79 height 29
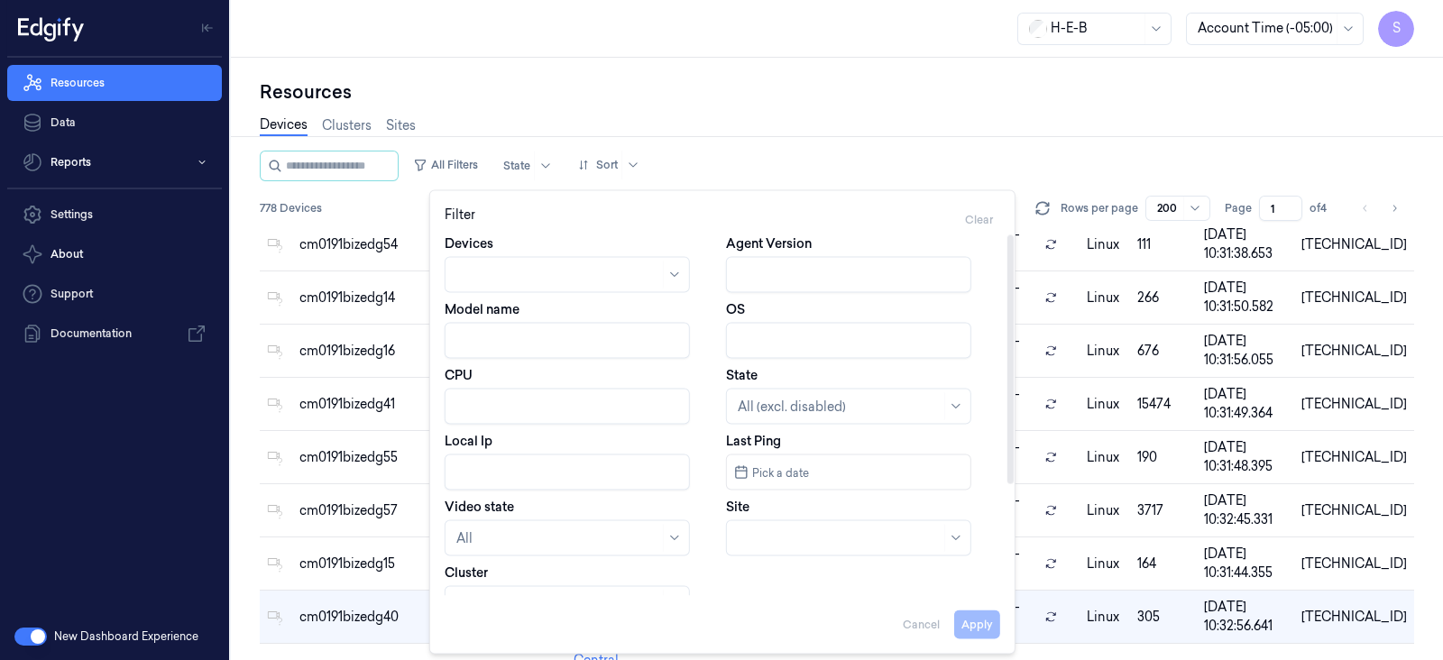
click at [824, 539] on div at bounding box center [839, 538] width 203 height 19
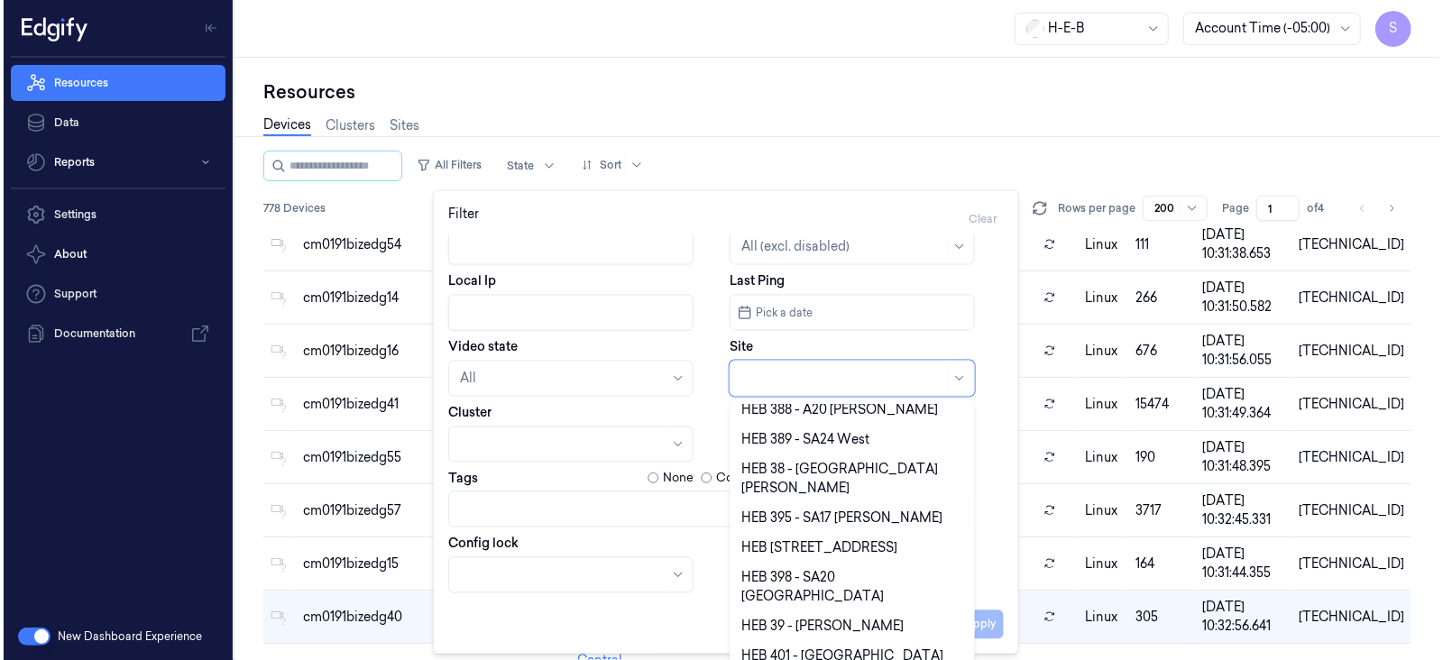
scroll to position [2108, 0]
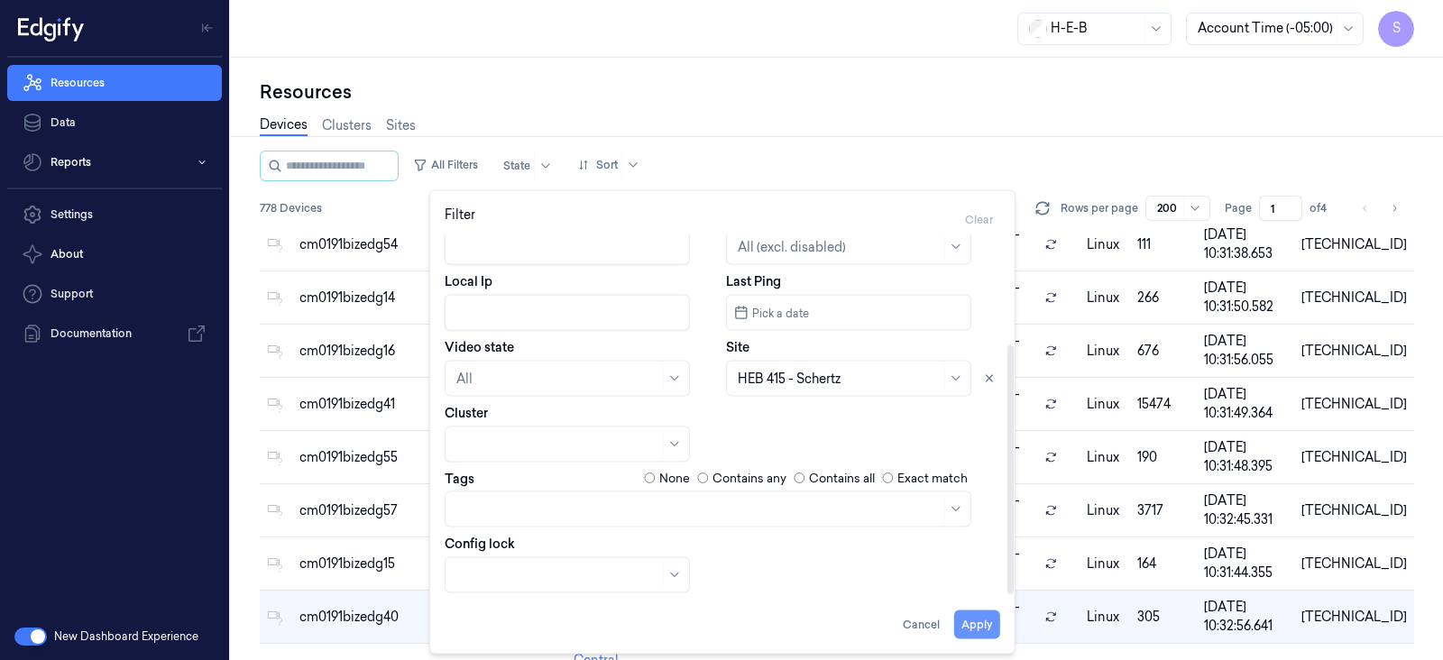
click at [979, 630] on button "Apply" at bounding box center [977, 625] width 46 height 29
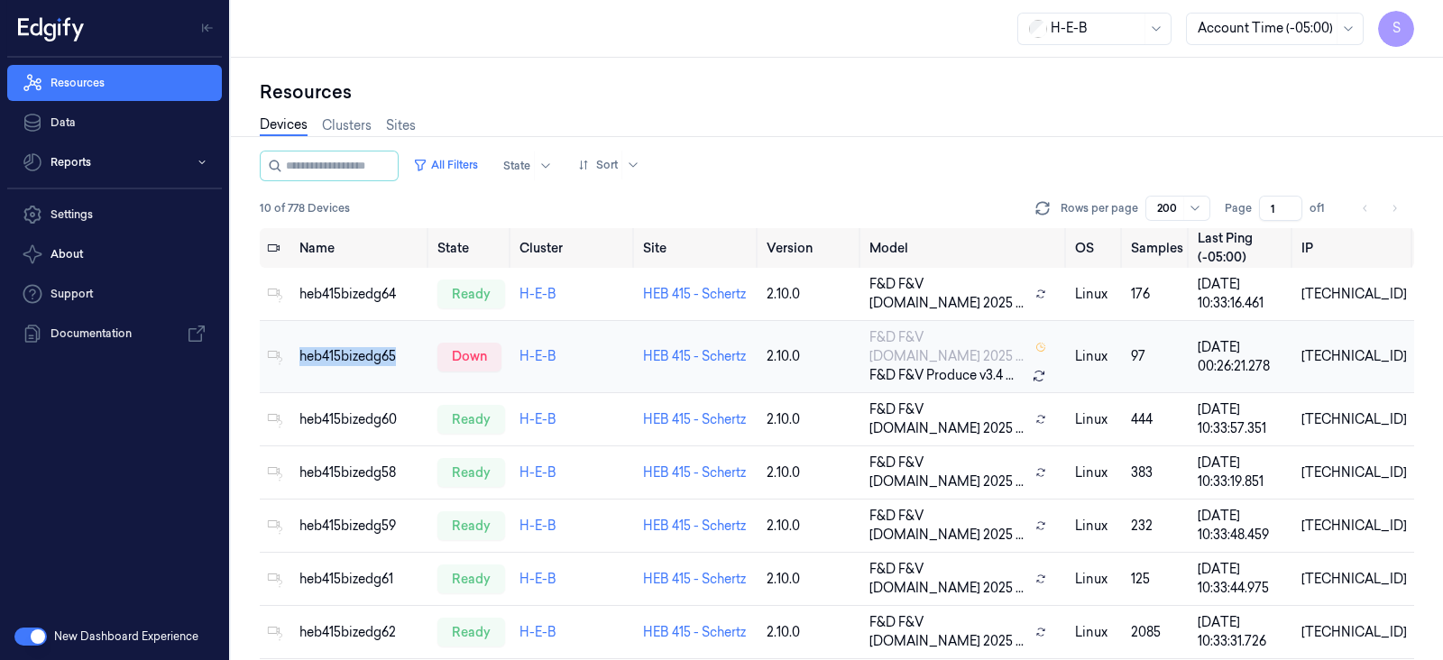
drag, startPoint x: 411, startPoint y: 340, endPoint x: 293, endPoint y: 339, distance: 118.2
click at [293, 339] on td "heb415bizedg65" at bounding box center [361, 357] width 138 height 72
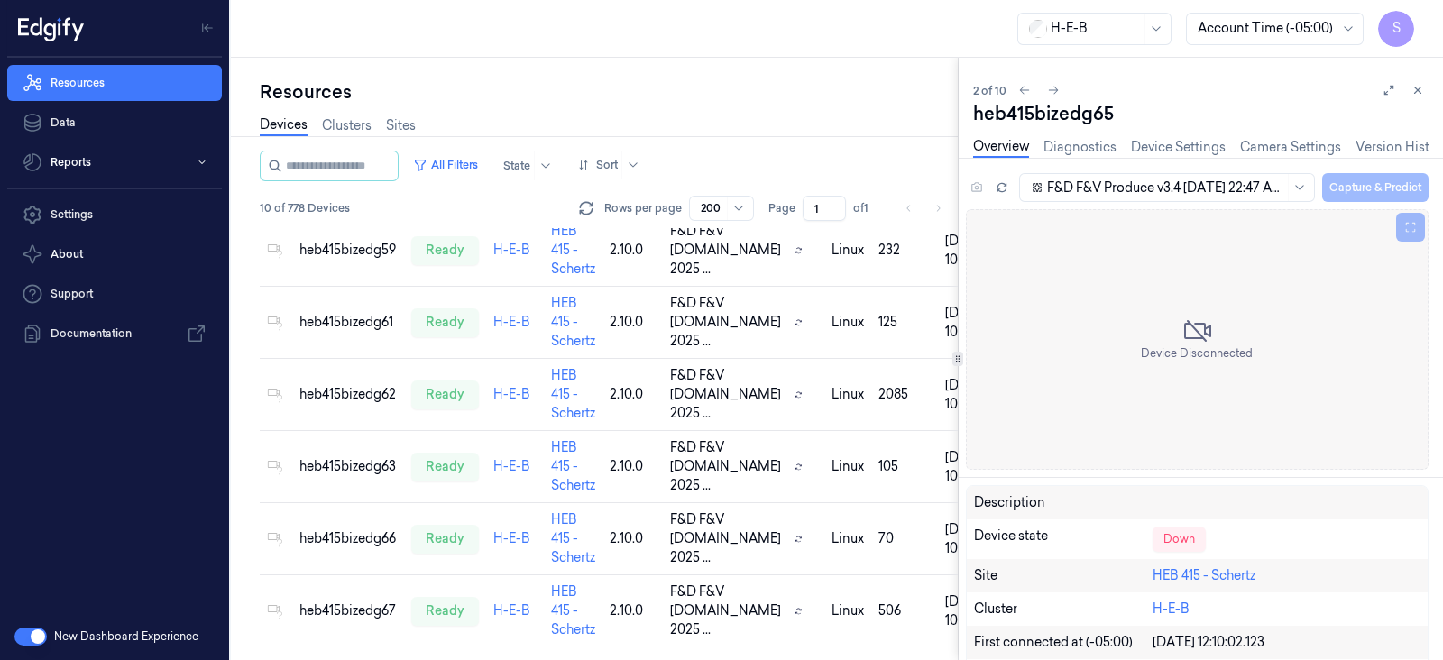
scroll to position [404, 0]
drag, startPoint x: 1028, startPoint y: 119, endPoint x: 974, endPoint y: 123, distance: 54.2
click at [974, 123] on div "heb415bizedg65" at bounding box center [1200, 113] width 455 height 25
click at [1418, 84] on icon at bounding box center [1418, 90] width 13 height 13
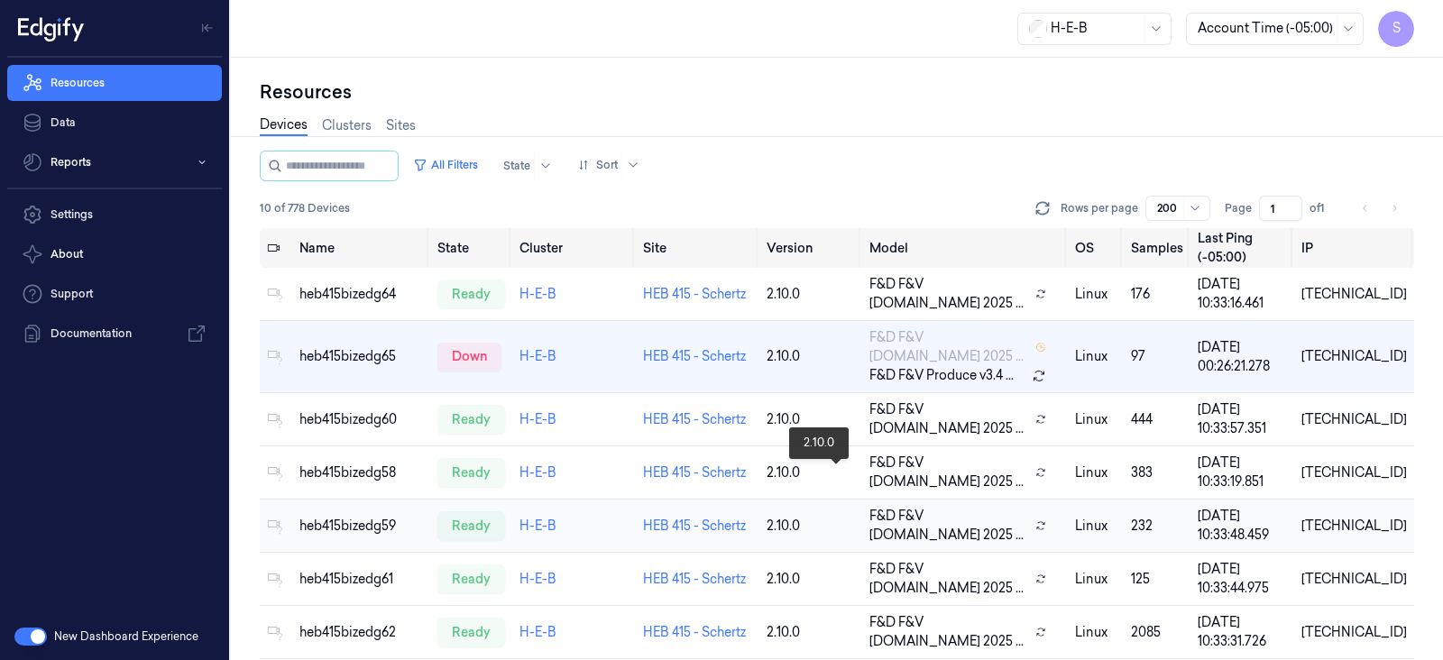
scroll to position [151, 0]
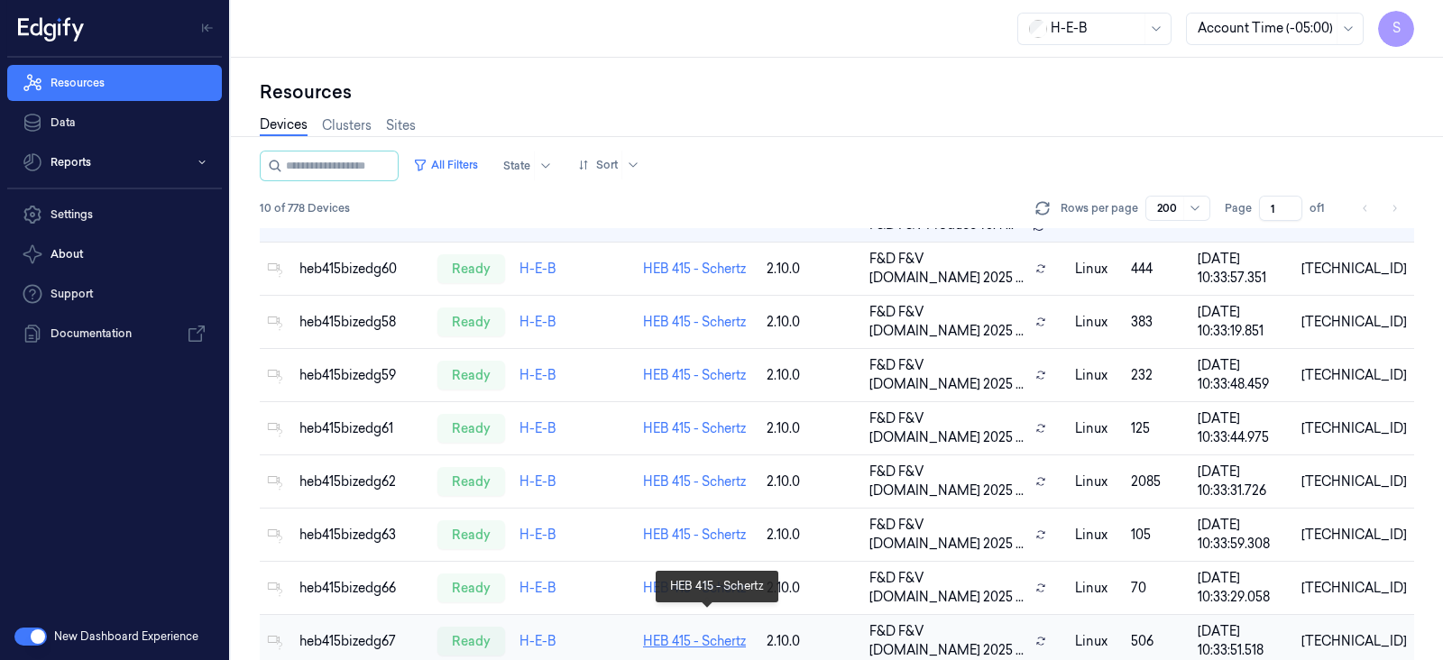
click at [740, 633] on link "HEB 415 - Schertz" at bounding box center [694, 641] width 103 height 16
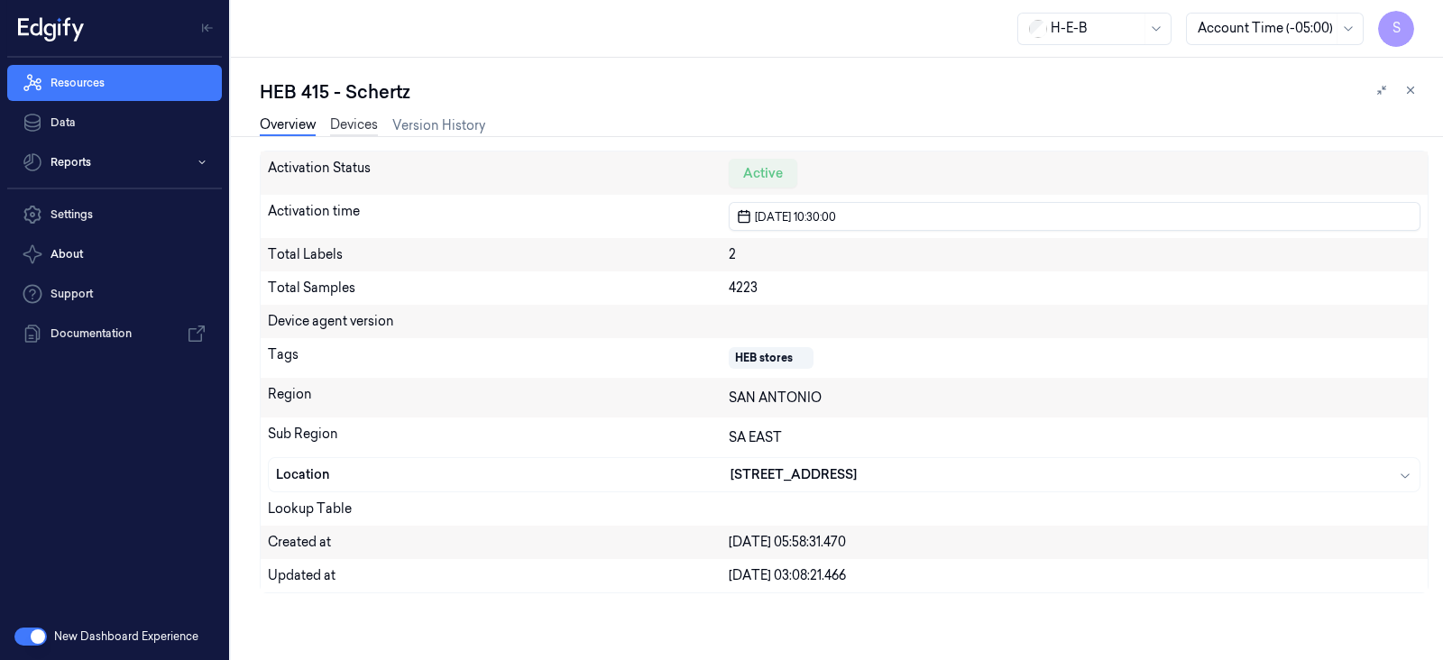
click at [356, 124] on link "Devices" at bounding box center [354, 125] width 48 height 21
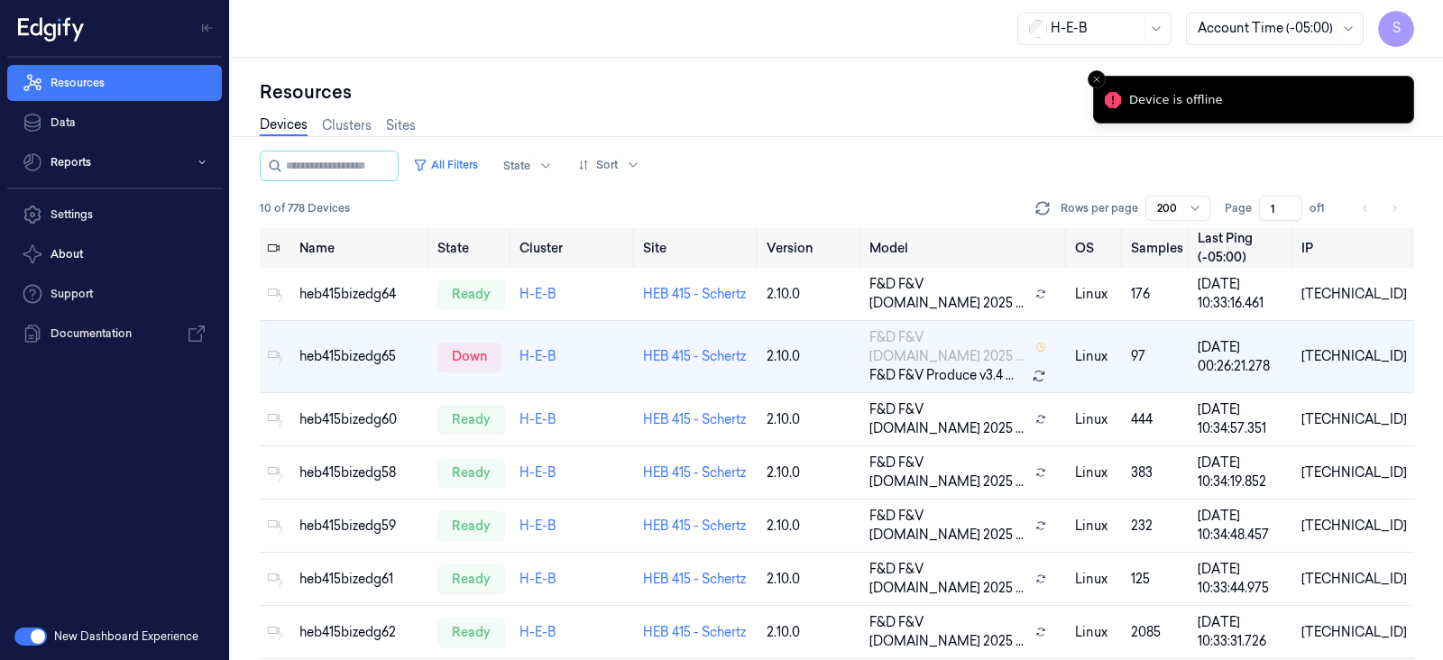
click at [1159, 100] on div "Device is offline" at bounding box center [1175, 100] width 93 height 18
click at [1120, 101] on icon "Notifications alt+T" at bounding box center [1113, 100] width 16 height 16
click at [1177, 83] on li "Device is offline" at bounding box center [1253, 100] width 321 height 48
click at [1177, 93] on div "Device is offline" at bounding box center [1175, 100] width 93 height 18
click at [1100, 79] on icon "Close toast" at bounding box center [1096, 79] width 11 height 11
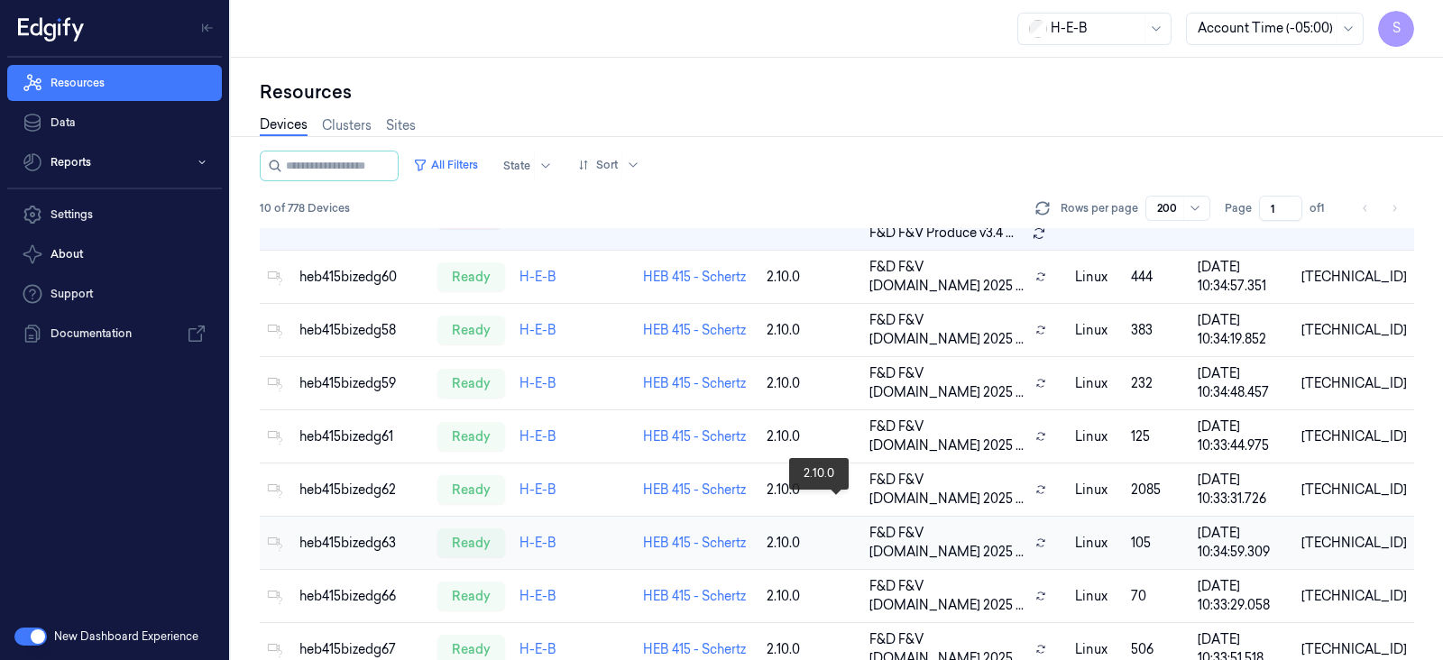
scroll to position [151, 0]
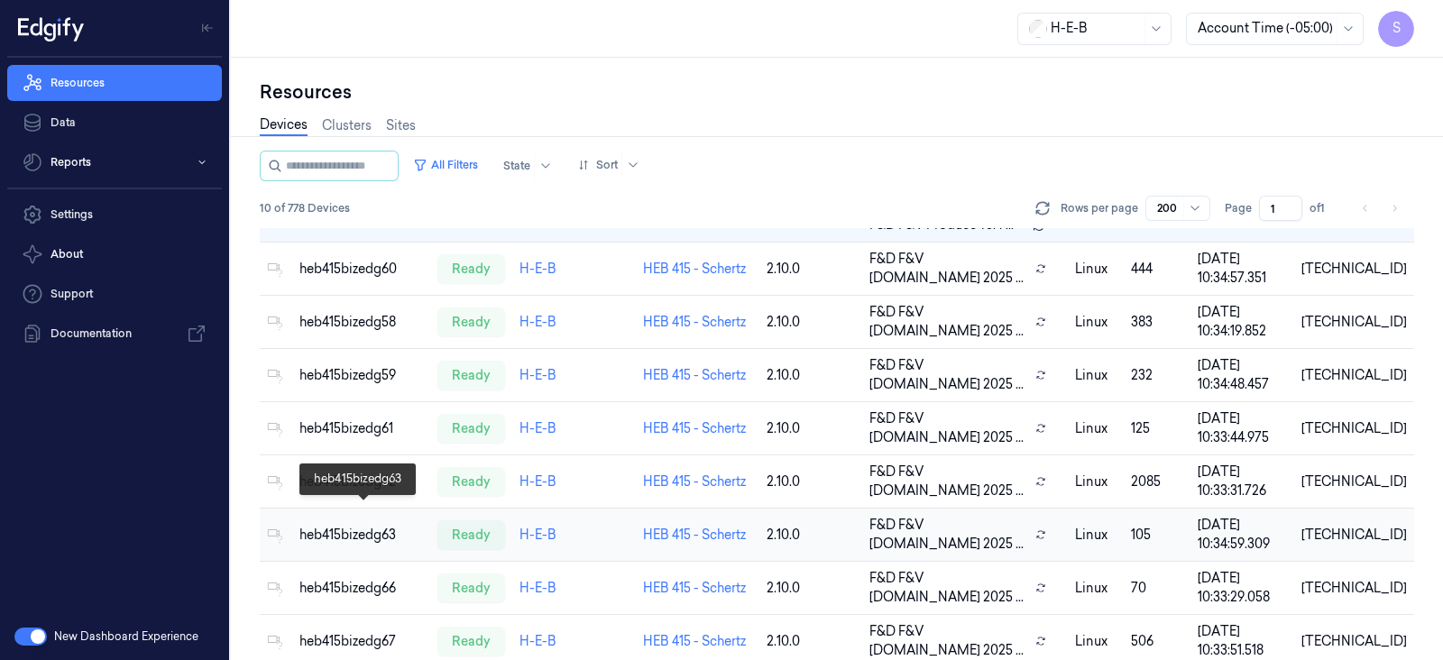
click at [334, 526] on div "heb415bizedg63" at bounding box center [361, 535] width 124 height 19
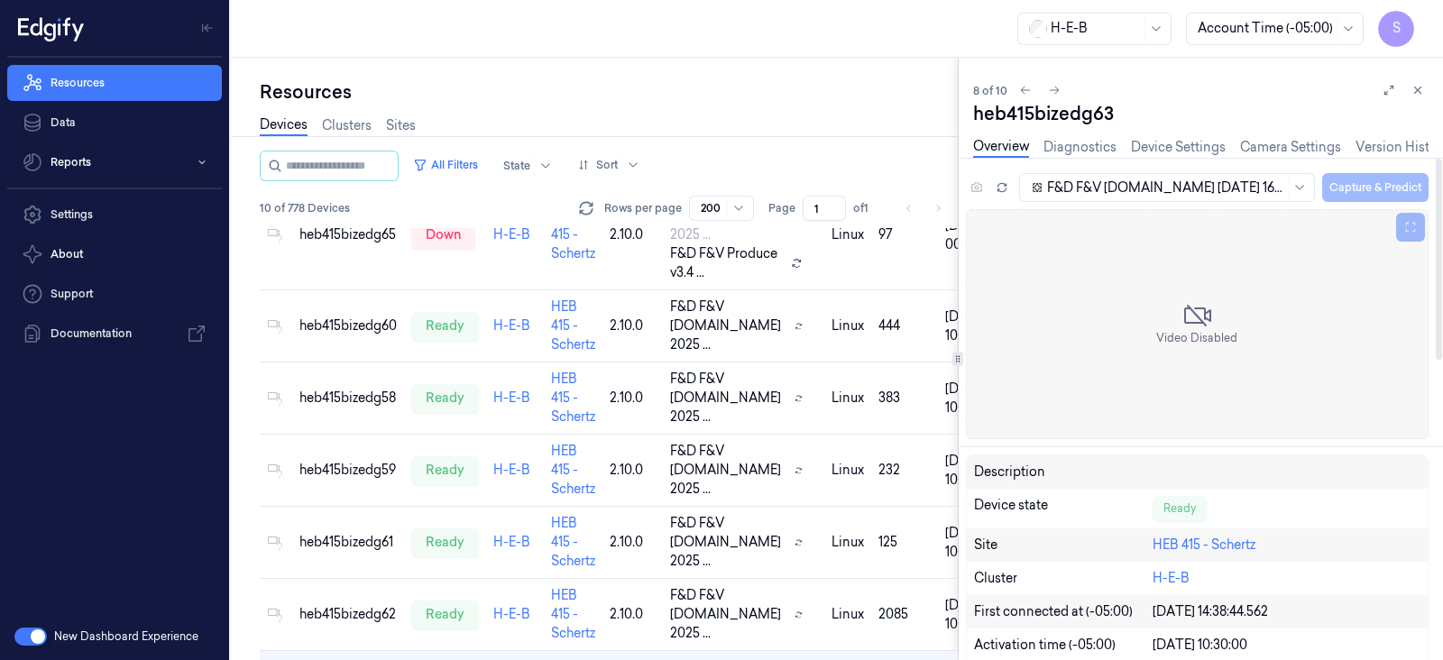
scroll to position [152, 0]
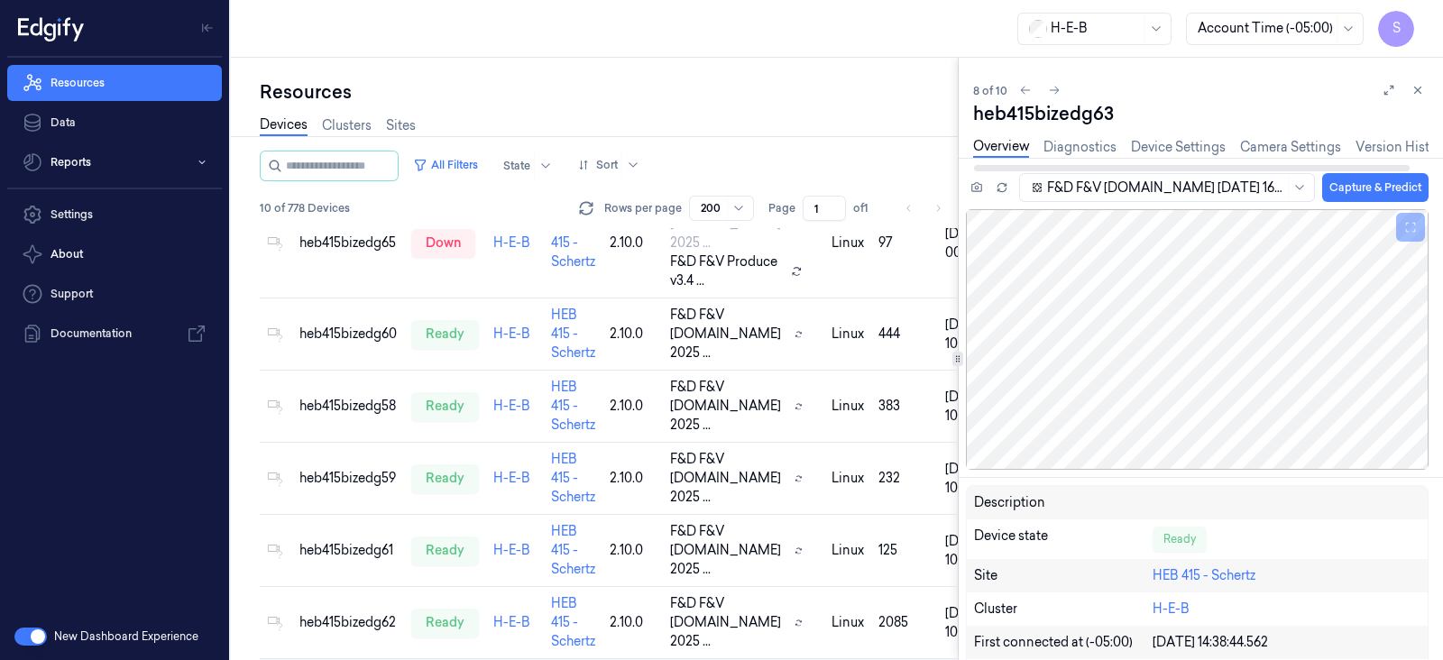
click at [703, 85] on div "Resources" at bounding box center [609, 91] width 698 height 25
click at [1414, 86] on icon at bounding box center [1418, 90] width 13 height 13
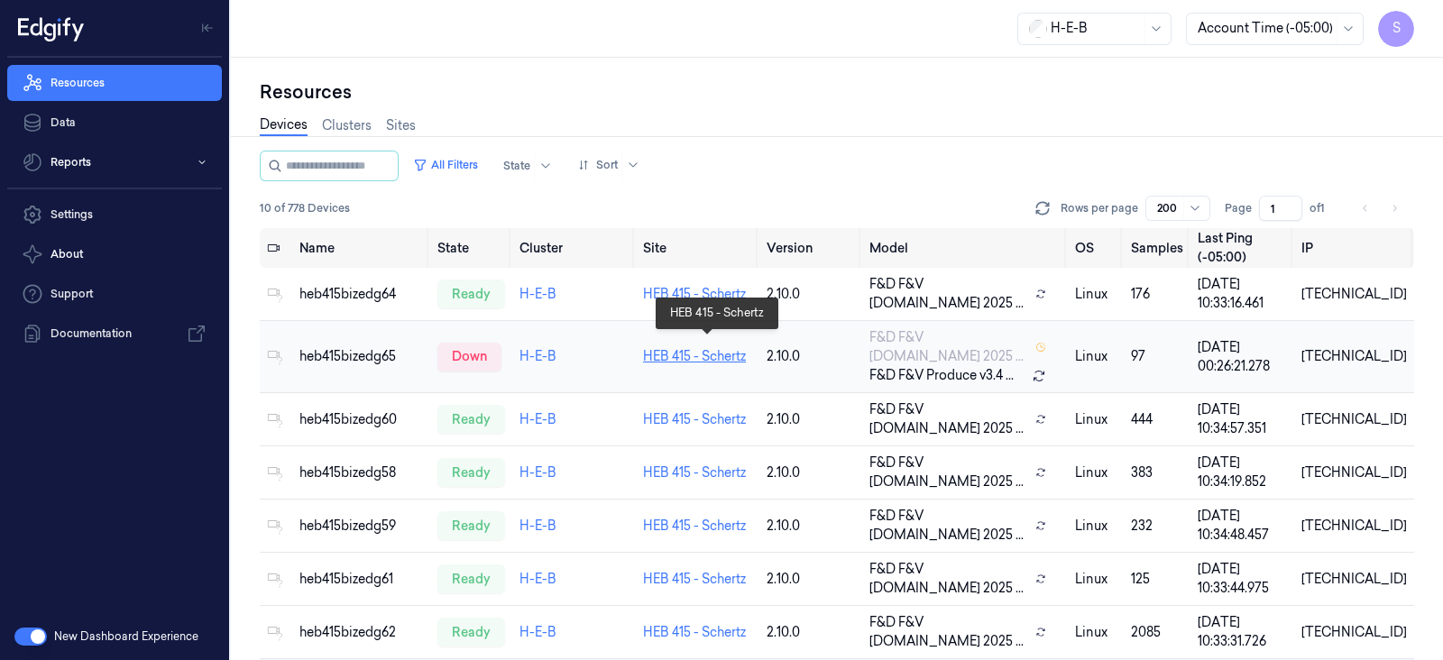
click at [700, 348] on link "HEB 415 - Schertz" at bounding box center [694, 356] width 103 height 16
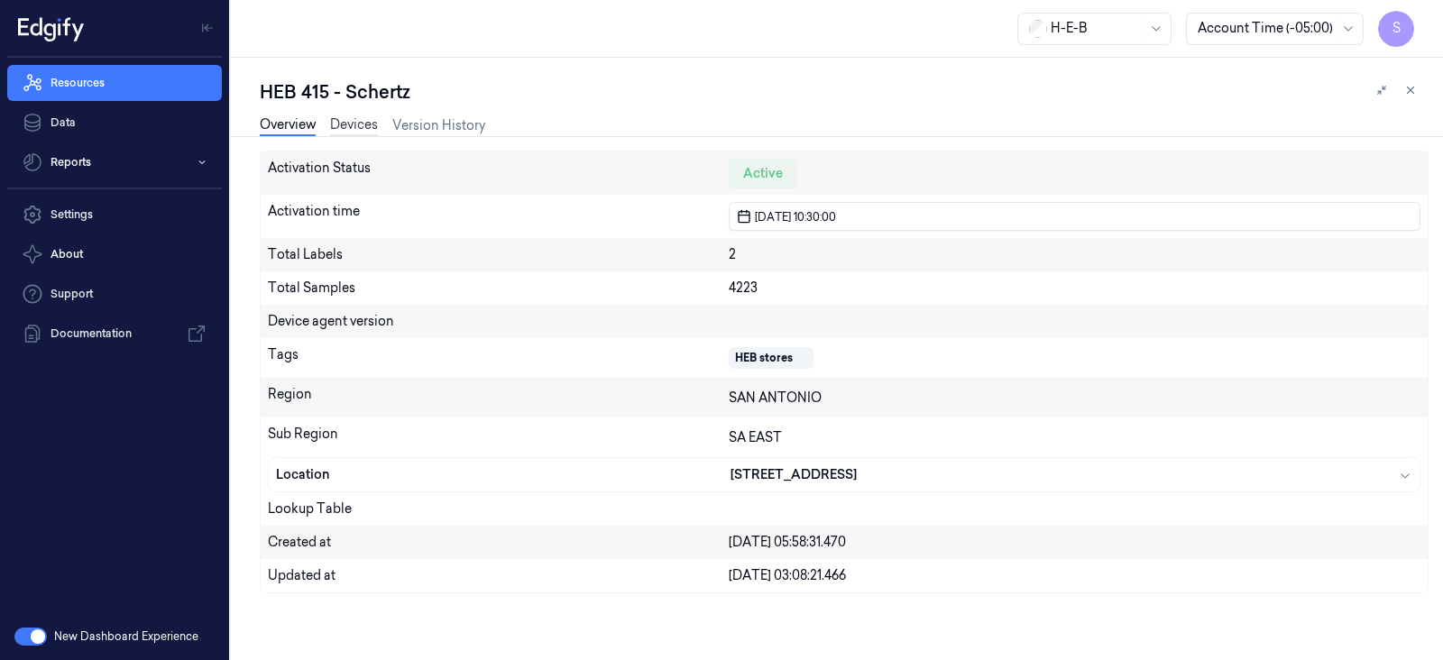
click at [363, 125] on link "Devices" at bounding box center [354, 125] width 48 height 21
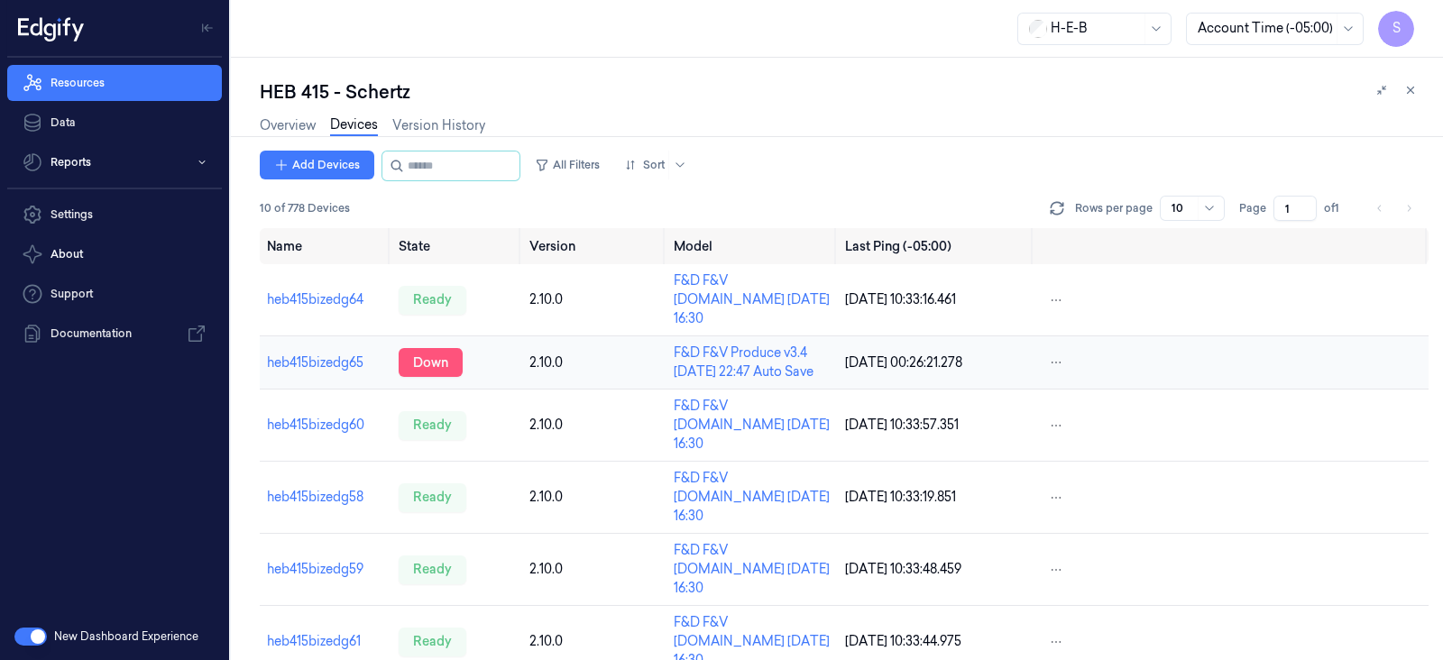
click at [432, 355] on div "down" at bounding box center [431, 362] width 64 height 29
click at [410, 348] on div "down" at bounding box center [431, 362] width 64 height 29
click at [1060, 207] on icon at bounding box center [1057, 208] width 18 height 18
click at [291, 354] on link "heb415bizedg65" at bounding box center [315, 362] width 97 height 16
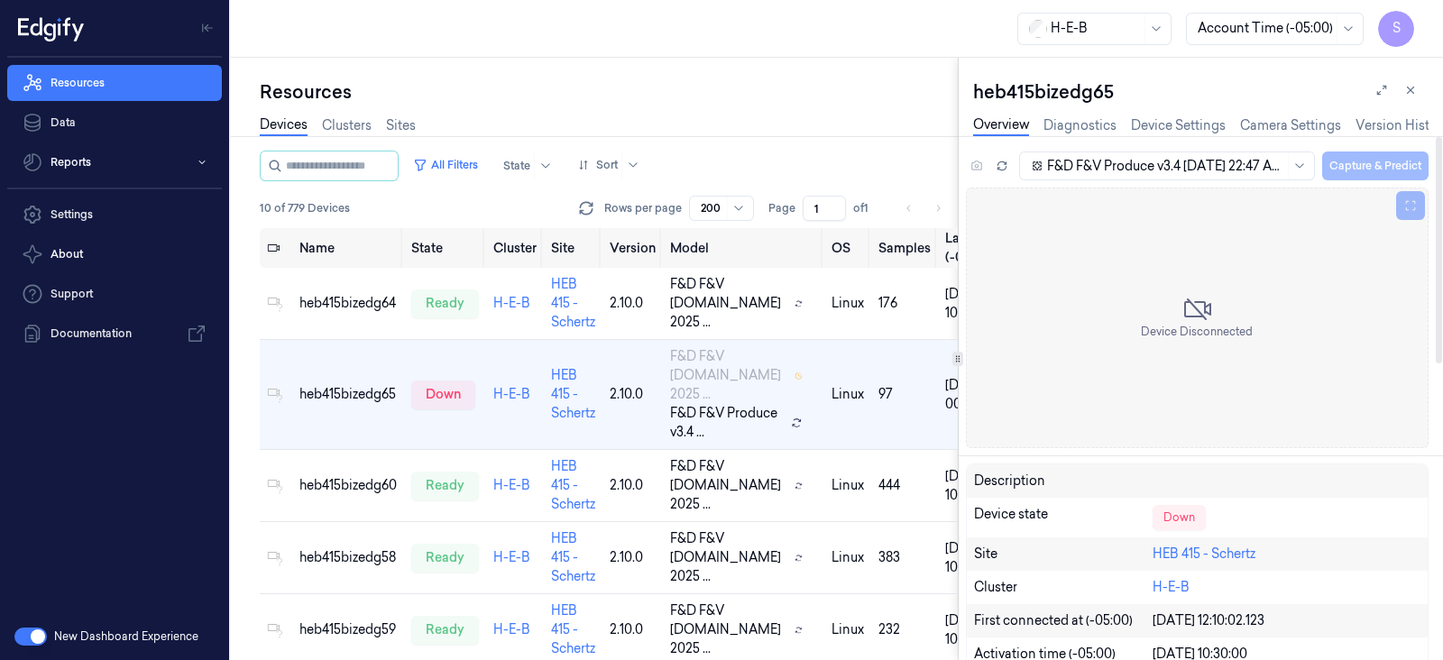
click at [1391, 161] on div "F&D F&V Produce v3.4 2025-03-12 22:47 Auto Save Capture & Predict" at bounding box center [1222, 166] width 412 height 30
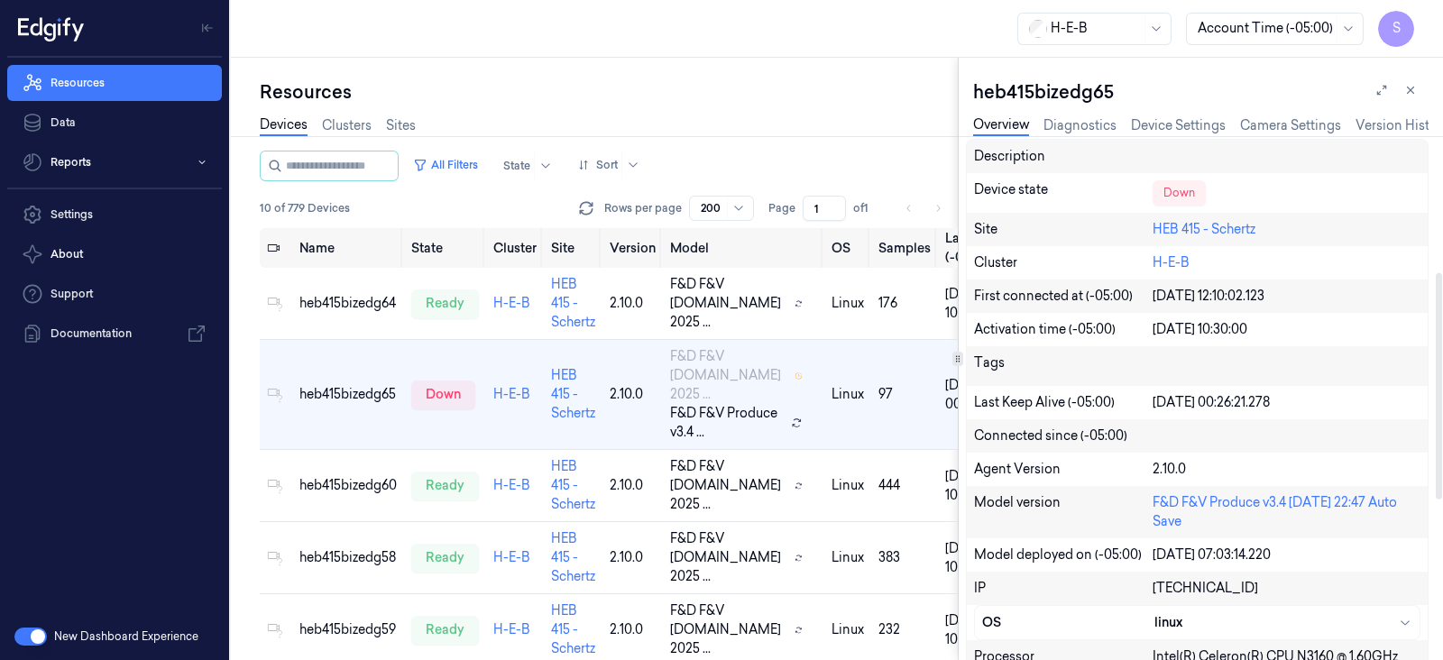
scroll to position [338, 0]
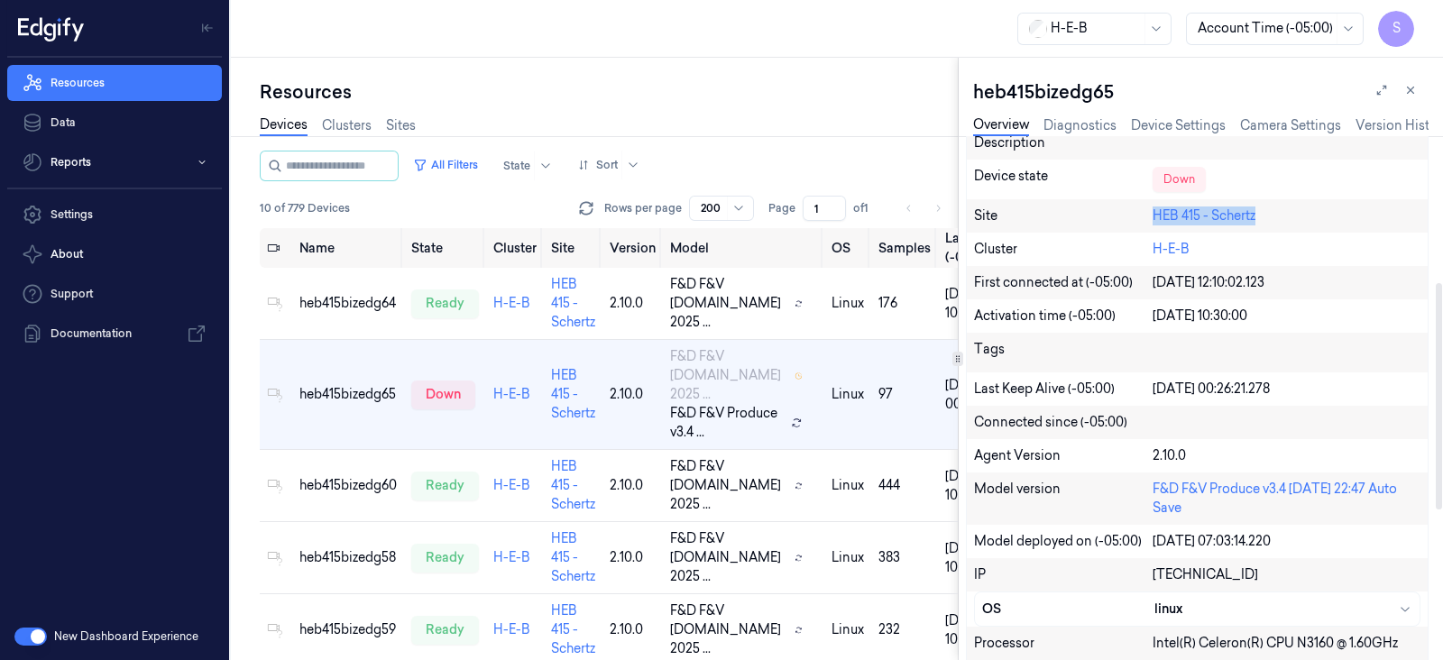
drag, startPoint x: 1151, startPoint y: 213, endPoint x: 1297, endPoint y: 220, distance: 146.3
click at [1297, 220] on div "Site HEB 415 - Schertz" at bounding box center [1197, 215] width 461 height 33
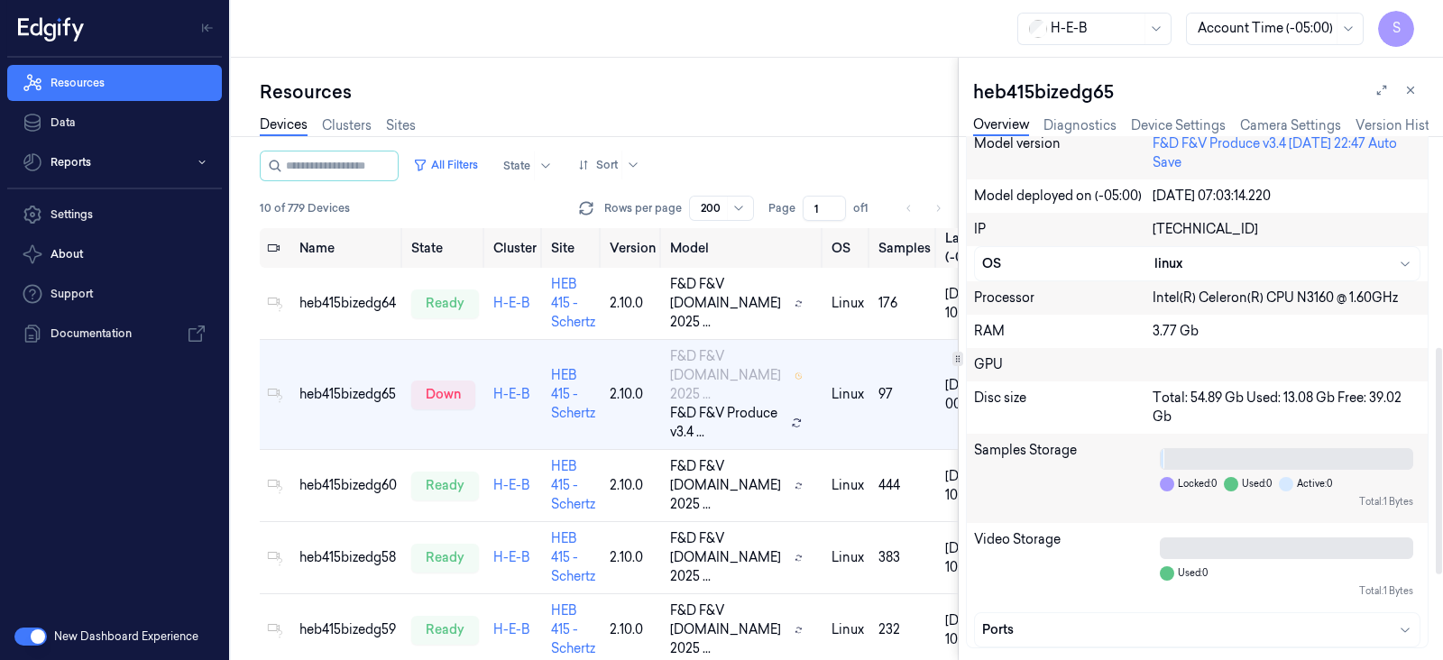
scroll to position [685, 0]
drag, startPoint x: 1415, startPoint y: 88, endPoint x: 1263, endPoint y: 4, distance: 174.4
click at [1414, 87] on icon at bounding box center [1410, 90] width 13 height 13
